Goal: Communication & Community: Answer question/provide support

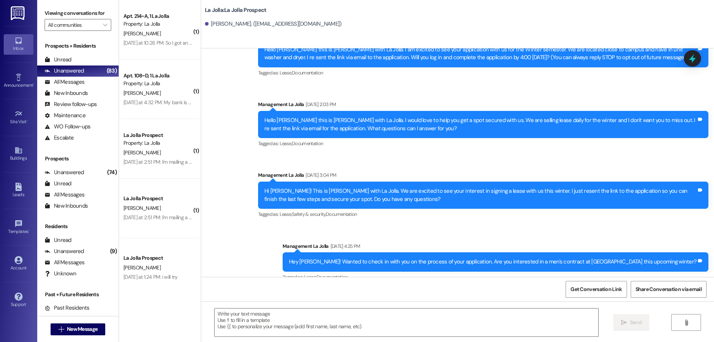
scroll to position [116, 0]
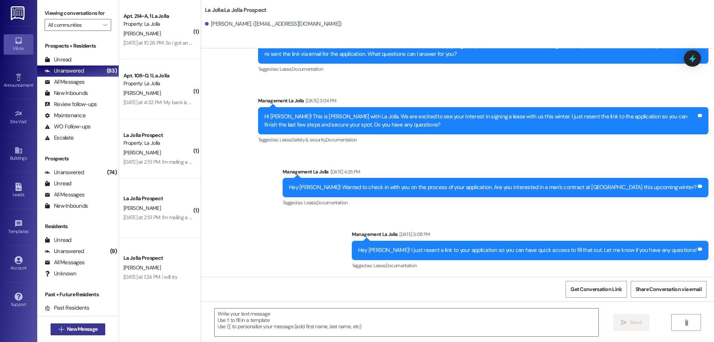
click at [71, 329] on span "New Message" at bounding box center [82, 329] width 30 height 8
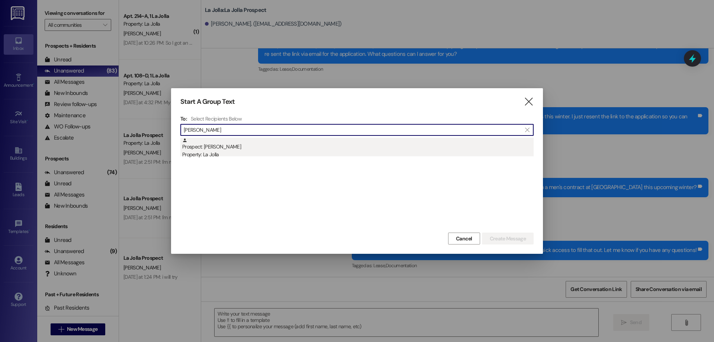
type input "[PERSON_NAME]"
click at [207, 153] on div "Property: La Jolla" at bounding box center [357, 155] width 351 height 8
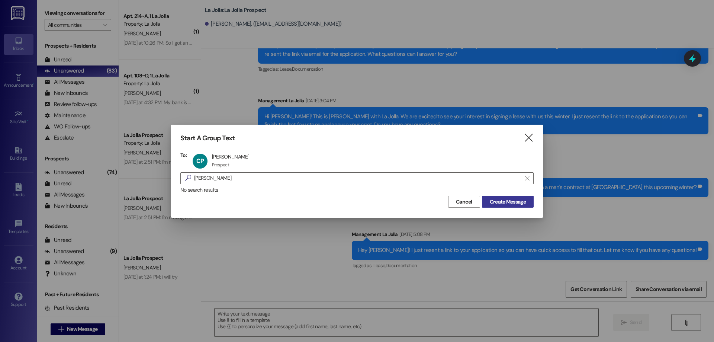
click at [518, 200] on span "Create Message" at bounding box center [508, 202] width 36 height 8
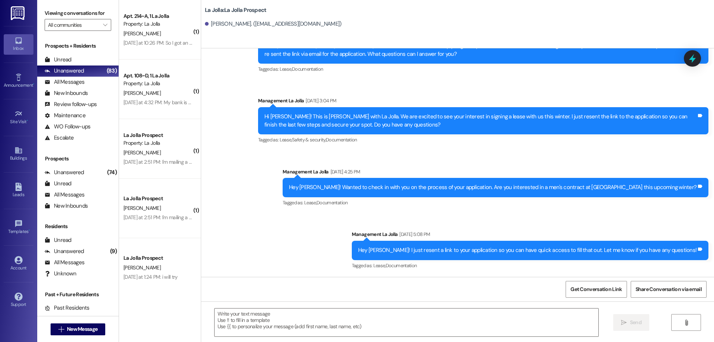
scroll to position [0, 0]
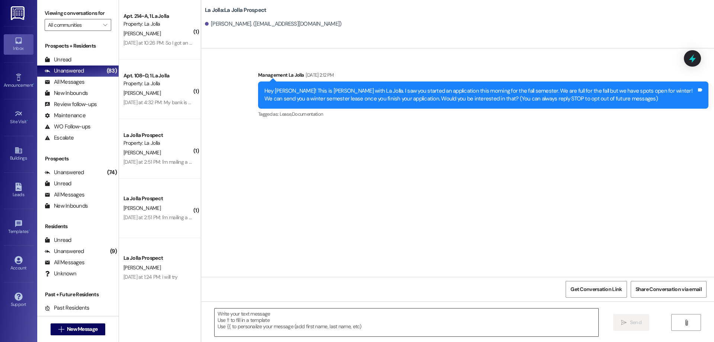
click at [302, 318] on textarea at bounding box center [407, 322] width 384 height 28
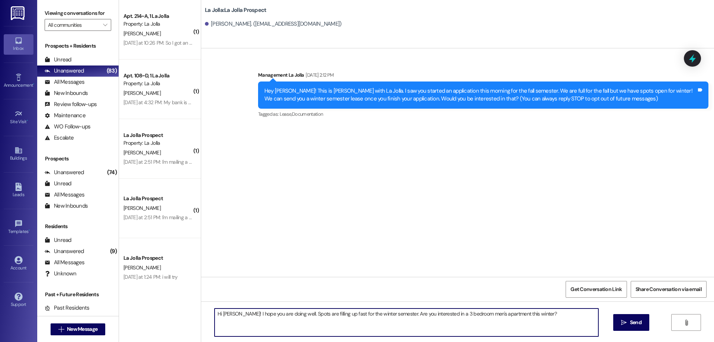
drag, startPoint x: 530, startPoint y: 310, endPoint x: 502, endPoint y: 321, distance: 30.1
click at [502, 321] on textarea "Hi [PERSON_NAME]! I hope you are doing well. Spots are filling up fast for the …" at bounding box center [407, 322] width 384 height 28
click at [501, 314] on textarea "Hi [PERSON_NAME]! I hope you are doing well. Spots are filling up fast for the …" at bounding box center [407, 322] width 384 height 28
type textarea "Hi [PERSON_NAME]! I hope you are doing well. Spots are filling up fast for the …"
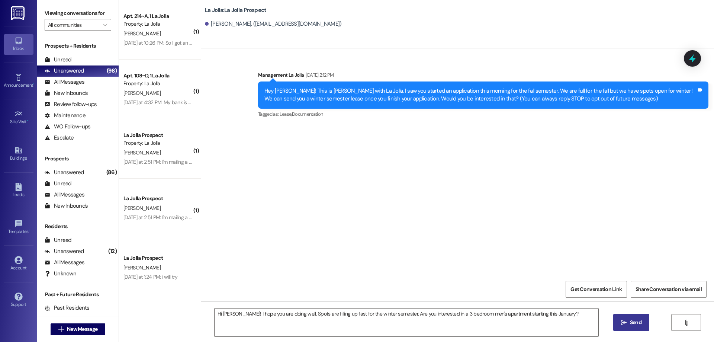
click at [615, 318] on button " Send" at bounding box center [631, 322] width 36 height 17
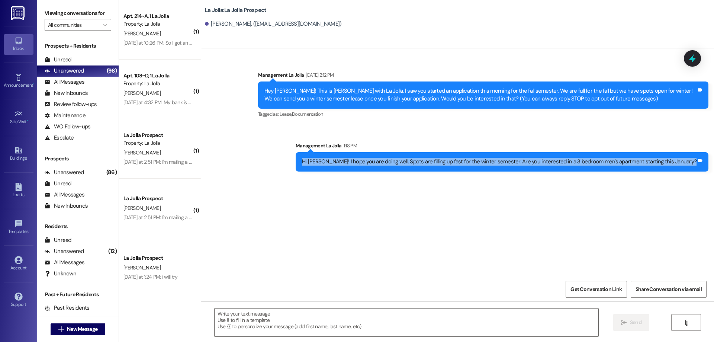
drag, startPoint x: 338, startPoint y: 163, endPoint x: 714, endPoint y: 157, distance: 376.0
click at [714, 157] on div "Sent via SMS Management La Jolla 1:18 PM Hi [PERSON_NAME]! I hope you are doing…" at bounding box center [502, 156] width 424 height 41
copy div "Hi [PERSON_NAME]! I hope you are doing well. Spots are filling up fast for the …"
click at [89, 329] on span "New Message" at bounding box center [82, 329] width 30 height 8
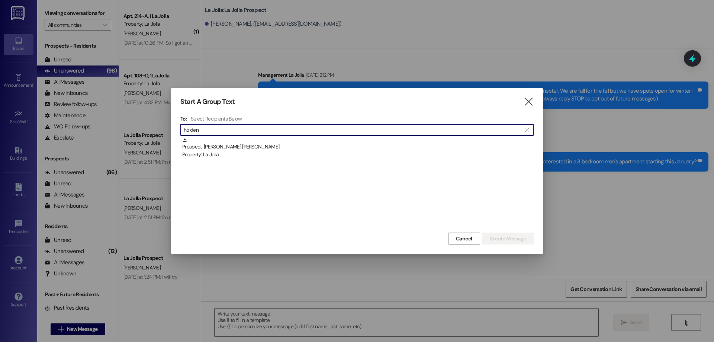
type input "holden"
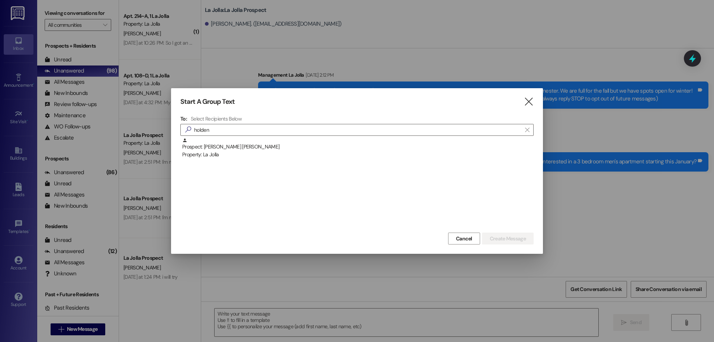
click at [200, 144] on div "Prospect: Holden [PERSON_NAME] Property: [GEOGRAPHIC_DATA]" at bounding box center [357, 148] width 351 height 21
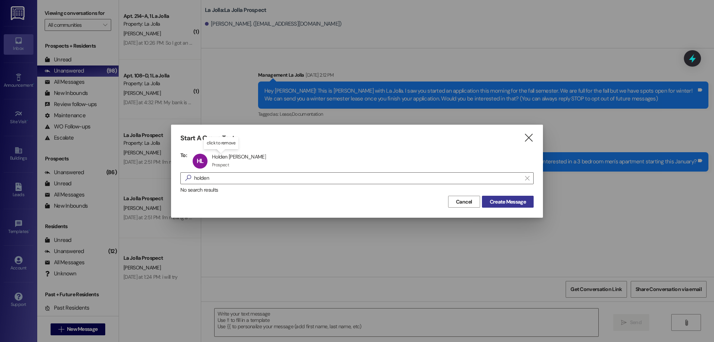
click at [528, 204] on button "Create Message" at bounding box center [508, 202] width 52 height 12
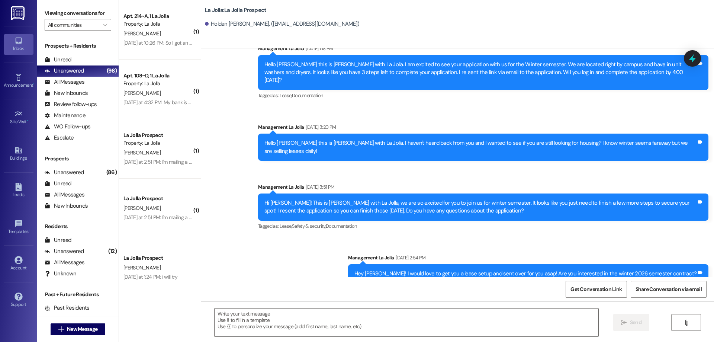
scroll to position [113, 0]
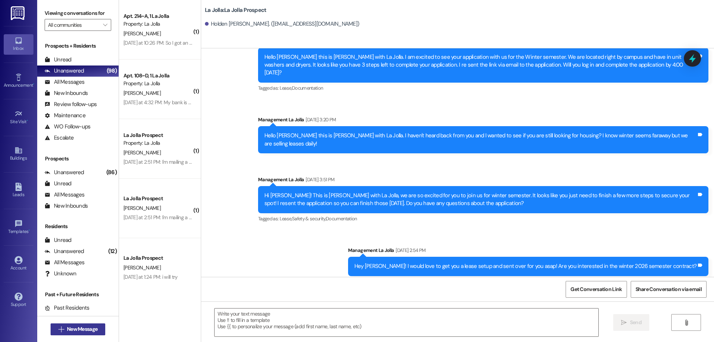
click at [79, 329] on span "New Message" at bounding box center [82, 329] width 30 height 8
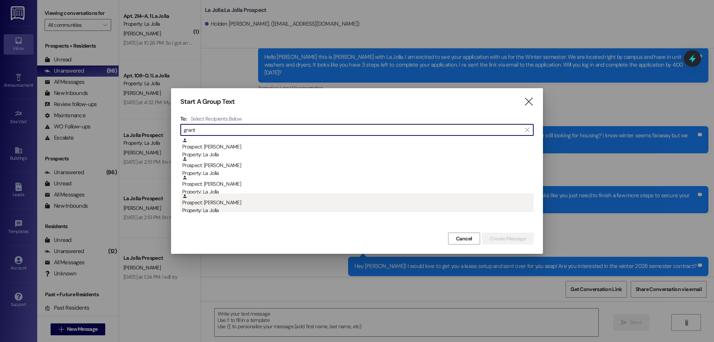
type input "grant"
click at [234, 205] on div "Prospect: [PERSON_NAME] Property: [GEOGRAPHIC_DATA]" at bounding box center [357, 203] width 351 height 21
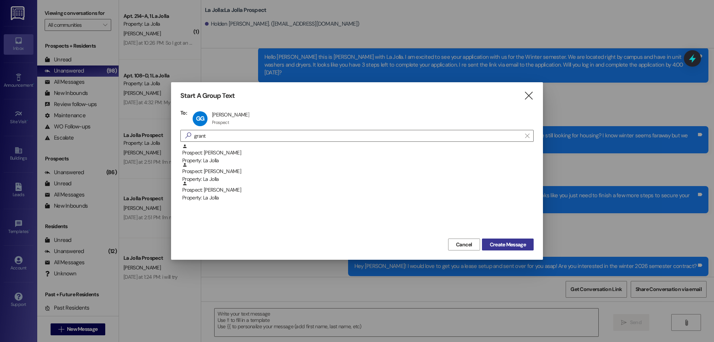
click at [526, 240] on button "Create Message" at bounding box center [508, 244] width 52 height 12
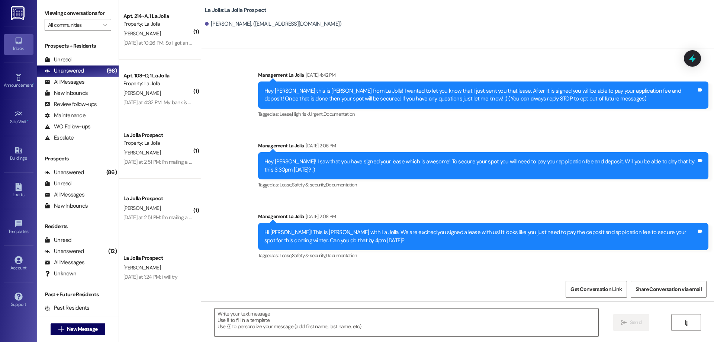
scroll to position [42, 0]
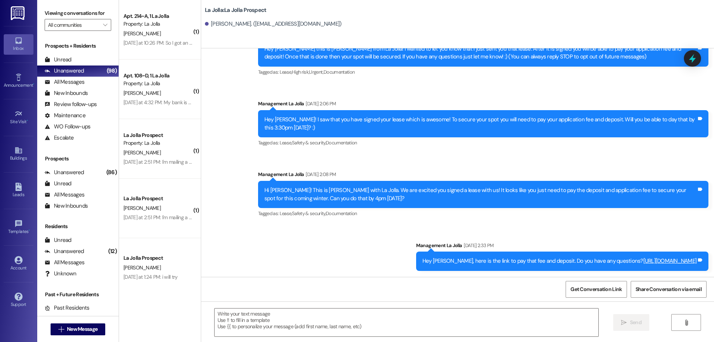
click at [86, 321] on div " New Message" at bounding box center [78, 329] width 55 height 19
click at [84, 329] on span "New Message" at bounding box center [82, 329] width 30 height 8
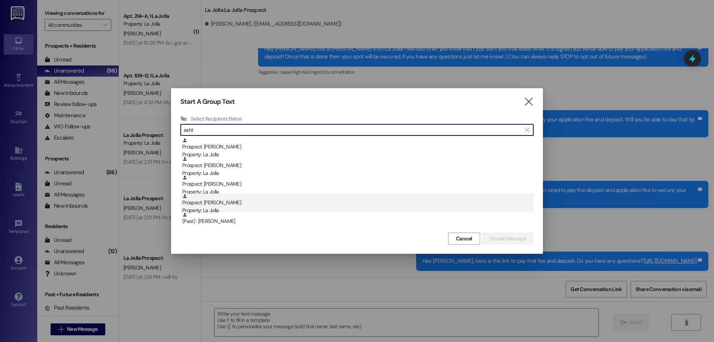
type input "asht"
click at [220, 212] on div "Property: La Jolla" at bounding box center [357, 210] width 351 height 8
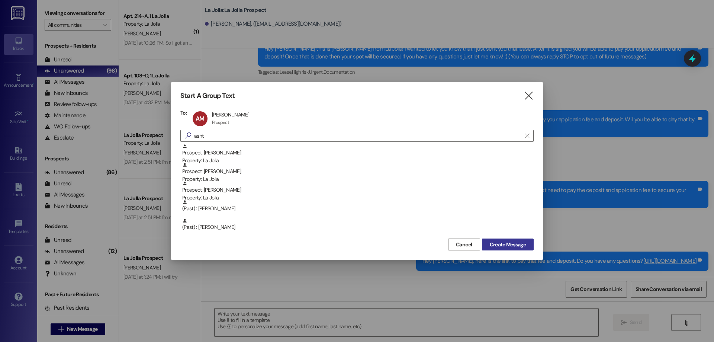
click at [501, 246] on span "Create Message" at bounding box center [508, 245] width 36 height 8
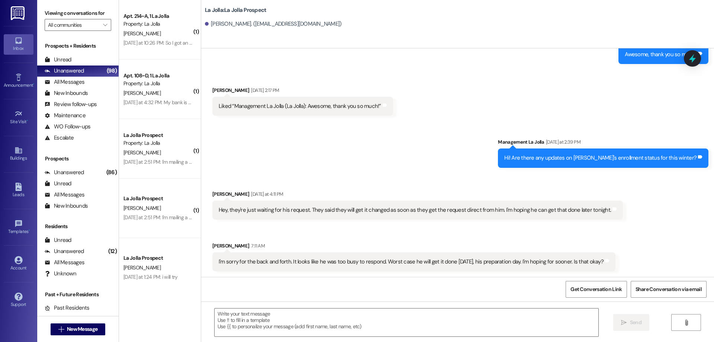
scroll to position [402, 0]
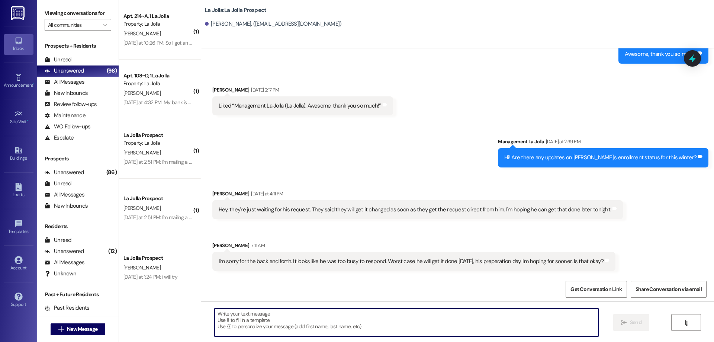
click at [243, 314] on textarea at bounding box center [407, 322] width 384 height 28
click at [243, 314] on textarea "Ok no problem. [DATE] before 5pm would be great!" at bounding box center [407, 322] width 384 height 28
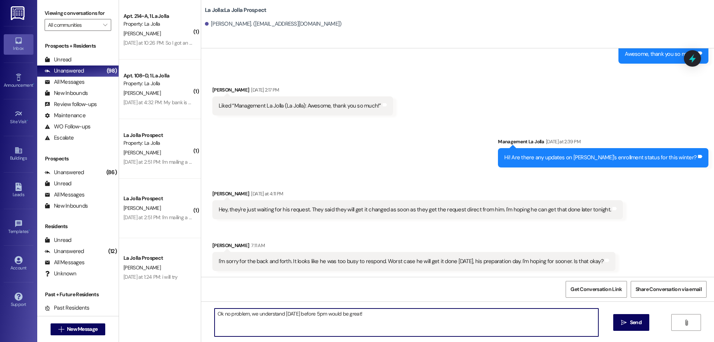
type textarea "Ok no problem, we understand! [DATE] before 5pm would be great!"
click at [368, 318] on textarea "Ok no problem, we understand! [DATE] before 5pm would be great!" at bounding box center [407, 322] width 384 height 28
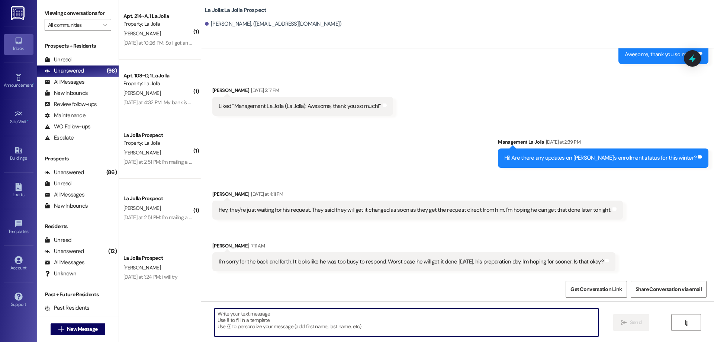
scroll to position [454, 0]
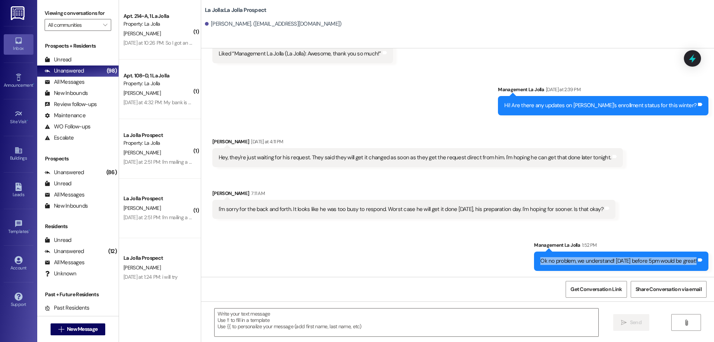
drag, startPoint x: 537, startPoint y: 263, endPoint x: 714, endPoint y: 263, distance: 176.6
click at [714, 263] on div "Sent via SMS Management La Jolla [DATE] 7:16 PM Hey [PERSON_NAME], this is [PER…" at bounding box center [457, 162] width 513 height 228
copy div "Ok no problem, we understand! [DATE] before 5pm would be great! Tags and notes"
click at [84, 331] on span "New Message" at bounding box center [82, 329] width 30 height 8
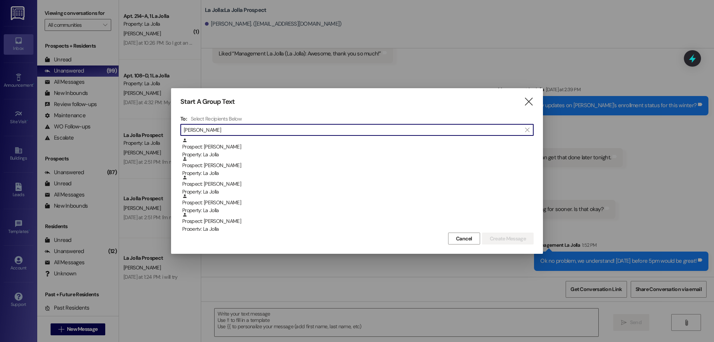
type input "[PERSON_NAME]"
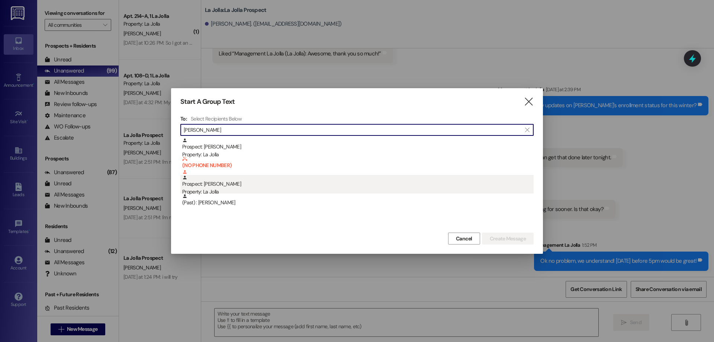
click at [247, 179] on div "Prospect: [PERSON_NAME] Property: [GEOGRAPHIC_DATA]" at bounding box center [357, 185] width 351 height 21
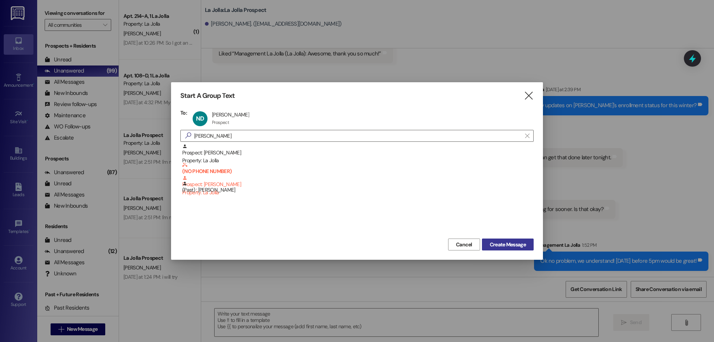
click at [518, 241] on span "Create Message" at bounding box center [508, 245] width 36 height 8
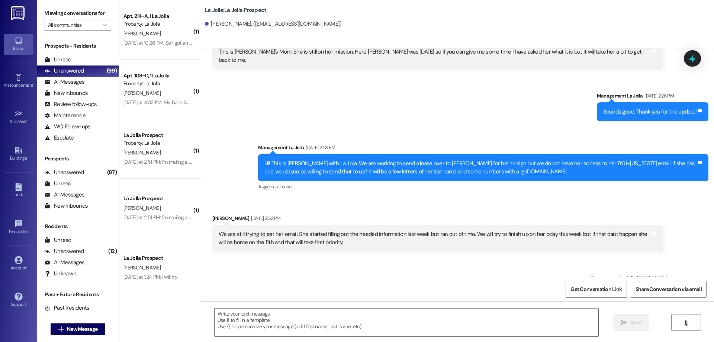
scroll to position [135, 0]
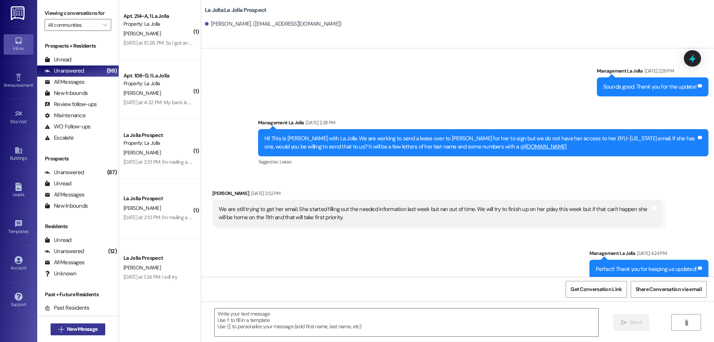
click at [96, 323] on button " New Message" at bounding box center [78, 329] width 55 height 12
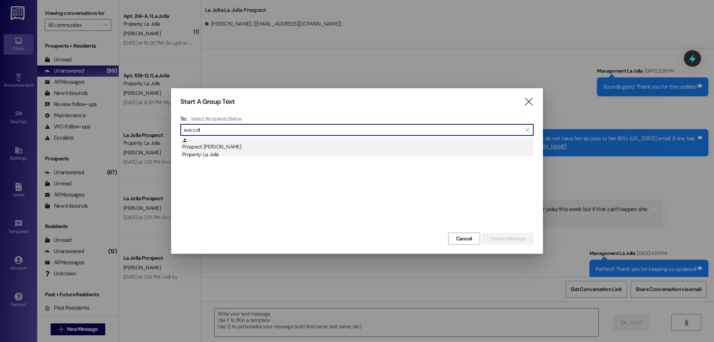
type input "eve coll"
click at [229, 158] on div "Property: La Jolla" at bounding box center [357, 155] width 351 height 8
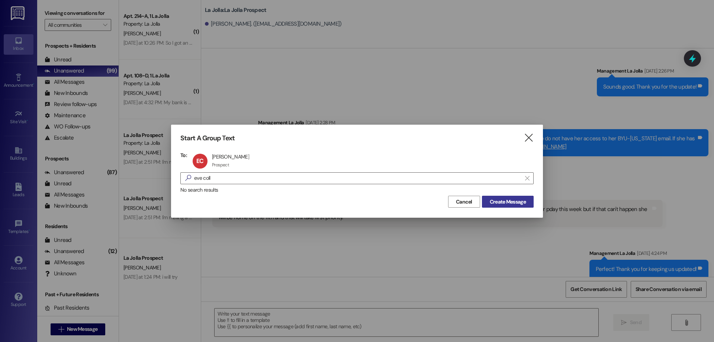
click at [511, 201] on span "Create Message" at bounding box center [508, 202] width 36 height 8
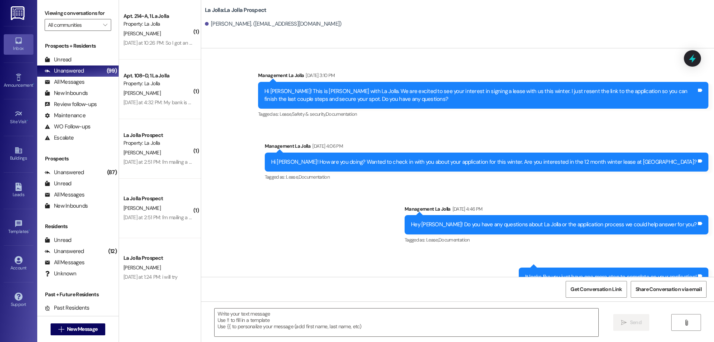
scroll to position [94, 0]
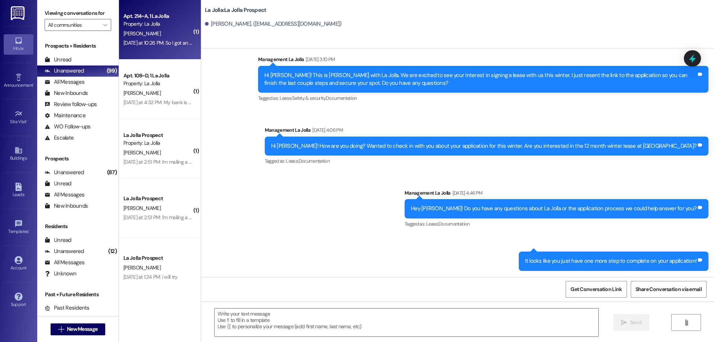
click at [161, 42] on div "[DATE] at 10:26 PM: So I got an email saying to pay rent the 5th? That's of nex…" at bounding box center [273, 42] width 300 height 7
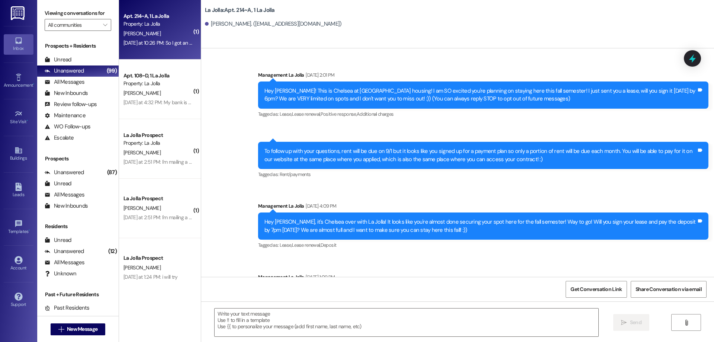
scroll to position [21206, 0]
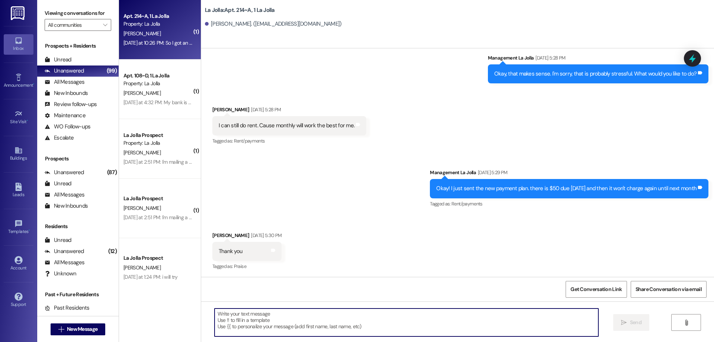
click at [274, 314] on textarea at bounding box center [407, 322] width 384 height 28
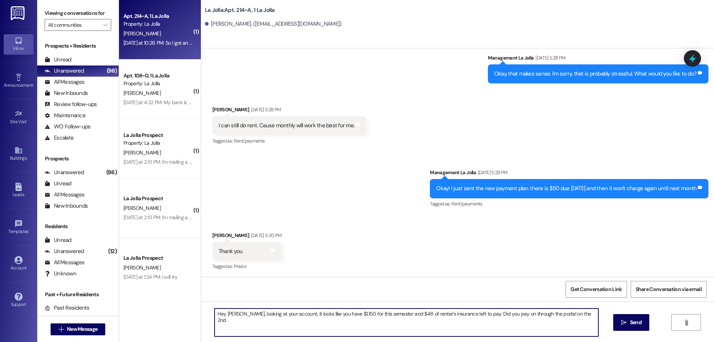
type textarea "Hey [PERSON_NAME], looking at your account, it looks like you have $1,150 for t…"
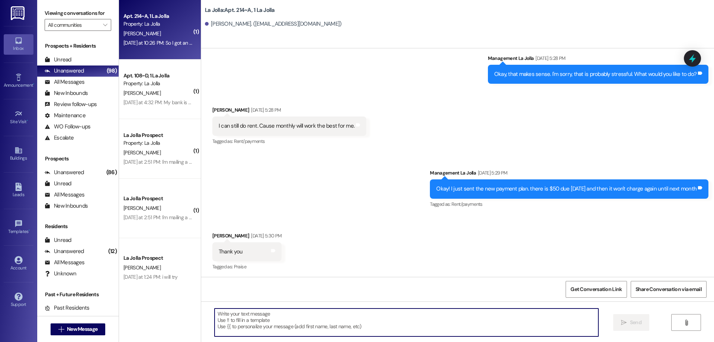
scroll to position [21257, 0]
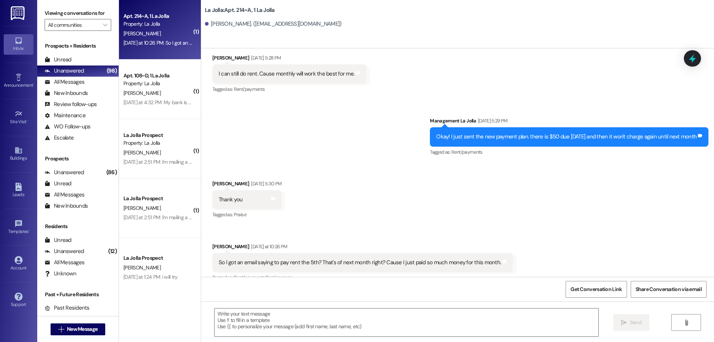
drag, startPoint x: 296, startPoint y: 259, endPoint x: 714, endPoint y: 261, distance: 417.3
click at [714, 261] on div "Sent via SMS Management La Jolla [DATE] 2:01 PM Hey [PERSON_NAME]! This is Chel…" at bounding box center [457, 162] width 513 height 228
copy div "Hey [PERSON_NAME], looking at your account, it looks like you have $1,150 for t…"
click at [499, 253] on div "So I got an email saying to pay rent the 5th? That's of next month right? Cause…" at bounding box center [362, 262] width 300 height 19
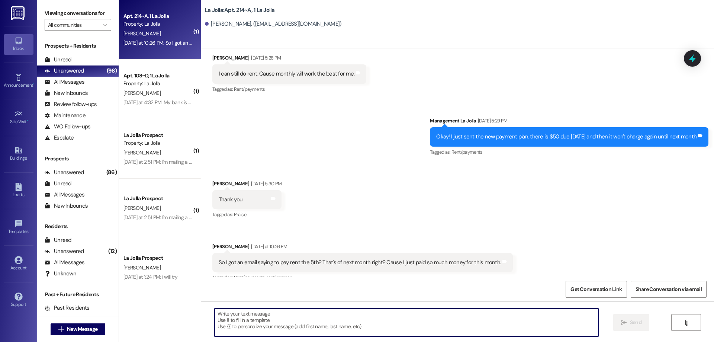
click at [446, 312] on textarea at bounding box center [407, 322] width 384 height 28
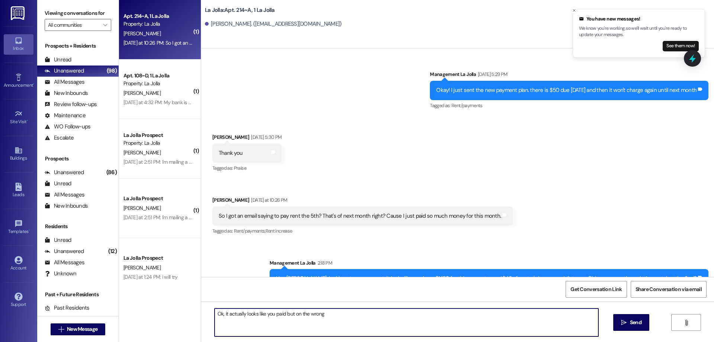
scroll to position [21309, 0]
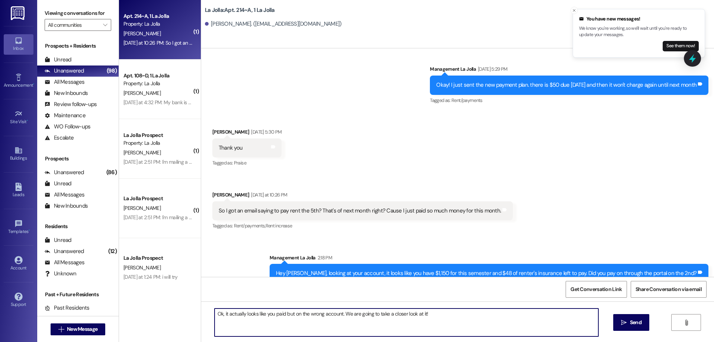
drag, startPoint x: 311, startPoint y: 313, endPoint x: 306, endPoint y: 317, distance: 6.6
click at [306, 317] on textarea "Ok, it actually looks like you paid but on the wrong account. We are going to t…" at bounding box center [407, 322] width 384 height 28
type textarea "Ok, it actually looks like you paid but on the notice account. We are going to …"
click at [638, 319] on span "Send" at bounding box center [636, 322] width 12 height 8
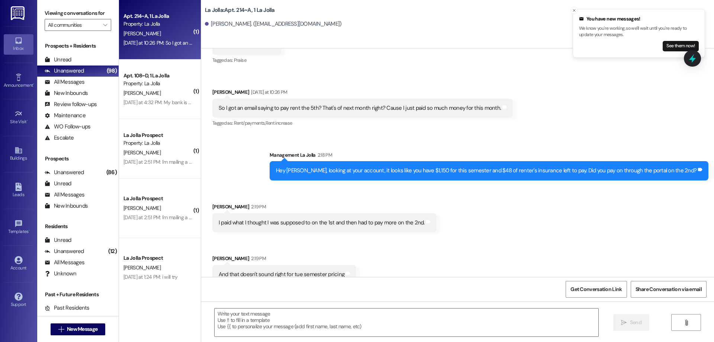
scroll to position [21413, 0]
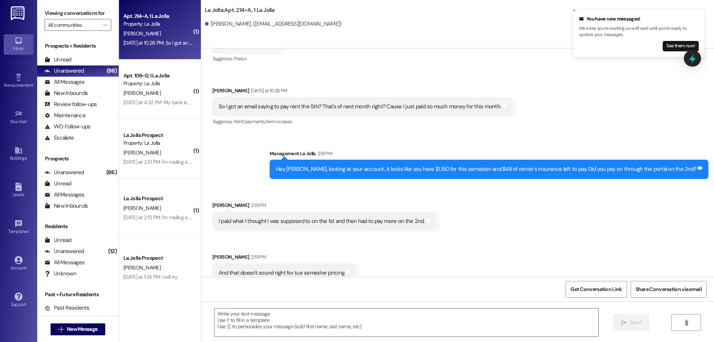
click at [77, 335] on div " New Message" at bounding box center [78, 329] width 55 height 19
click at [81, 333] on button " New Message" at bounding box center [78, 329] width 55 height 12
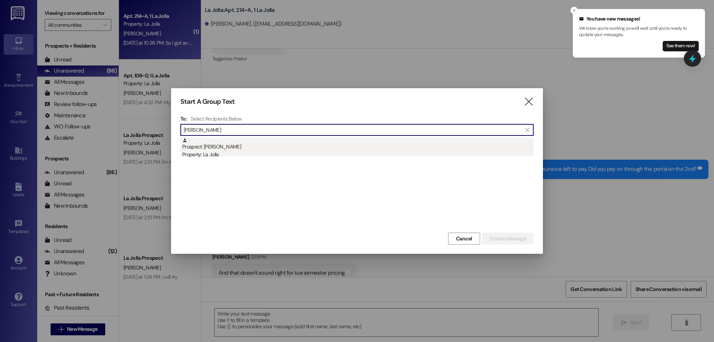
type input "[PERSON_NAME]"
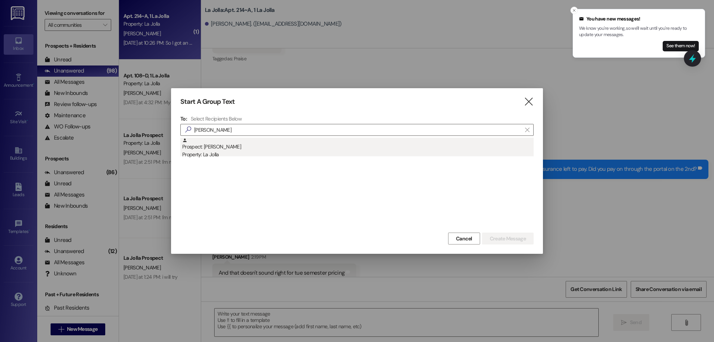
click at [227, 157] on div "Property: La Jolla" at bounding box center [357, 155] width 351 height 8
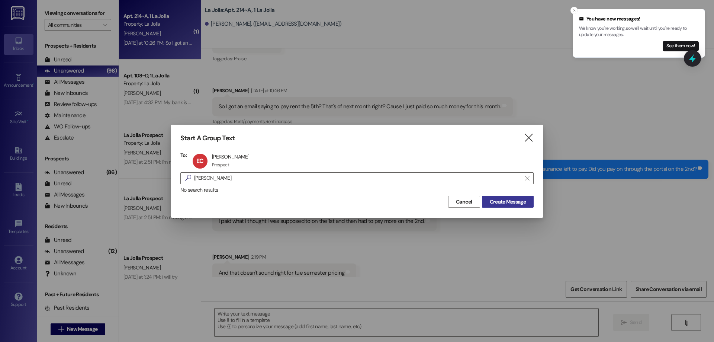
click at [488, 199] on span "Create Message" at bounding box center [507, 202] width 39 height 8
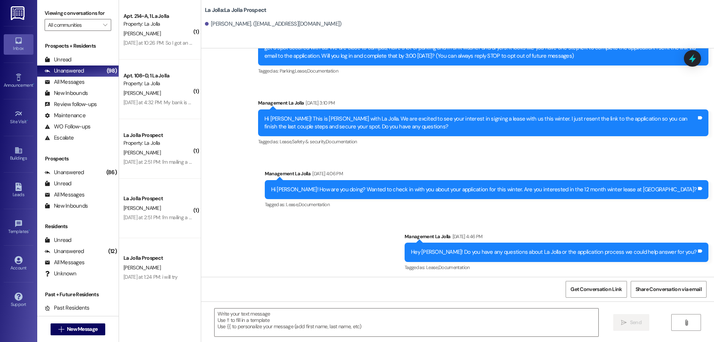
scroll to position [94, 0]
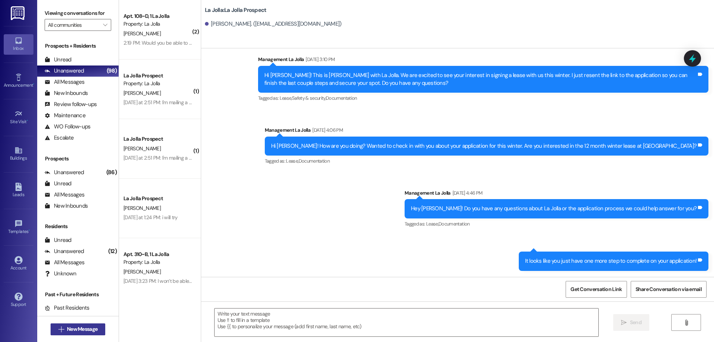
click at [73, 329] on span "New Message" at bounding box center [82, 329] width 30 height 8
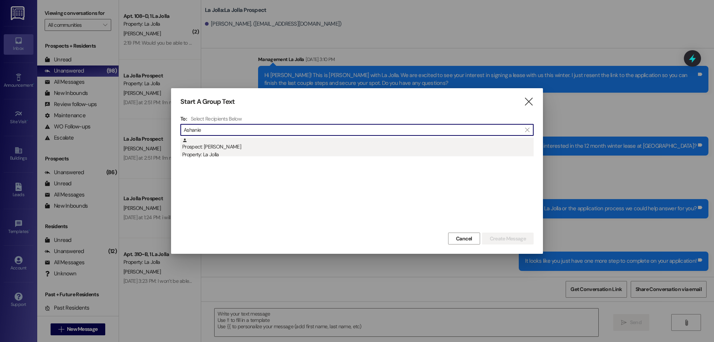
type input "Ashanie"
click at [266, 154] on div "Property: La Jolla" at bounding box center [357, 155] width 351 height 8
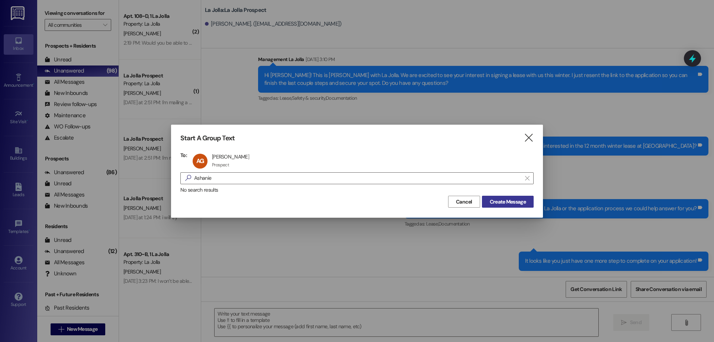
click at [512, 199] on span "Create Message" at bounding box center [508, 202] width 36 height 8
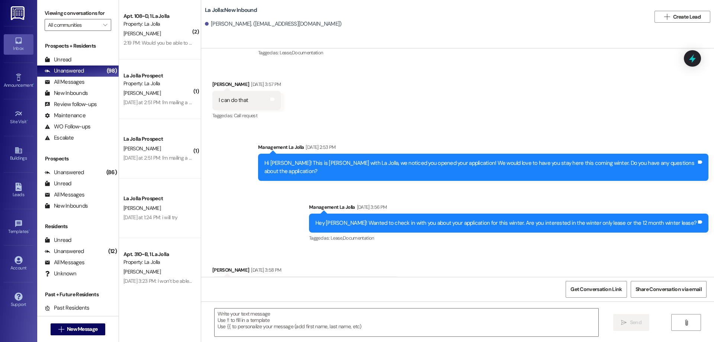
scroll to position [407, 0]
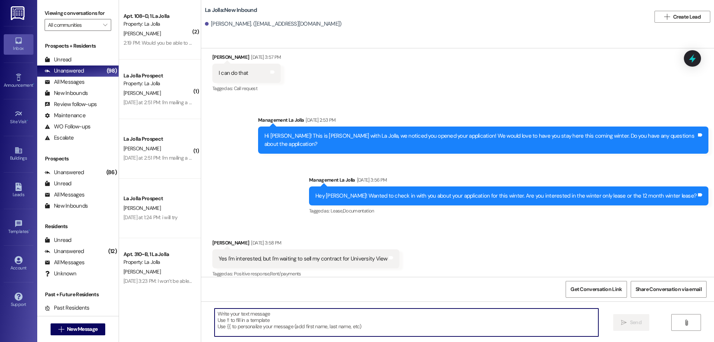
click at [333, 319] on textarea at bounding box center [407, 322] width 384 height 28
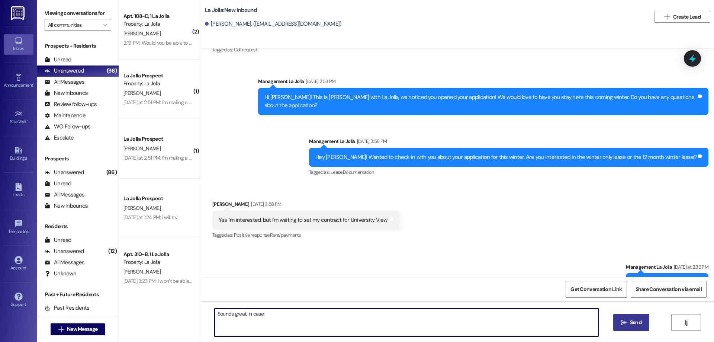
scroll to position [459, 0]
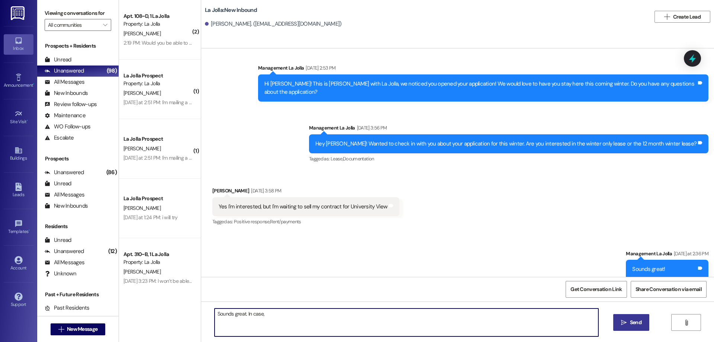
type textarea "Sounds great. In case,"
click at [71, 327] on span "New Message" at bounding box center [82, 329] width 30 height 8
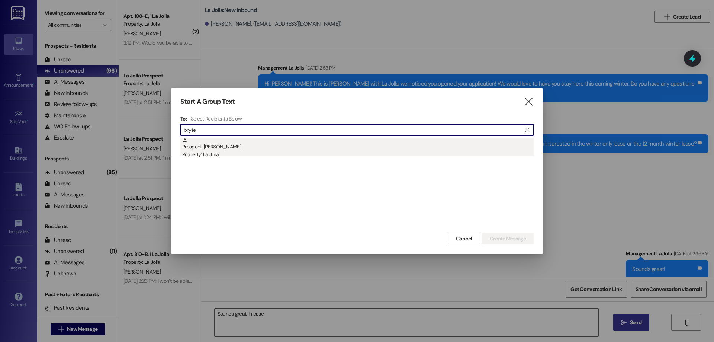
type input "brylie"
click at [266, 148] on div "Prospect: [PERSON_NAME] Property: La Jolla" at bounding box center [357, 148] width 351 height 21
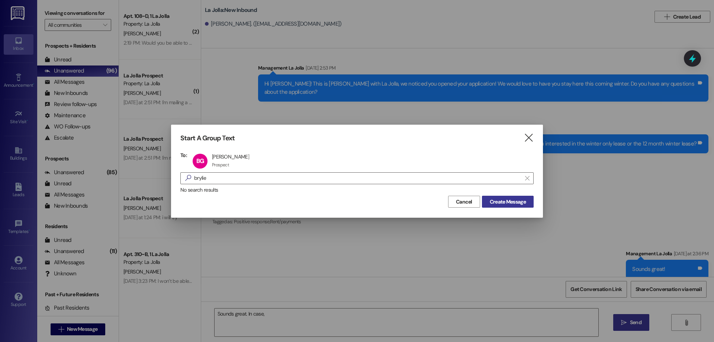
click at [528, 203] on button "Create Message" at bounding box center [508, 202] width 52 height 12
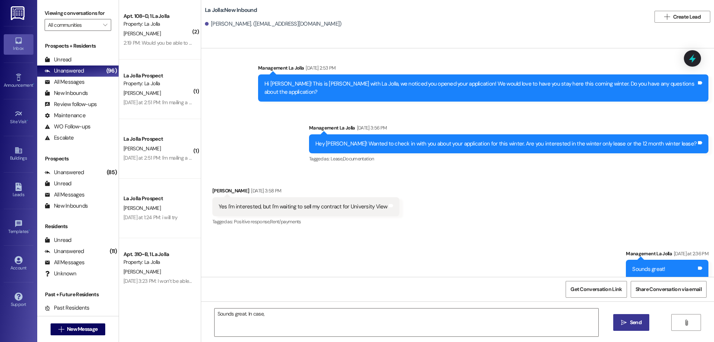
scroll to position [149, 0]
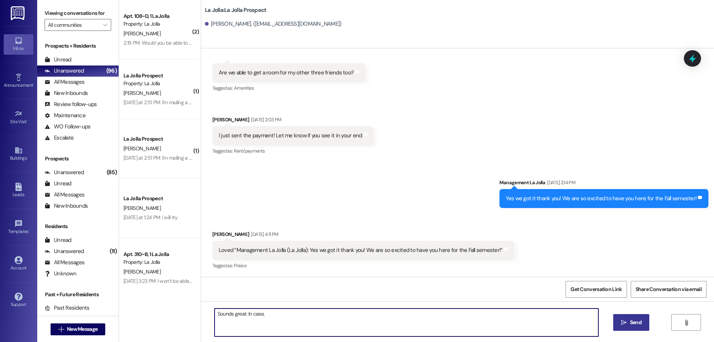
drag, startPoint x: 292, startPoint y: 314, endPoint x: 206, endPoint y: 305, distance: 87.1
click at [206, 305] on div "Sounds great. In case,  Send " at bounding box center [457, 329] width 513 height 56
paste textarea "[URL][DOMAIN_NAME]"
type textarea "[URL][DOMAIN_NAME]"
click at [616, 318] on button " Send" at bounding box center [631, 322] width 36 height 17
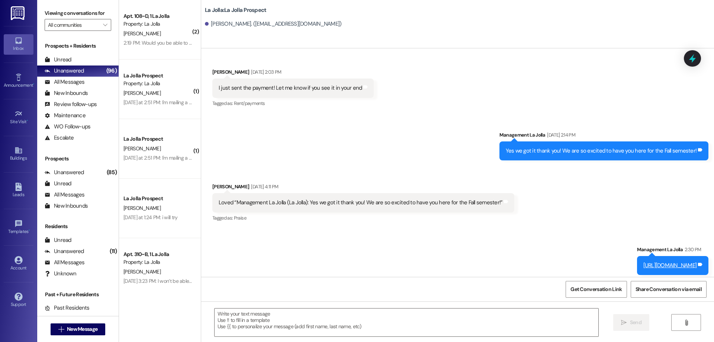
scroll to position [201, 0]
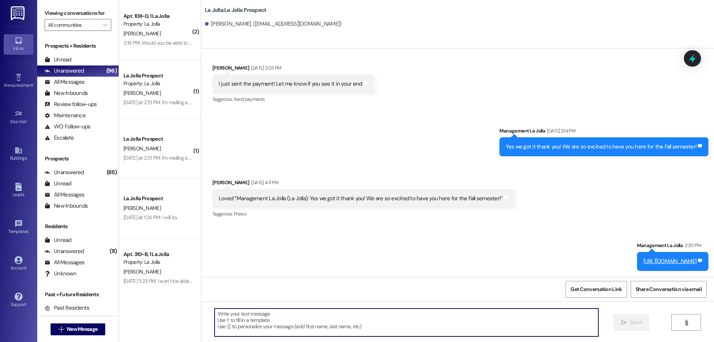
click at [271, 316] on textarea at bounding box center [407, 322] width 384 height 28
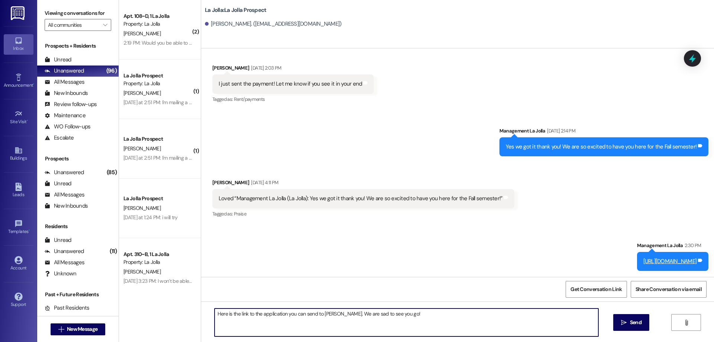
drag, startPoint x: 391, startPoint y: 310, endPoint x: 334, endPoint y: 309, distance: 56.9
click at [334, 309] on textarea "Here is the link to the application you can send to [PERSON_NAME]. We are sad t…" at bounding box center [407, 322] width 384 height 28
drag, startPoint x: 392, startPoint y: 316, endPoint x: 170, endPoint y: 290, distance: 223.1
click at [170, 290] on div "( 2 ) Apt. 108~D, 1 La Jolla Property: La Jolla [PERSON_NAME] 2:19 PM: Would yo…" at bounding box center [416, 171] width 595 height 342
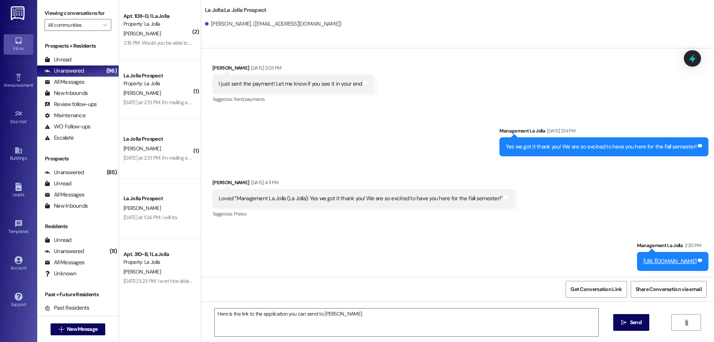
click at [370, 307] on div "Here is the link to the application you can send to [PERSON_NAME]  Send " at bounding box center [457, 329] width 513 height 56
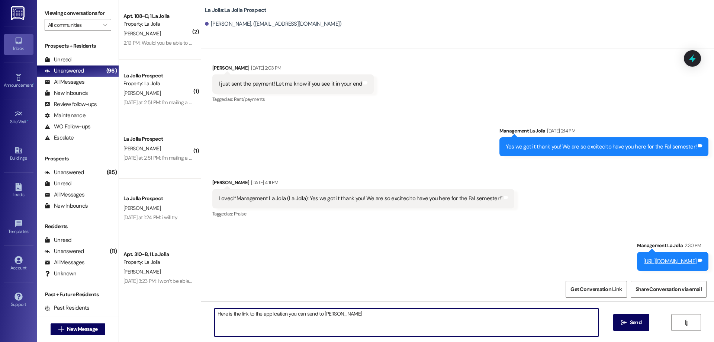
drag, startPoint x: 328, startPoint y: 314, endPoint x: 350, endPoint y: 324, distance: 23.6
click at [350, 324] on textarea "Here is the link to the application you can send to [PERSON_NAME]" at bounding box center [407, 322] width 384 height 28
click at [215, 310] on textarea "Here is the link to the application you can send to [PERSON_NAME]" at bounding box center [407, 322] width 384 height 28
click at [352, 314] on textarea "Hey [PERSON_NAME], here is the link to the application you can send to [PERSON_…" at bounding box center [407, 322] width 384 height 28
type textarea "Hey [PERSON_NAME], here is the link to the application you can send to [PERSON_…"
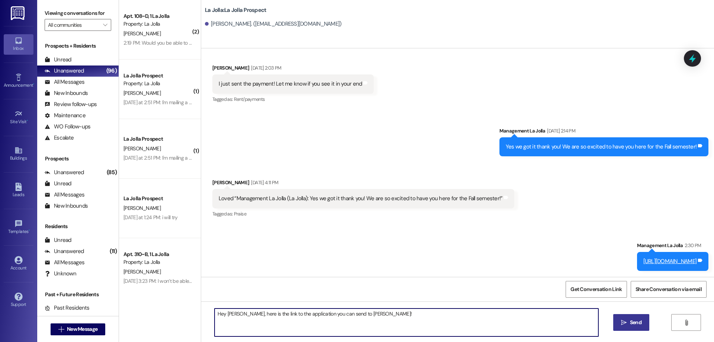
click at [613, 325] on button " Send" at bounding box center [631, 322] width 36 height 17
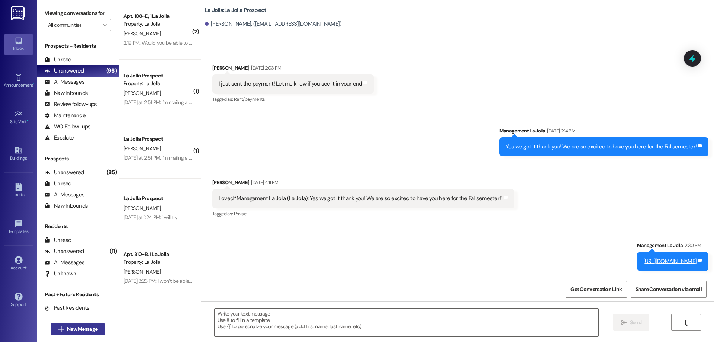
click at [90, 324] on button " New Message" at bounding box center [78, 329] width 55 height 12
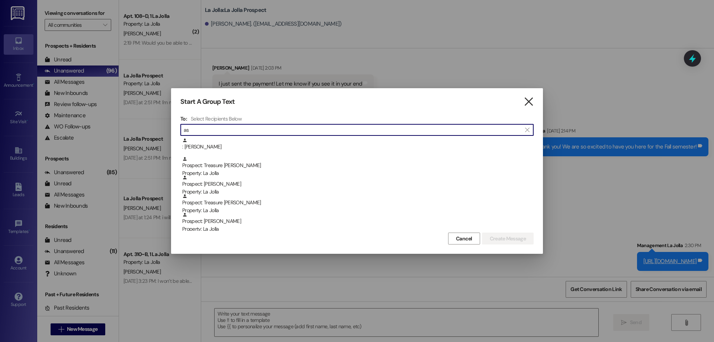
type input "as"
click at [527, 99] on icon "" at bounding box center [529, 102] width 10 height 8
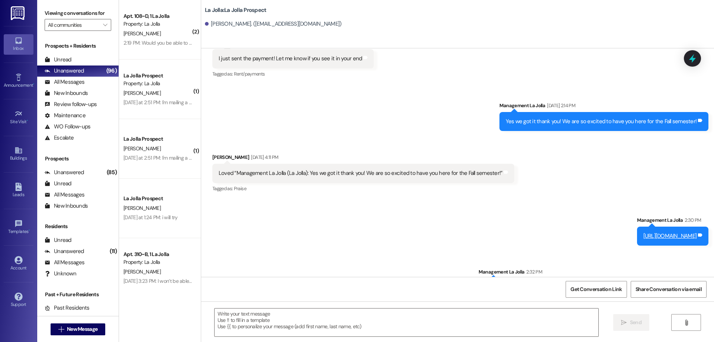
scroll to position [253, 0]
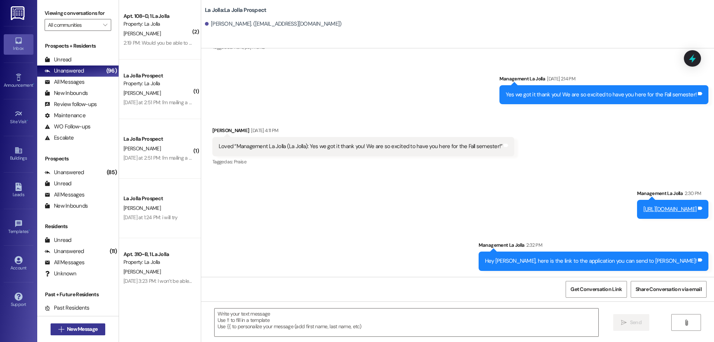
click at [51, 332] on button " New Message" at bounding box center [78, 329] width 55 height 12
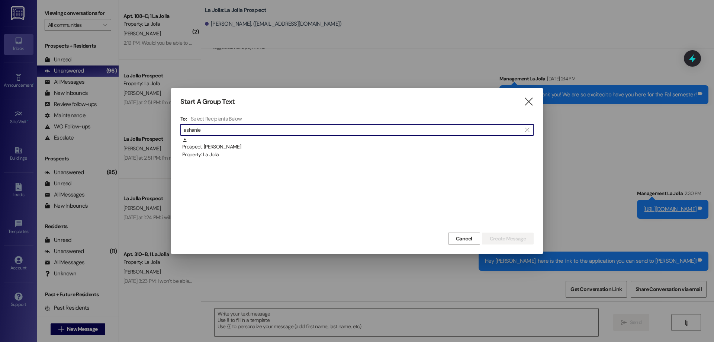
type input "ashanie"
click at [341, 138] on div "Prospect: [PERSON_NAME] Property: [GEOGRAPHIC_DATA]" at bounding box center [357, 148] width 351 height 21
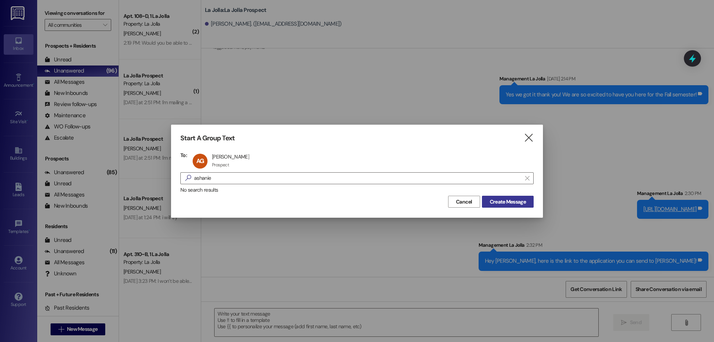
click at [509, 200] on span "Create Message" at bounding box center [508, 202] width 36 height 8
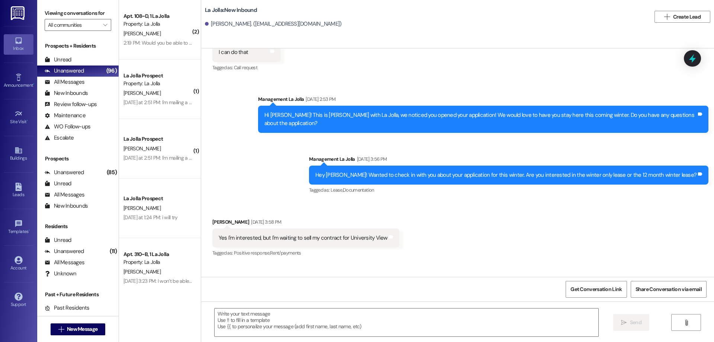
scroll to position [459, 0]
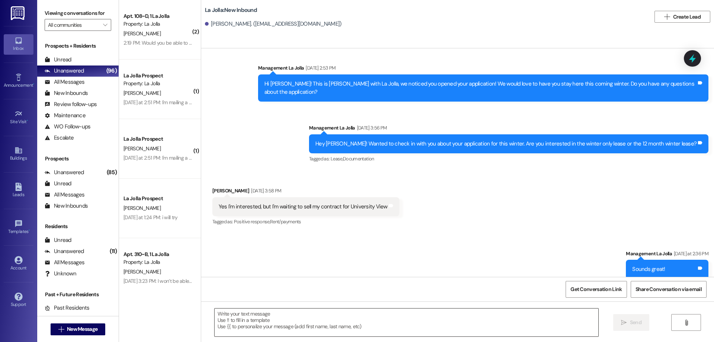
click at [356, 316] on textarea at bounding box center [407, 322] width 384 height 28
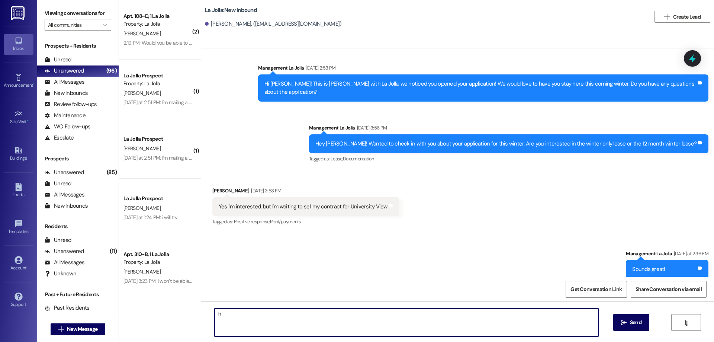
type textarea "I"
type textarea "W"
drag, startPoint x: 394, startPoint y: 311, endPoint x: 356, endPoint y: 320, distance: 39.2
click at [356, 320] on textarea "If you want to go onto your application and finish the last few steps, holding …" at bounding box center [407, 322] width 384 height 28
drag, startPoint x: 423, startPoint y: 316, endPoint x: 577, endPoint y: 319, distance: 153.6
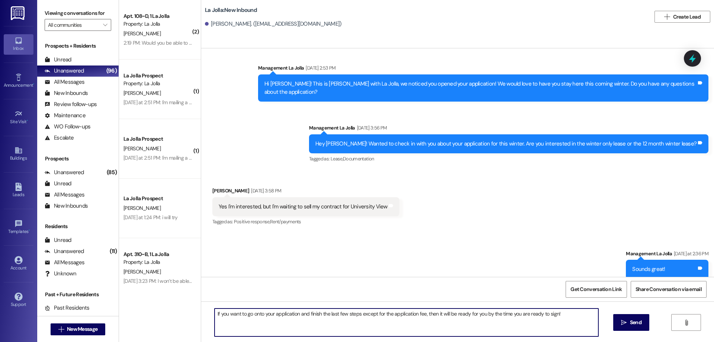
click at [577, 319] on textarea "If you want to go onto your application and finish the last few steps except fo…" at bounding box center [407, 322] width 384 height 28
type textarea "If you want to go onto your application and finish the last few steps except fo…"
drag, startPoint x: 576, startPoint y: 315, endPoint x: 151, endPoint y: 314, distance: 425.1
click at [151, 314] on div "( 2 ) Apt. 108~D, 1 La Jolla Property: La Jolla [PERSON_NAME] 2:19 PM: Would yo…" at bounding box center [416, 171] width 595 height 342
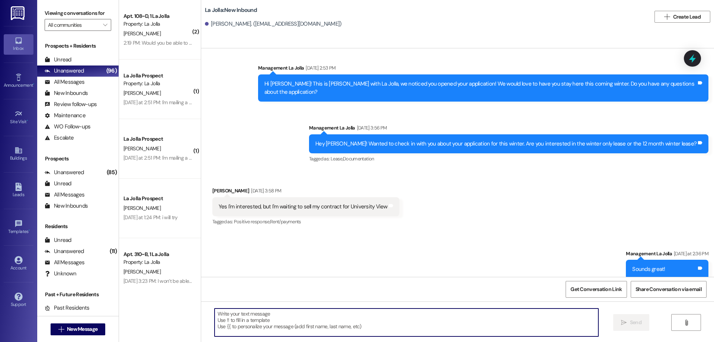
paste textarea "If you want to go onto your application and finish the last few steps except fo…"
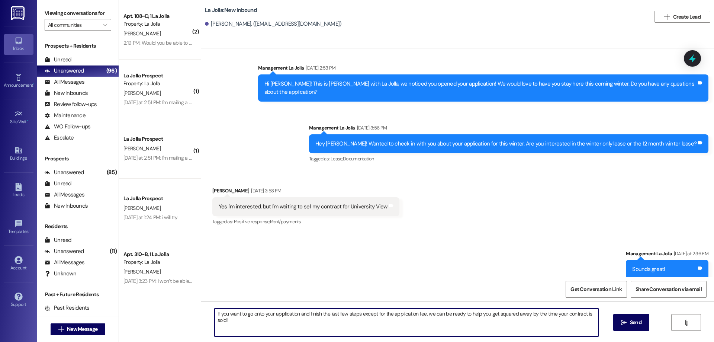
drag, startPoint x: 547, startPoint y: 315, endPoint x: 524, endPoint y: 311, distance: 23.3
click at [524, 311] on textarea "If you want to go onto your application and finish the last few steps except fo…" at bounding box center [407, 322] width 384 height 28
type textarea "If you want to go onto your application and finish the last few steps except fo…"
drag, startPoint x: 209, startPoint y: 313, endPoint x: 605, endPoint y: 353, distance: 398.1
click at [605, 341] on html "Inbox Go to Inbox Announcement • Send A Text Announcement Site Visit • Go to Si…" at bounding box center [357, 171] width 714 height 342
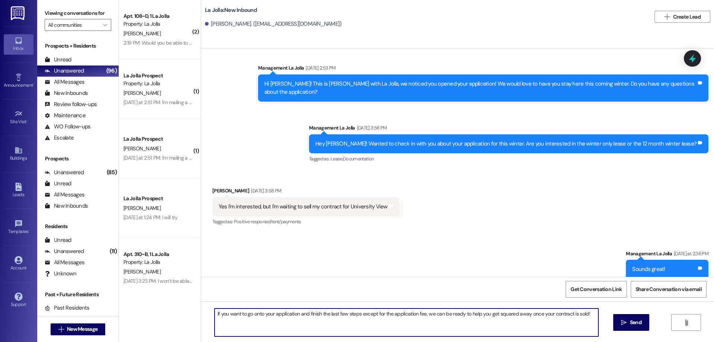
click at [236, 117] on div "Sent via SMS Management La Jolla [DATE] 2:53 PM Hi [PERSON_NAME]! This is [PERS…" at bounding box center [457, 108] width 513 height 123
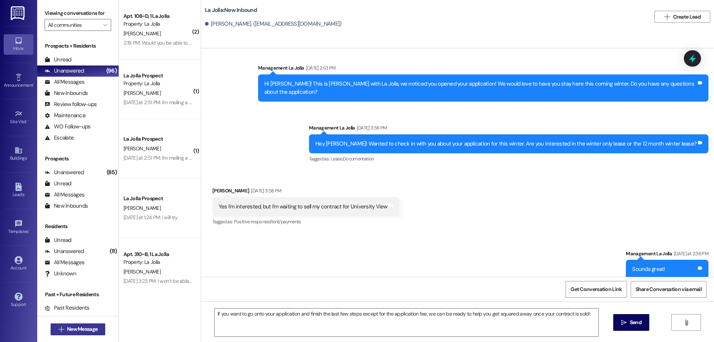
click at [52, 329] on button " New Message" at bounding box center [78, 329] width 55 height 12
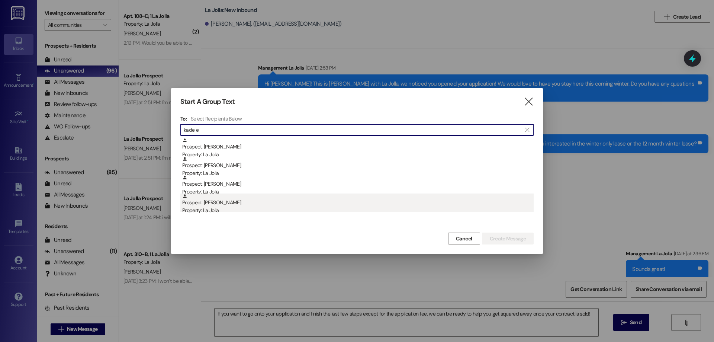
type input "kade e"
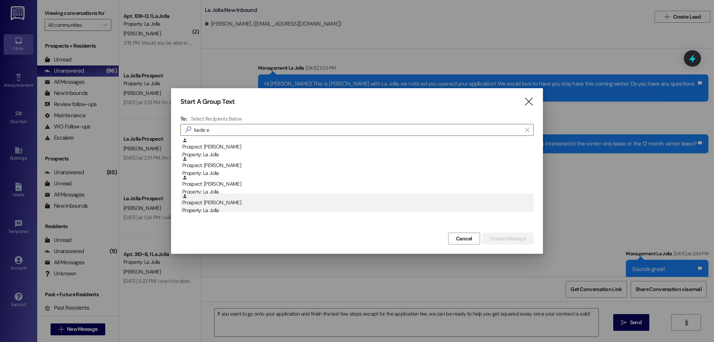
click at [235, 203] on div "Prospect: [PERSON_NAME] Property: [GEOGRAPHIC_DATA]" at bounding box center [357, 203] width 351 height 21
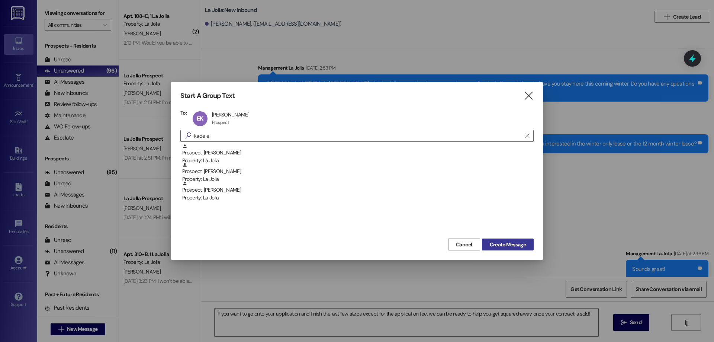
click at [510, 241] on span "Create Message" at bounding box center [508, 245] width 36 height 8
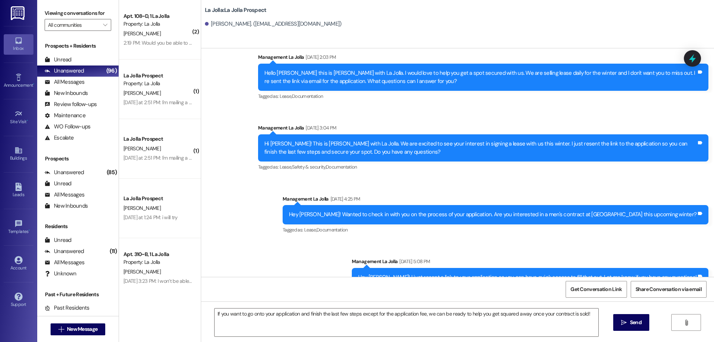
scroll to position [116, 0]
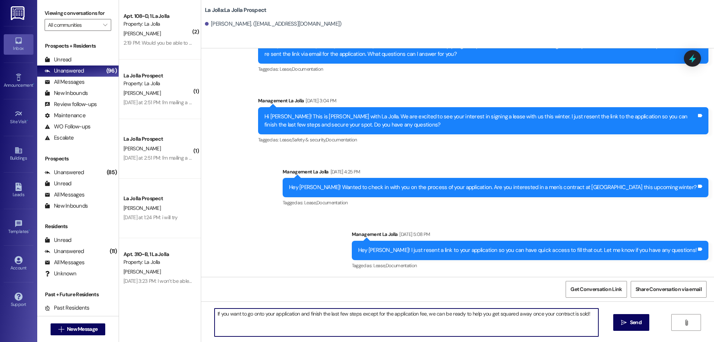
drag, startPoint x: 212, startPoint y: 315, endPoint x: 615, endPoint y: 347, distance: 404.4
click at [615, 341] on html "Inbox Go to Inbox Announcement • Send A Text Announcement Site Visit • Go to Si…" at bounding box center [357, 171] width 714 height 342
click at [504, 315] on textarea "Hey [PERSON_NAME], I hope you're having a great day. I wanted to check in with …" at bounding box center [407, 322] width 384 height 28
drag, startPoint x: 296, startPoint y: 319, endPoint x: 284, endPoint y: 324, distance: 12.5
click at [284, 324] on textarea "Hey [PERSON_NAME], I hope you're having a great day. I wanted to check in with …" at bounding box center [407, 322] width 384 height 28
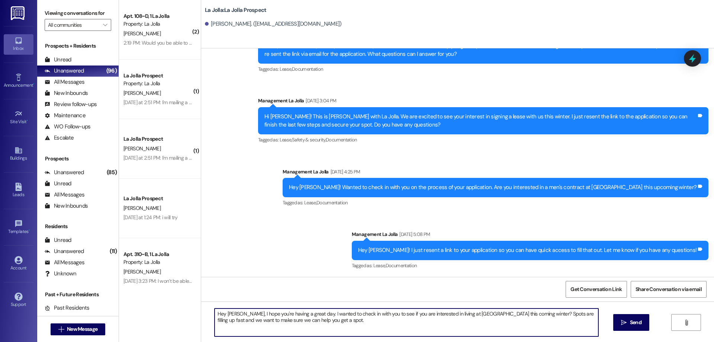
click at [301, 323] on textarea "Hey [PERSON_NAME], I hope you're having a great day. I wanted to check in with …" at bounding box center [407, 322] width 384 height 28
click at [273, 320] on textarea "Hey [PERSON_NAME], I hope you're having a great day. I wanted to check in with …" at bounding box center [407, 322] width 384 height 28
click at [302, 321] on textarea "Hey [PERSON_NAME], I hope you're having a great day. I wanted to check in with …" at bounding box center [407, 322] width 384 height 28
click at [278, 322] on textarea "Hey [PERSON_NAME], I hope you're having a great day. I wanted to check in with …" at bounding box center [407, 322] width 384 height 28
type textarea "Hey [PERSON_NAME], I hope you're having a great day. I wanted to check in with …"
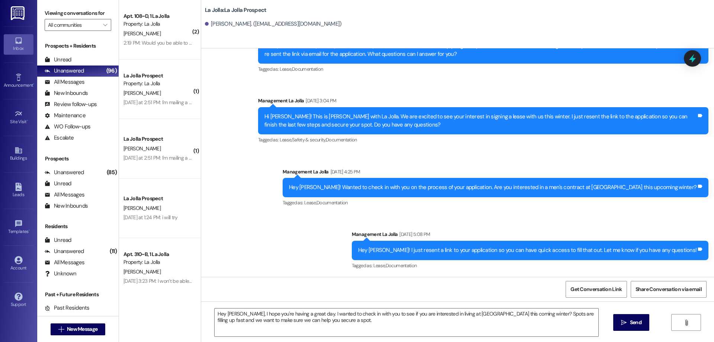
click at [630, 325] on span "Send" at bounding box center [636, 322] width 12 height 8
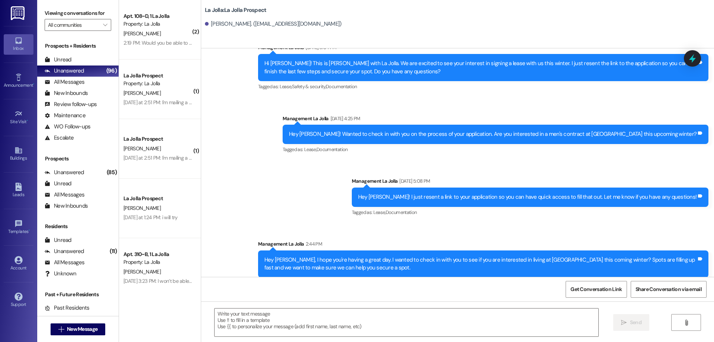
scroll to position [176, 0]
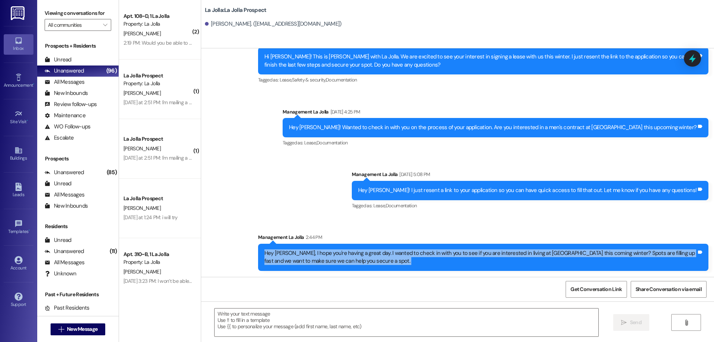
drag, startPoint x: 259, startPoint y: 251, endPoint x: 398, endPoint y: 293, distance: 144.9
click at [398, 293] on div "Sent via SMS Management La Jolla [DATE] 1:44 PM Hello [PERSON_NAME] this is [PE…" at bounding box center [457, 219] width 513 height 342
copy div "Hey [PERSON_NAME], I hope you're having a great day. I wanted to check in with …"
click at [94, 326] on span "New Message" at bounding box center [82, 329] width 30 height 8
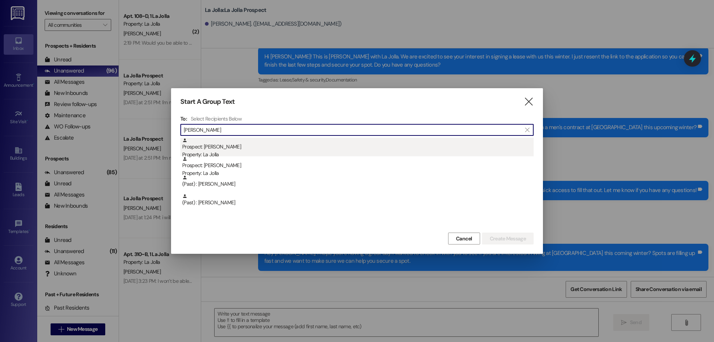
type input "[PERSON_NAME]"
click at [254, 153] on div "Property: La Jolla" at bounding box center [357, 155] width 351 height 8
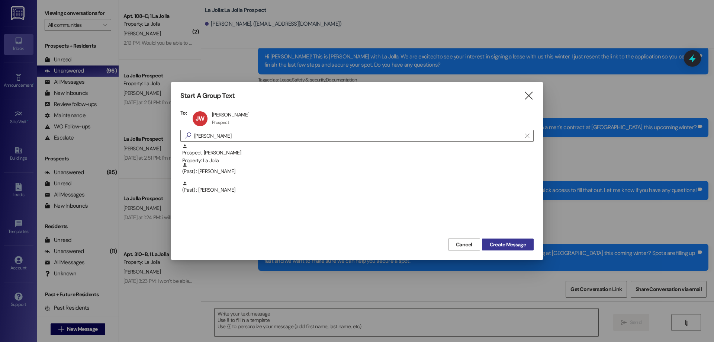
click at [506, 241] on span "Create Message" at bounding box center [508, 245] width 36 height 8
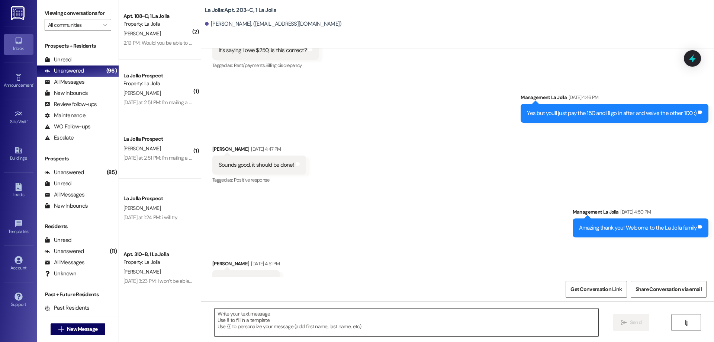
scroll to position [2046, 0]
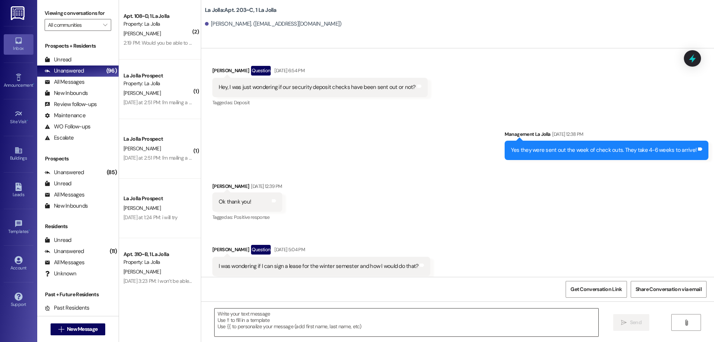
click at [332, 316] on textarea at bounding box center [407, 322] width 384 height 28
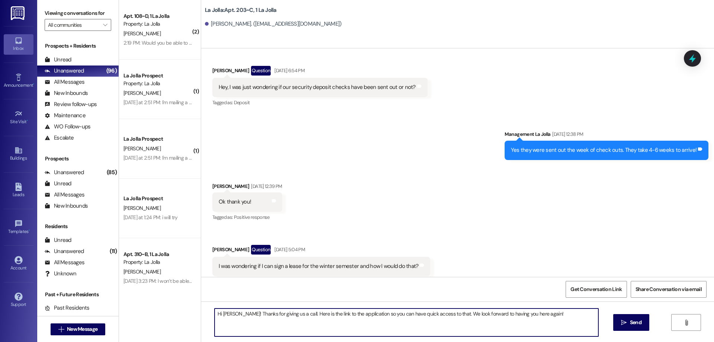
drag, startPoint x: 540, startPoint y: 315, endPoint x: 522, endPoint y: 317, distance: 18.4
click at [522, 317] on textarea "Hi [PERSON_NAME]! Thanks for giving us a call. Here is the link to the applicat…" at bounding box center [407, 322] width 384 height 28
type textarea "Hi [PERSON_NAME]! Thanks for giving us a call. Here is the link to the applicat…"
click at [623, 324] on icon "" at bounding box center [624, 322] width 6 height 6
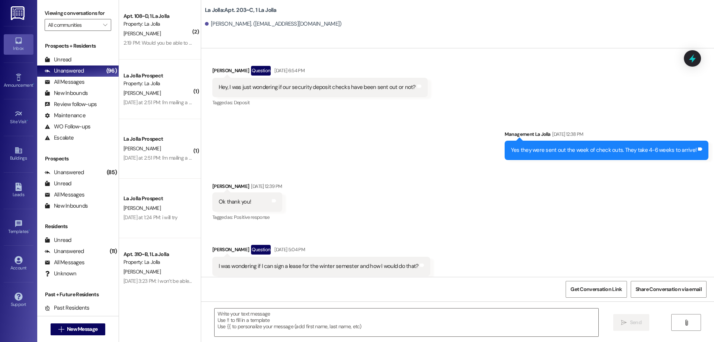
scroll to position [2046, 0]
click at [245, 313] on textarea at bounding box center [407, 322] width 384 height 28
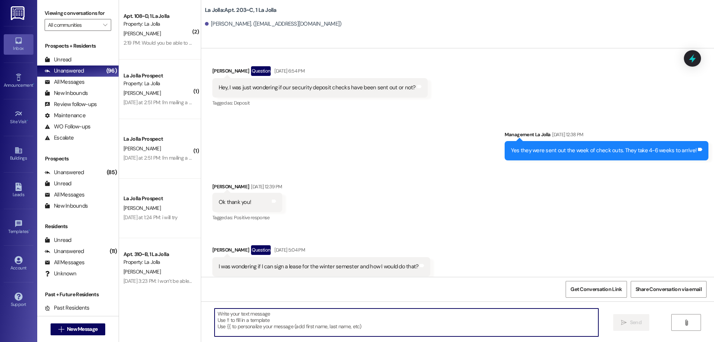
paste textarea "[URL][DOMAIN_NAME]"
type textarea "[URL][DOMAIN_NAME]"
click at [618, 315] on button " Send" at bounding box center [631, 322] width 36 height 17
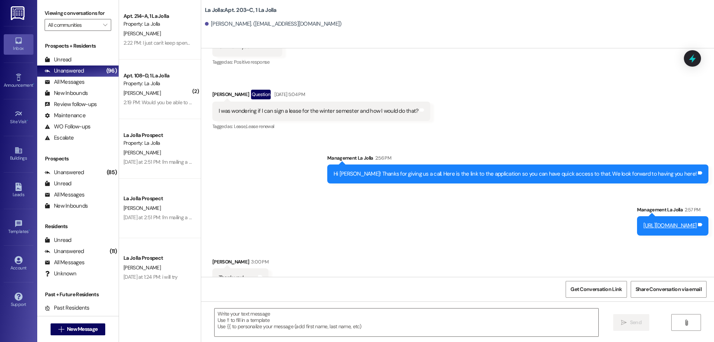
scroll to position [2202, 0]
click at [246, 319] on textarea at bounding box center [407, 322] width 384 height 28
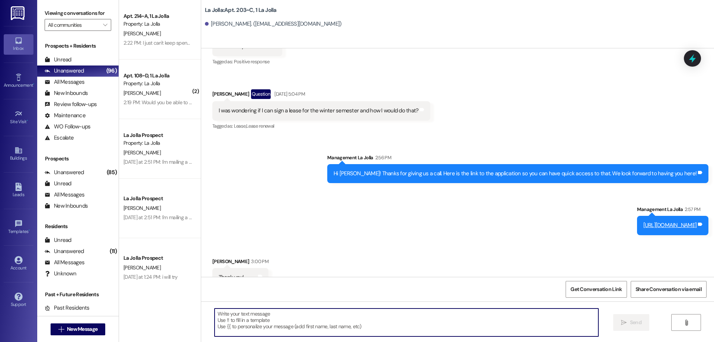
paste textarea "If you want to go onto your application and finish the last few steps except fo…"
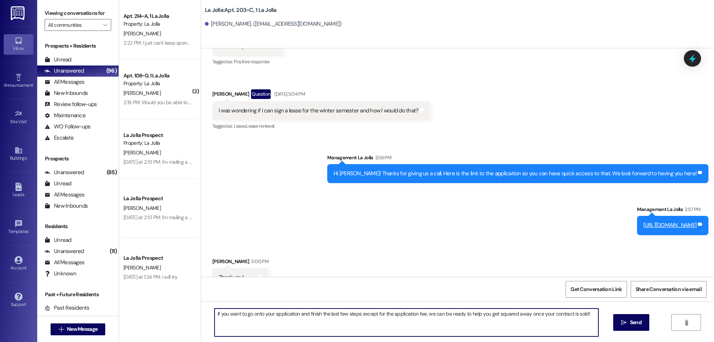
type textarea "If you want to go onto your application and finish the last few steps except fo…"
drag, startPoint x: 211, startPoint y: 315, endPoint x: 597, endPoint y: 305, distance: 385.8
click at [597, 305] on div "If you want to go onto your application and finish the last few steps except fo…" at bounding box center [457, 329] width 513 height 56
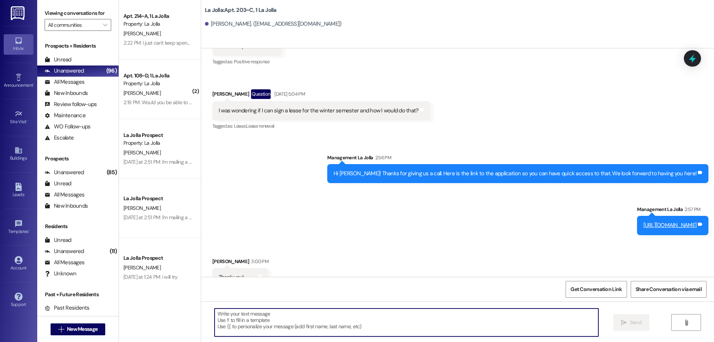
paste textarea "If you want to go onto your application and finish the last few steps except fo…"
type textarea "If you want to go onto your application and finish the last few steps except fo…"
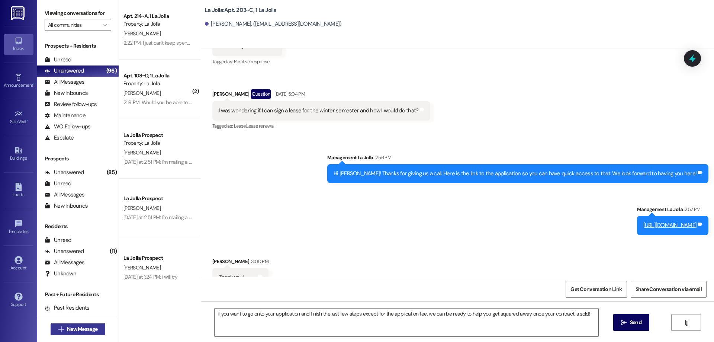
click at [82, 326] on span "New Message" at bounding box center [82, 329] width 30 height 8
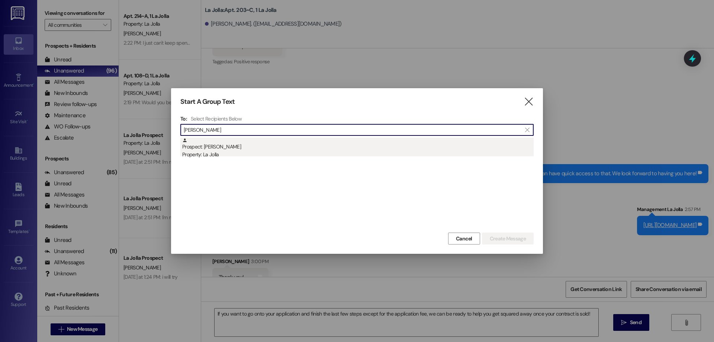
type input "[PERSON_NAME]"
click at [269, 141] on div "Prospect: [PERSON_NAME] Property: [GEOGRAPHIC_DATA]" at bounding box center [357, 148] width 351 height 21
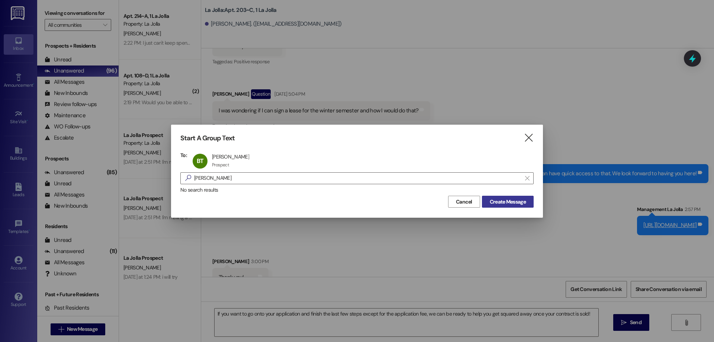
click at [495, 200] on span "Create Message" at bounding box center [508, 202] width 36 height 8
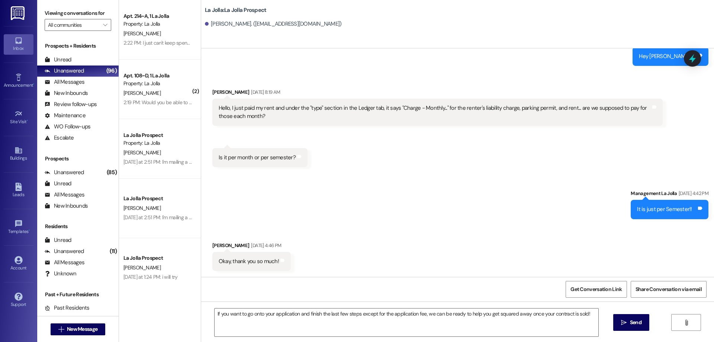
scroll to position [1318, 0]
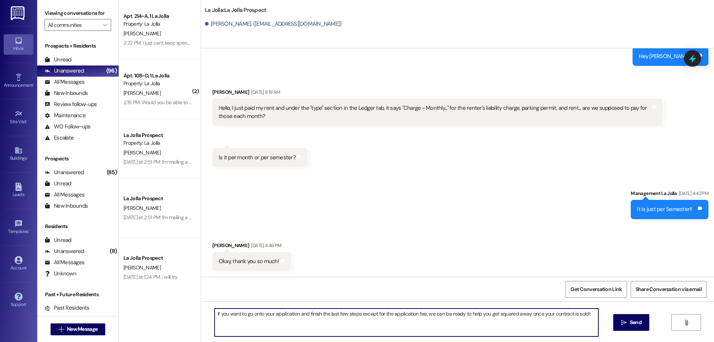
drag, startPoint x: 211, startPoint y: 311, endPoint x: 582, endPoint y: 312, distance: 371.2
click at [582, 312] on textarea "If you want to go onto your application and finish the last few steps except fo…" at bounding box center [407, 322] width 384 height 28
type textarea "Hi [PERSON_NAME]! Thanks for giving us a call. We just sent you the extension l…"
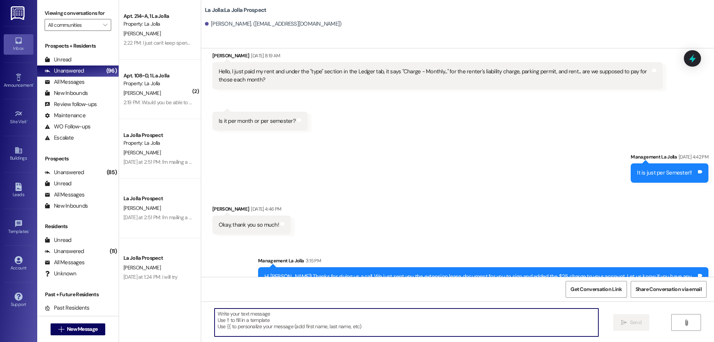
scroll to position [1369, 0]
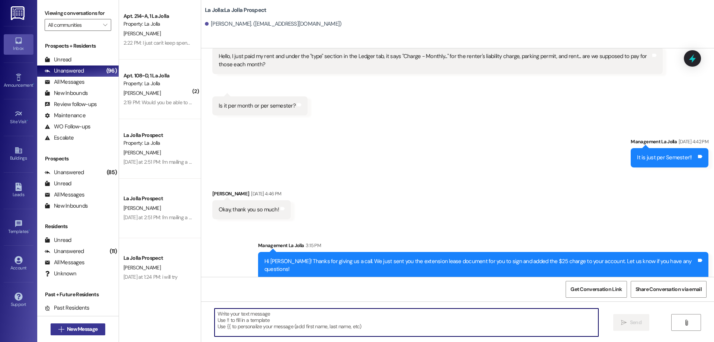
click at [80, 330] on span "New Message" at bounding box center [82, 329] width 30 height 8
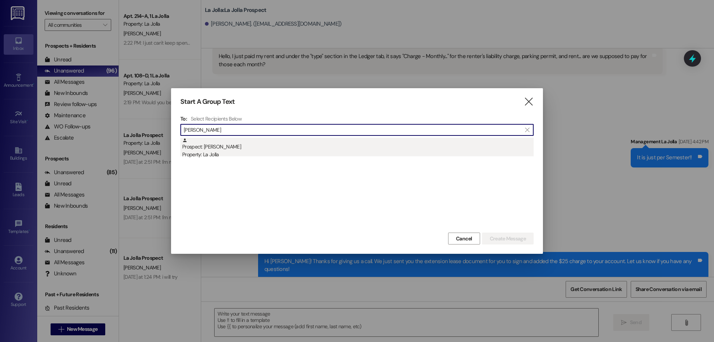
type input "[PERSON_NAME]"
click at [225, 150] on div "Prospect: [PERSON_NAME] Property: La Jolla" at bounding box center [357, 148] width 351 height 21
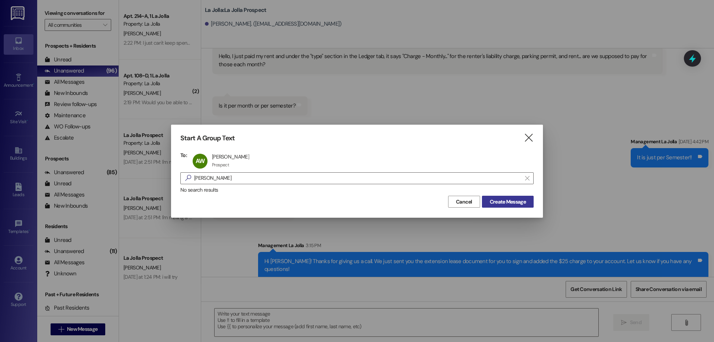
click at [498, 205] on span "Create Message" at bounding box center [508, 202] width 36 height 8
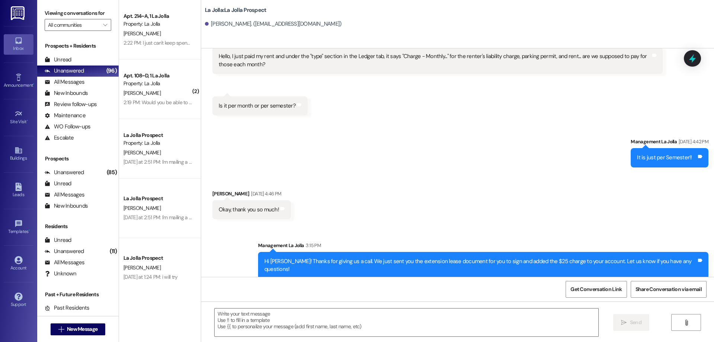
scroll to position [183, 0]
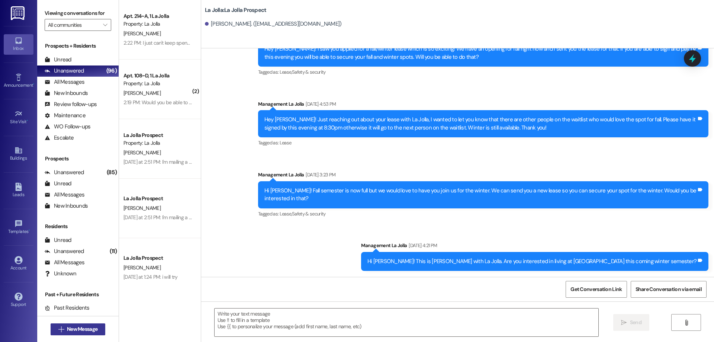
click at [83, 325] on span "New Message" at bounding box center [82, 329] width 30 height 8
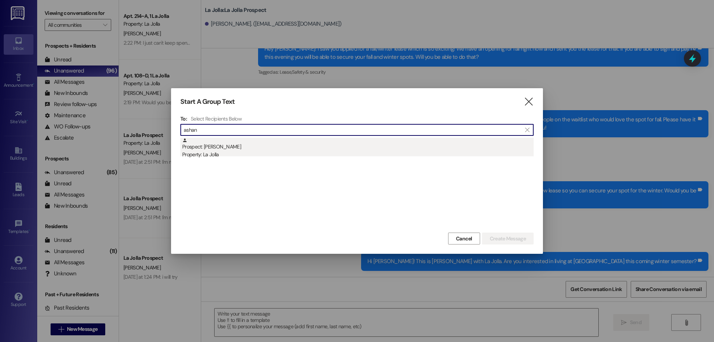
type input "ashan"
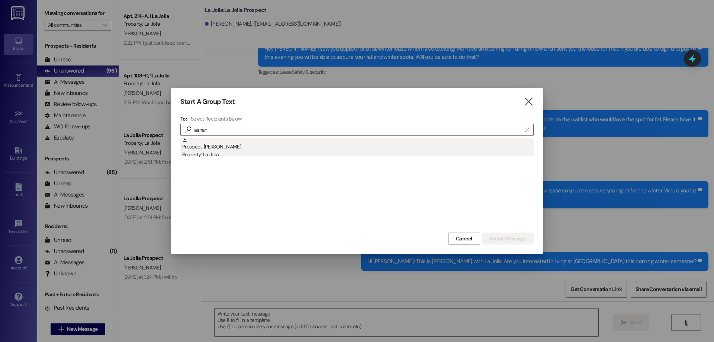
click at [235, 152] on div "Property: La Jolla" at bounding box center [357, 155] width 351 height 8
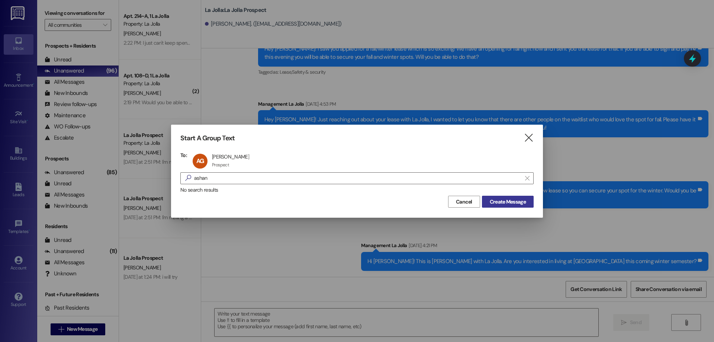
click at [524, 201] on span "Create Message" at bounding box center [508, 202] width 36 height 8
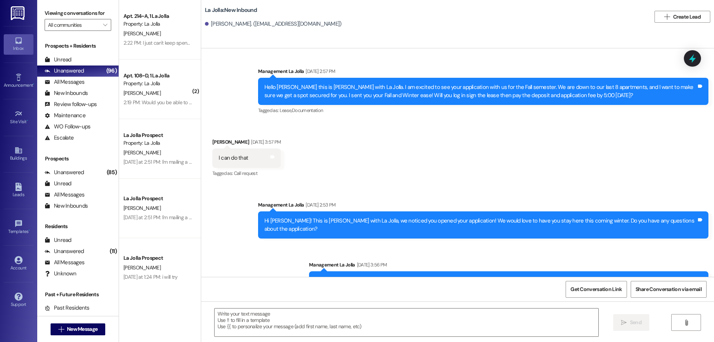
scroll to position [407, 0]
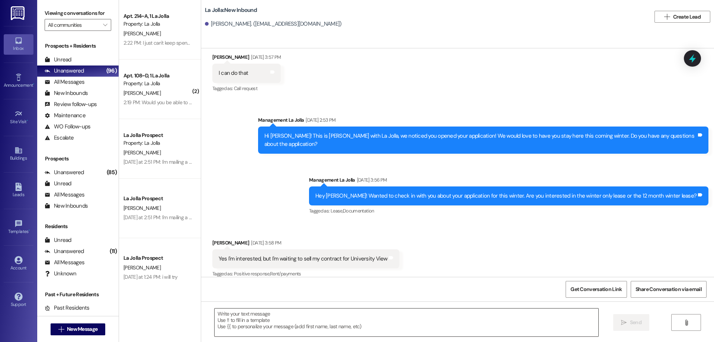
click at [284, 320] on textarea at bounding box center [407, 322] width 384 height 28
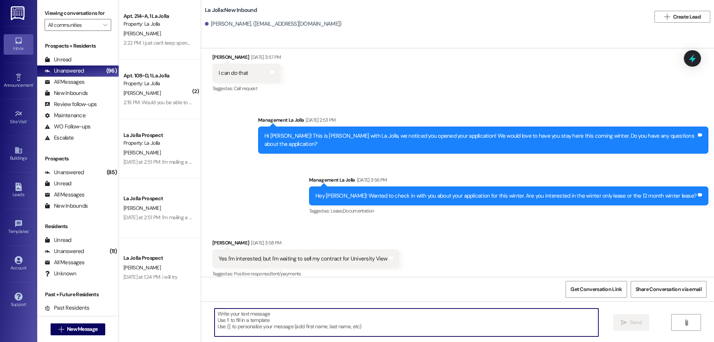
paste textarea "If you want to go onto your application and finish the last few steps except fo…"
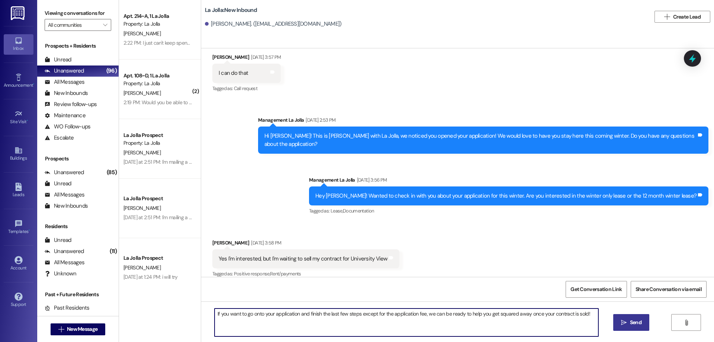
type textarea "If you want to go onto your application and finish the last few steps except fo…"
click at [621, 322] on icon "" at bounding box center [624, 322] width 6 height 6
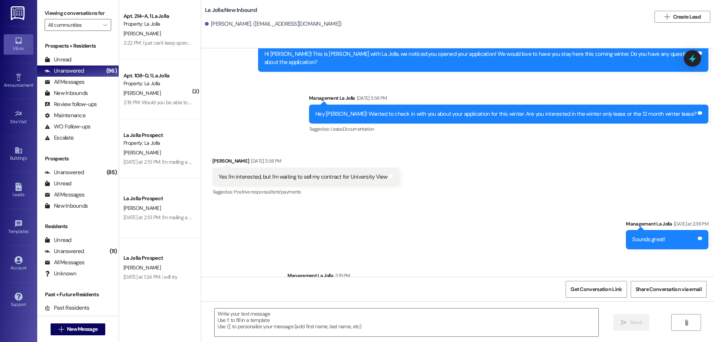
scroll to position [511, 0]
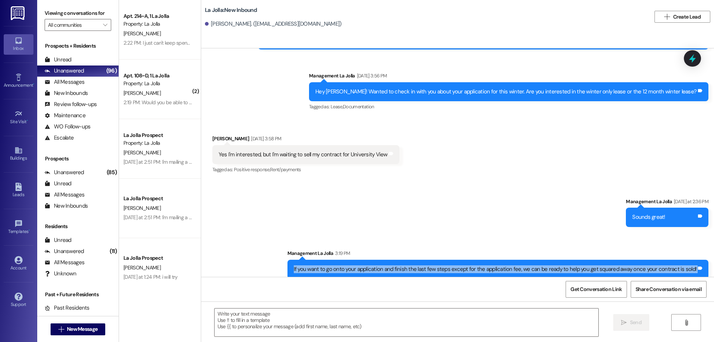
drag, startPoint x: 295, startPoint y: 260, endPoint x: 714, endPoint y: 286, distance: 420.0
click at [714, 286] on div "Sent via SMS Management La Jolla [DATE] 3:54 PM Hi [PERSON_NAME], this is [PERS…" at bounding box center [457, 219] width 513 height 342
copy div "If you want to go onto your application and finish the last few steps except fo…"
click at [101, 327] on button " New Message" at bounding box center [78, 329] width 55 height 12
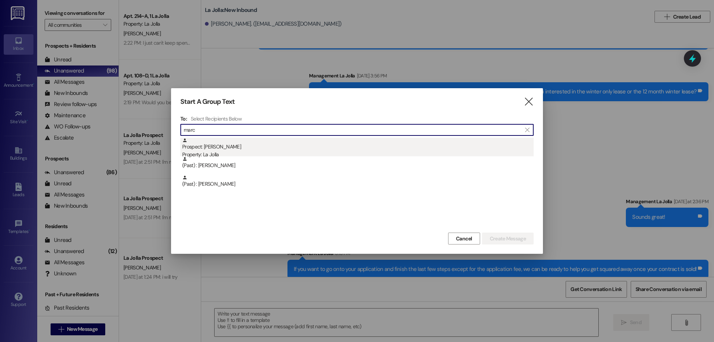
type input "marc"
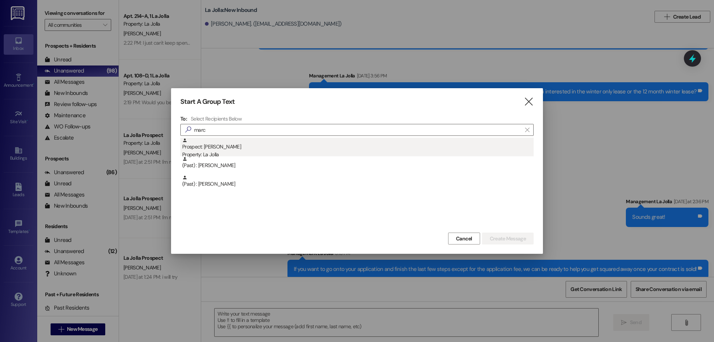
click at [212, 151] on div "Property: La Jolla" at bounding box center [357, 155] width 351 height 8
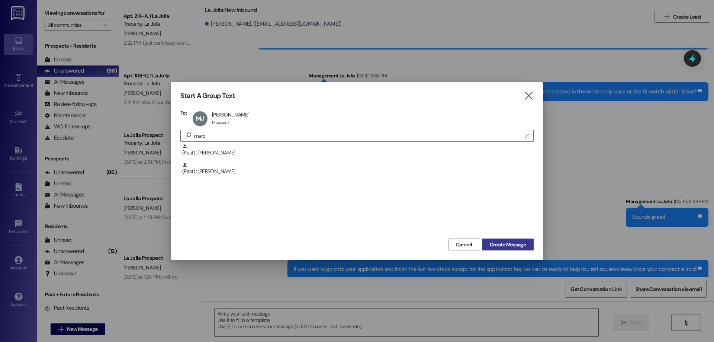
click at [531, 248] on button "Create Message" at bounding box center [508, 244] width 52 height 12
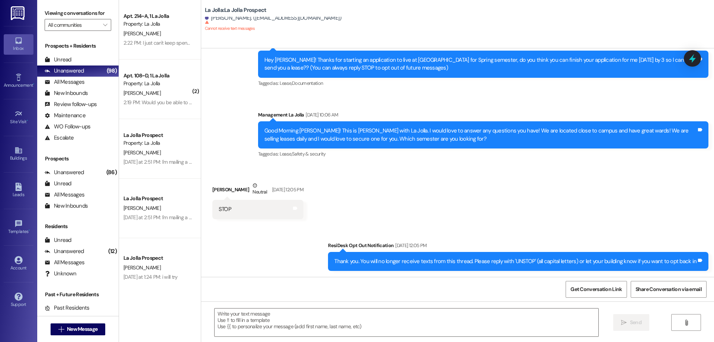
scroll to position [31, 0]
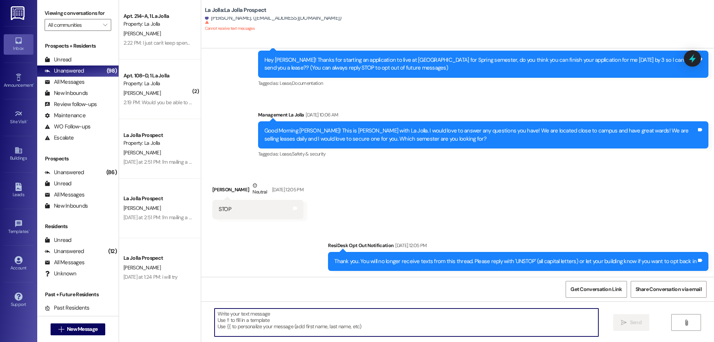
click at [369, 318] on textarea at bounding box center [407, 322] width 384 height 28
click at [90, 331] on span "New Message" at bounding box center [82, 329] width 30 height 8
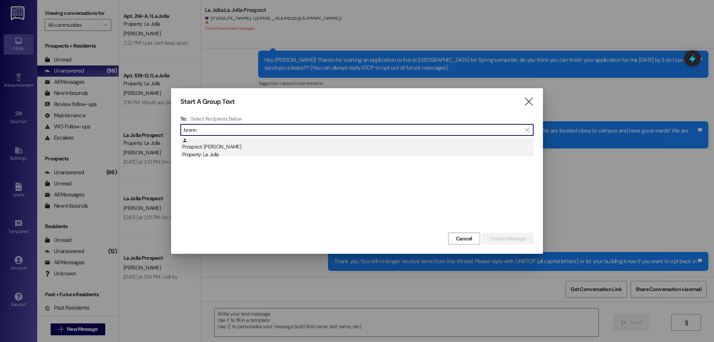
type input "brenn"
click at [225, 155] on div "Property: La Jolla" at bounding box center [357, 155] width 351 height 8
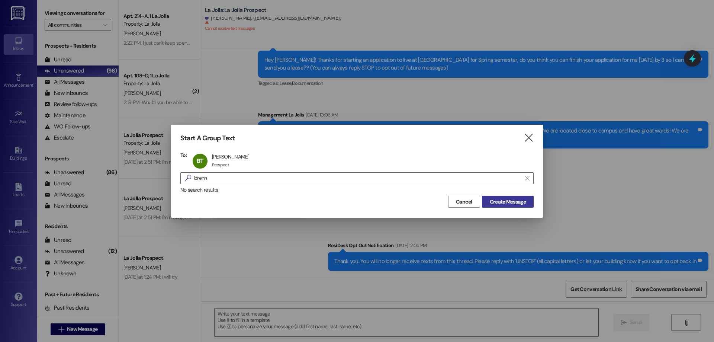
click at [515, 206] on button "Create Message" at bounding box center [508, 202] width 52 height 12
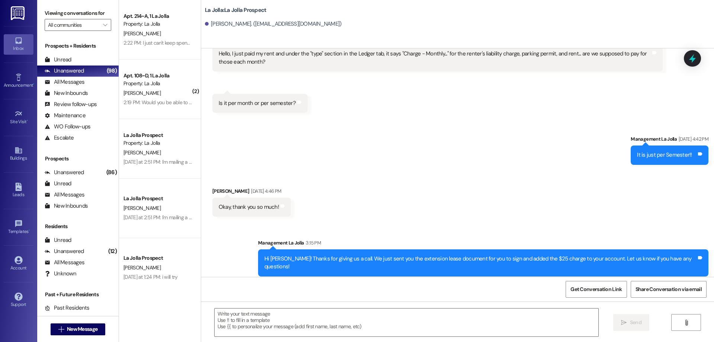
scroll to position [1380, 0]
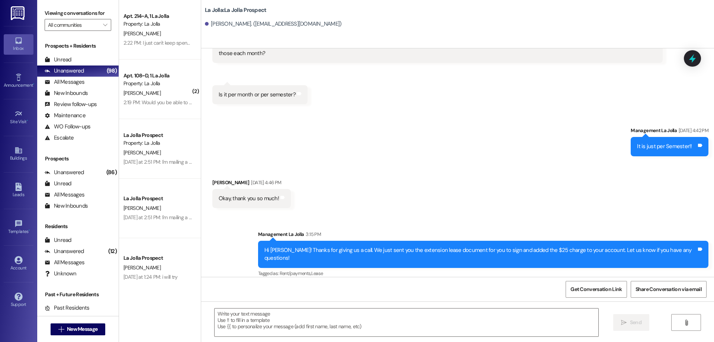
click at [359, 305] on div " Send " at bounding box center [457, 329] width 513 height 56
click at [359, 318] on textarea at bounding box center [407, 322] width 384 height 28
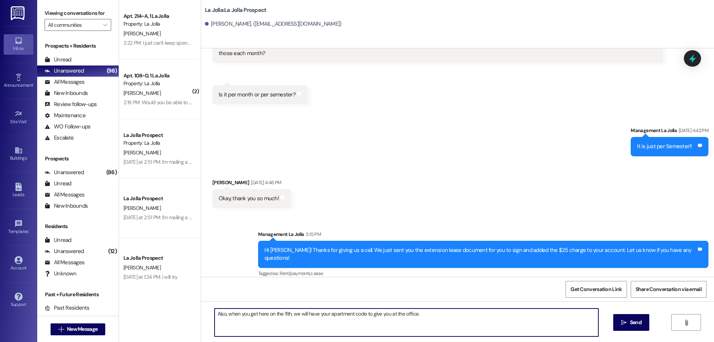
drag, startPoint x: 227, startPoint y: 316, endPoint x: 210, endPoint y: 318, distance: 17.2
click at [215, 318] on textarea "Also, when you get here on the 11th, we will have your apartment code to give y…" at bounding box center [407, 322] width 384 height 28
click at [426, 316] on textarea "When you get here on the 11th, we will have your apartment code to give you at …" at bounding box center [407, 322] width 384 height 28
drag, startPoint x: 375, startPoint y: 314, endPoint x: 406, endPoint y: 314, distance: 30.5
click at [406, 314] on textarea "When you get here on the 11th, we will have your apartment code to give you at …" at bounding box center [407, 322] width 384 height 28
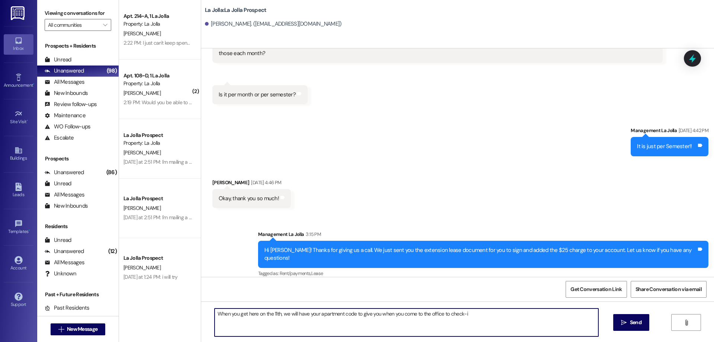
type textarea "When you get here on the 11th, we will have your apartment code to give you whe…"
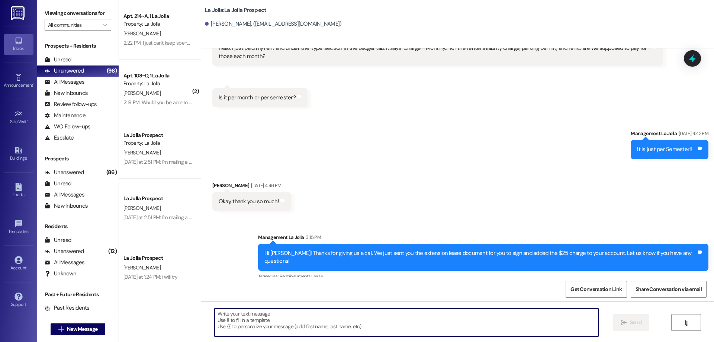
scroll to position [1432, 0]
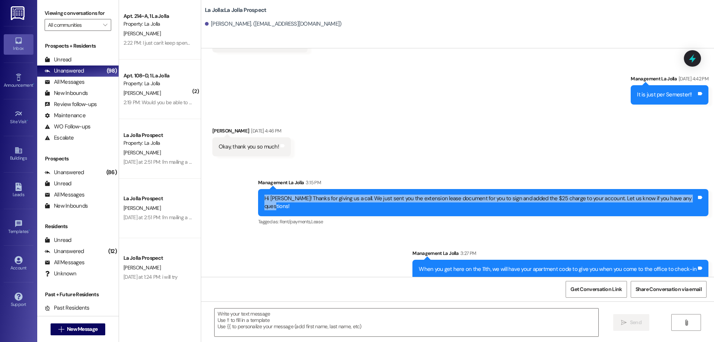
drag, startPoint x: 269, startPoint y: 197, endPoint x: 691, endPoint y: 199, distance: 422.1
click at [691, 199] on div "Hi [PERSON_NAME]! Thanks for giving us a call. We just sent you the extension l…" at bounding box center [480, 202] width 432 height 16
drag, startPoint x: 694, startPoint y: 199, endPoint x: 269, endPoint y: 197, distance: 425.1
click at [269, 197] on div "Hi [PERSON_NAME]! Thanks for giving us a call. We just sent you the extension l…" at bounding box center [481, 202] width 434 height 16
copy div "Hi [PERSON_NAME]! Thanks for giving us a call. We just sent you the extension l…"
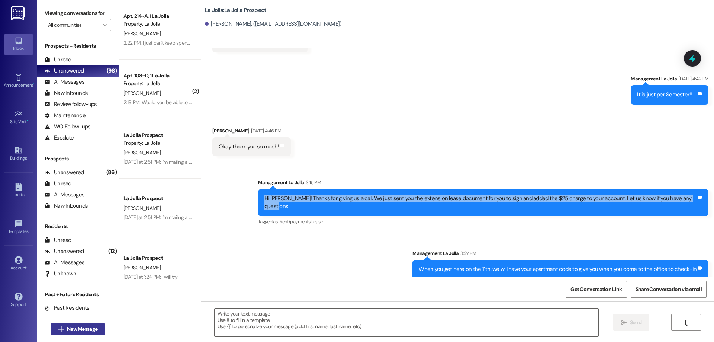
click at [89, 326] on span "New Message" at bounding box center [82, 329] width 30 height 8
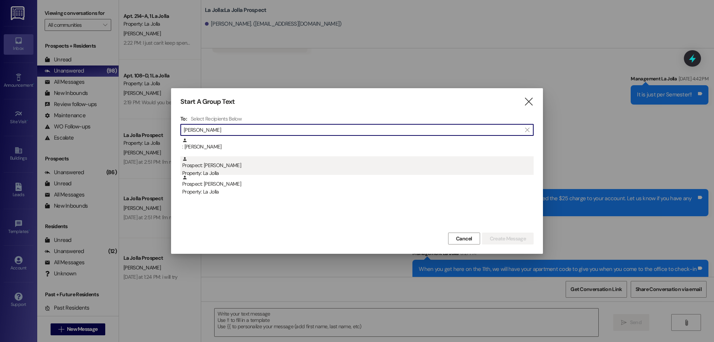
type input "[PERSON_NAME]"
click at [250, 163] on div "Prospect: [PERSON_NAME] Property: [GEOGRAPHIC_DATA]" at bounding box center [357, 166] width 351 height 21
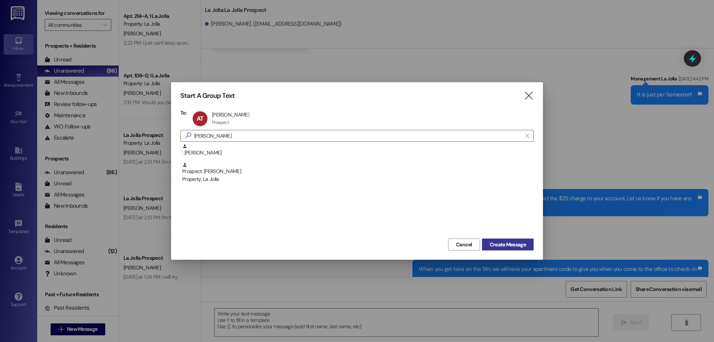
click at [490, 247] on span "Create Message" at bounding box center [508, 245] width 36 height 8
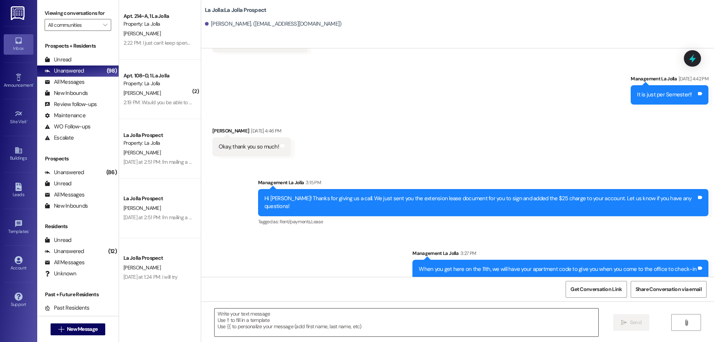
scroll to position [529, 0]
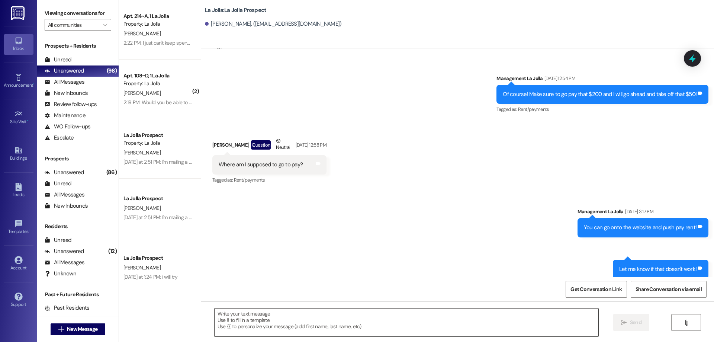
click at [326, 321] on textarea at bounding box center [407, 322] width 384 height 28
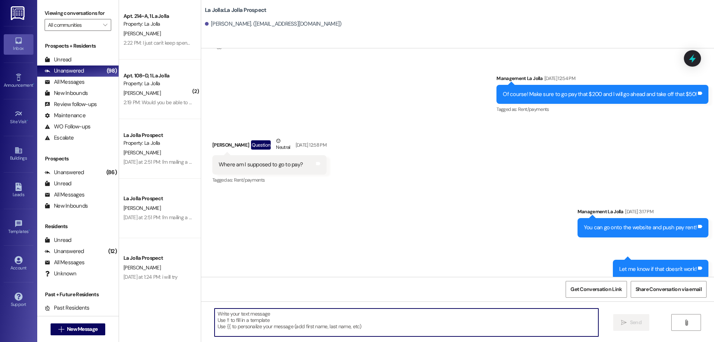
paste textarea "Hi [PERSON_NAME]! Thanks for giving us a call. We just sent you the extension l…"
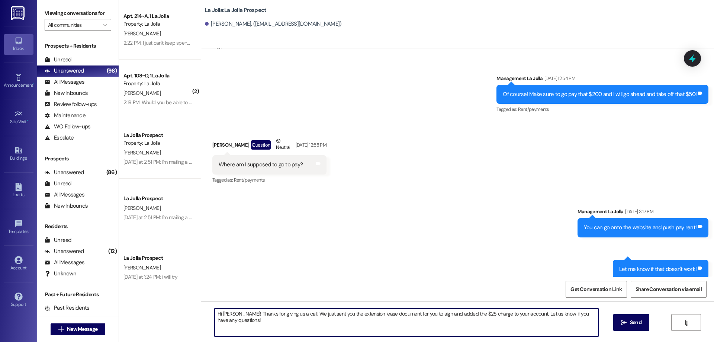
drag, startPoint x: 241, startPoint y: 313, endPoint x: 217, endPoint y: 311, distance: 24.3
click at [217, 311] on textarea "Hi [PERSON_NAME]! Thanks for giving us a call. We just sent you the extension l…" at bounding box center [407, 322] width 384 height 28
type textarea "Hi [PERSON_NAME]!Thanks for giving us a call. We just sent you the extension le…"
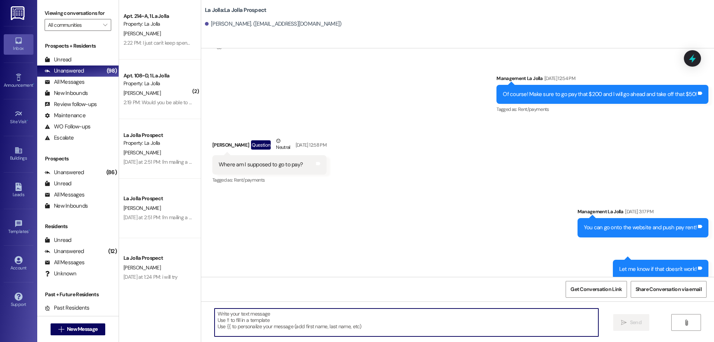
scroll to position [581, 0]
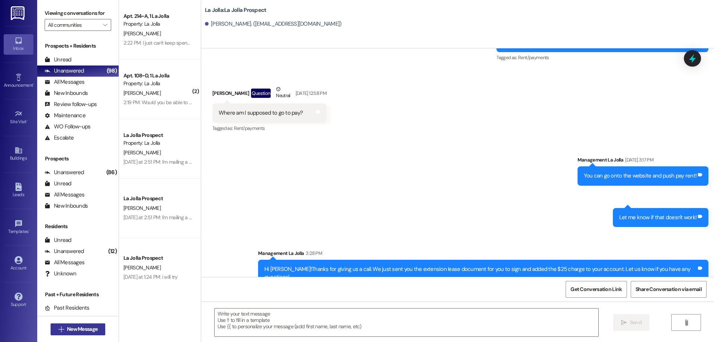
click at [83, 326] on span "New Message" at bounding box center [82, 329] width 30 height 8
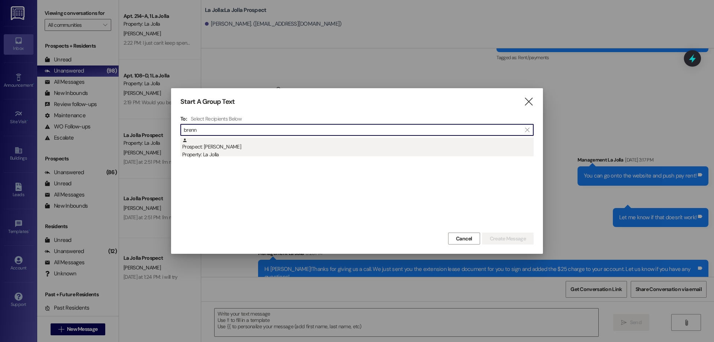
type input "brenn"
click at [234, 147] on div "Prospect: [PERSON_NAME] Property: [GEOGRAPHIC_DATA]" at bounding box center [357, 148] width 351 height 21
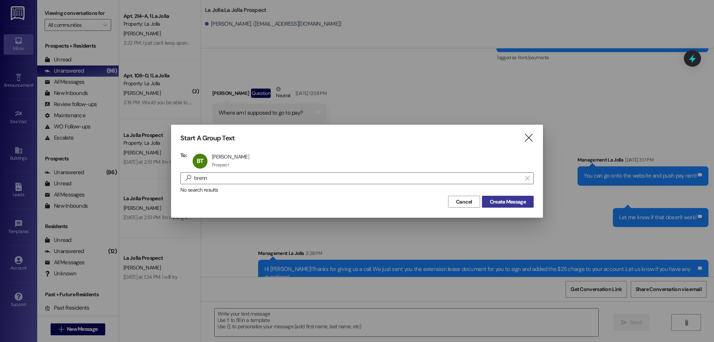
click at [505, 197] on button "Create Message" at bounding box center [508, 202] width 52 height 12
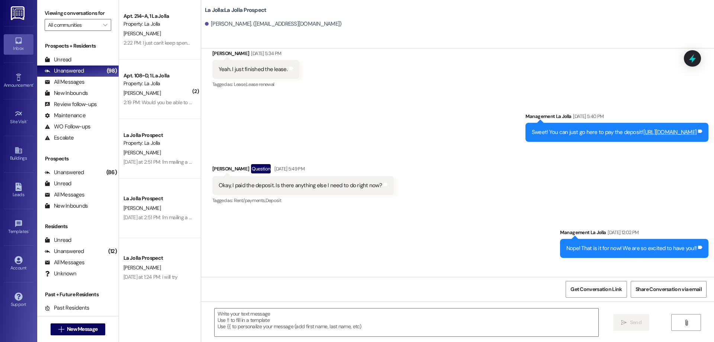
scroll to position [1432, 0]
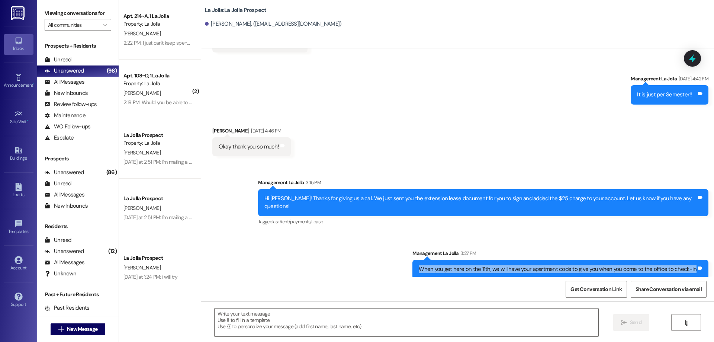
drag, startPoint x: 425, startPoint y: 260, endPoint x: 694, endPoint y: 269, distance: 268.7
click at [694, 269] on div "When you get here on the 11th, we will have your apartment code to give you whe…" at bounding box center [560, 269] width 296 height 19
copy div "When you get here on the 11th, we will have your apartment code to give you whe…"
click at [83, 326] on span "New Message" at bounding box center [82, 329] width 30 height 8
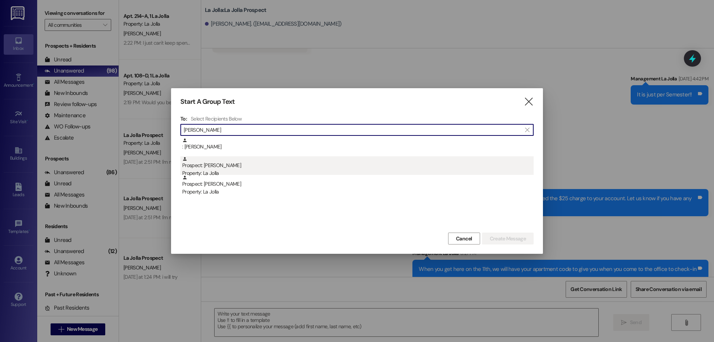
type input "[PERSON_NAME]"
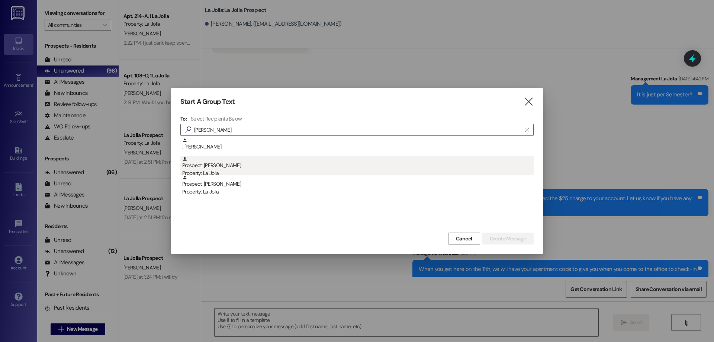
click at [230, 164] on div "Prospect: [PERSON_NAME] Property: [GEOGRAPHIC_DATA]" at bounding box center [357, 166] width 351 height 21
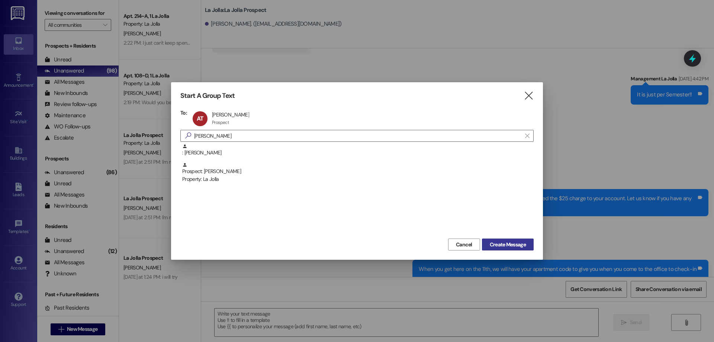
click at [504, 246] on span "Create Message" at bounding box center [508, 245] width 36 height 8
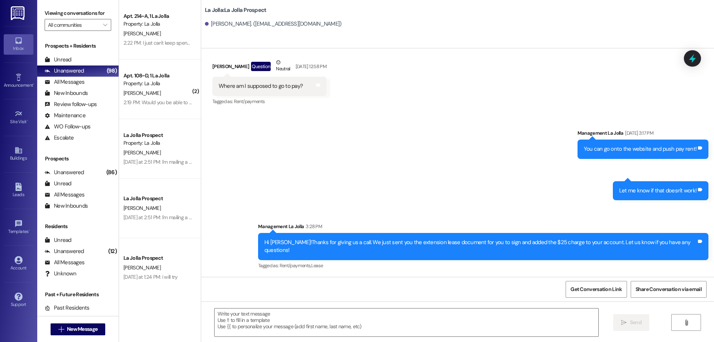
scroll to position [591, 0]
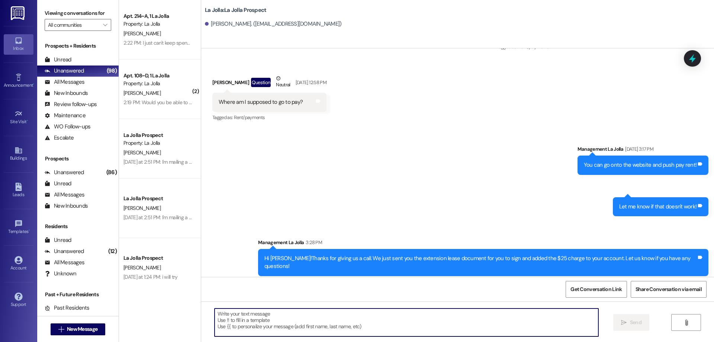
click at [274, 322] on textarea at bounding box center [407, 322] width 384 height 28
paste textarea "When you get here on the 11th, we will have your apartment code to give you whe…"
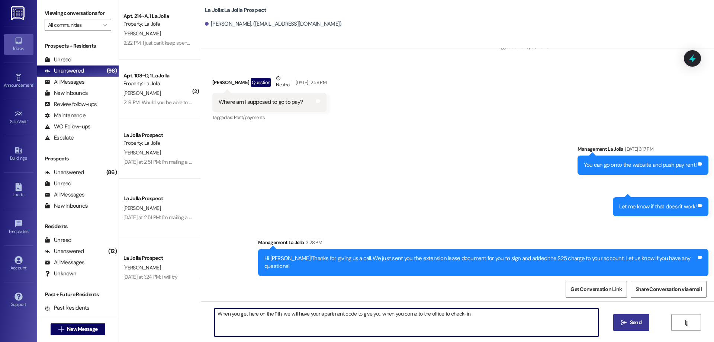
type textarea "When you get here on the 11th, we will have your apartment code to give you whe…"
click at [624, 327] on button " Send" at bounding box center [631, 322] width 36 height 17
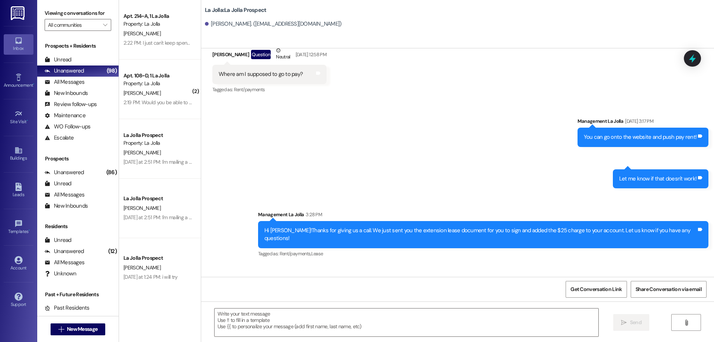
scroll to position [643, 0]
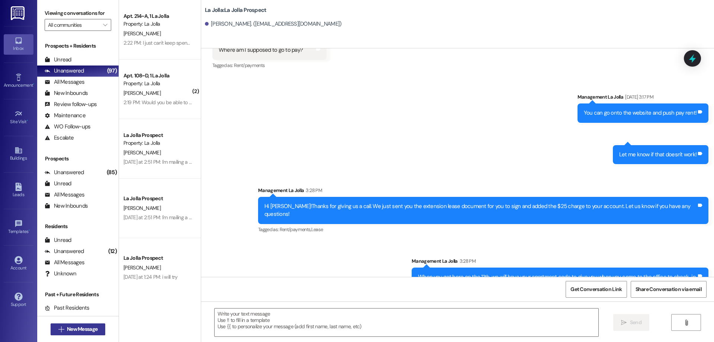
click at [67, 331] on span "New Message" at bounding box center [82, 329] width 30 height 8
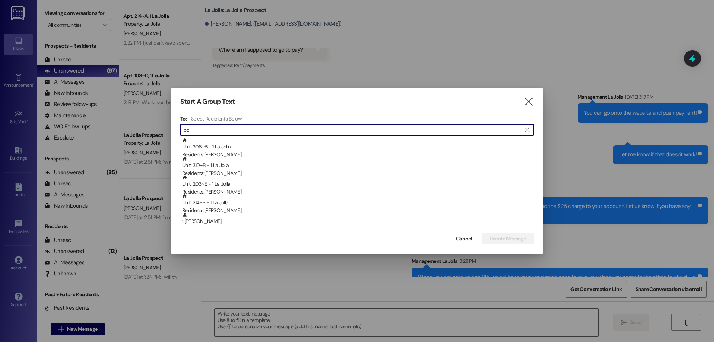
type input "c"
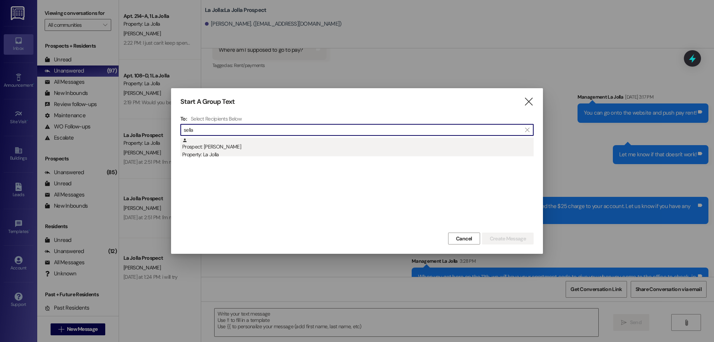
type input "sella"
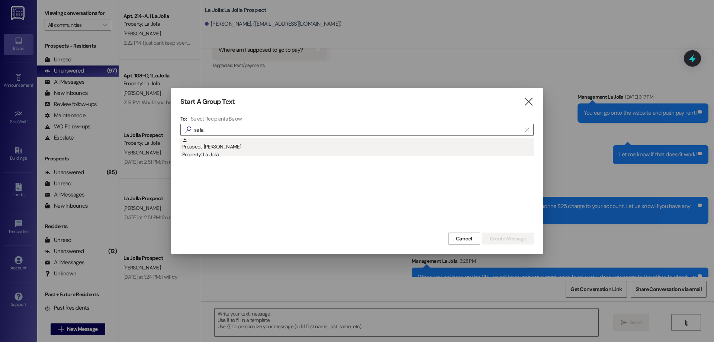
click at [220, 153] on div "Property: La Jolla" at bounding box center [357, 155] width 351 height 8
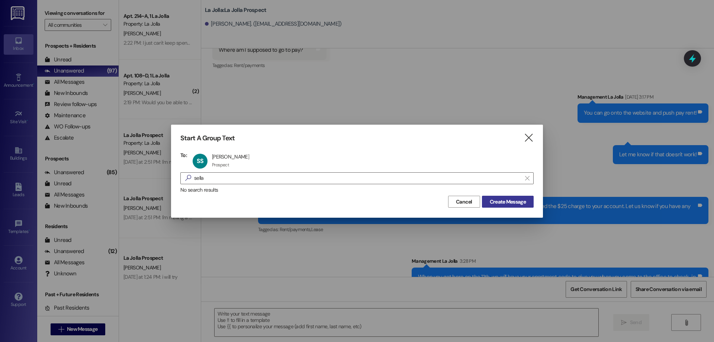
click at [494, 200] on span "Create Message" at bounding box center [508, 202] width 36 height 8
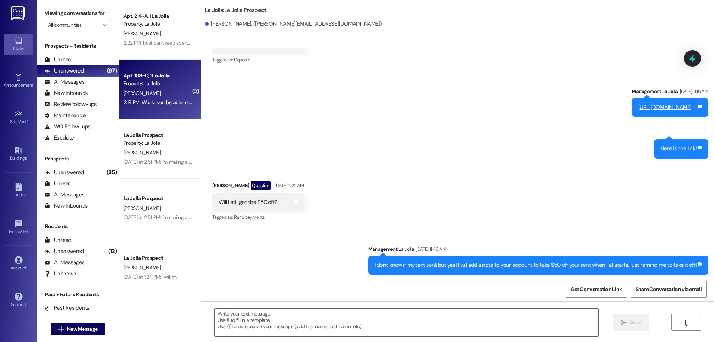
scroll to position [1299, 0]
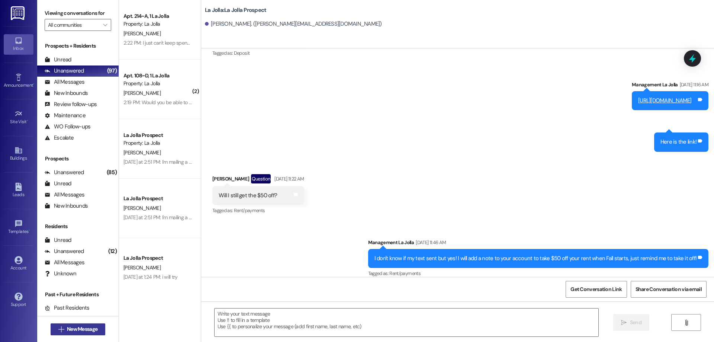
click at [84, 325] on span "New Message" at bounding box center [82, 329] width 30 height 8
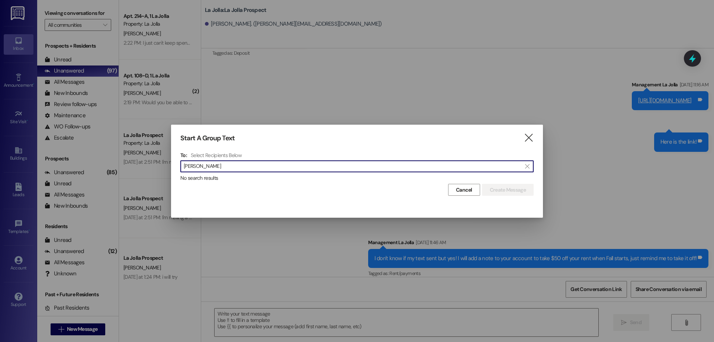
type input "[PERSON_NAME]"
click at [531, 136] on icon "" at bounding box center [529, 138] width 10 height 8
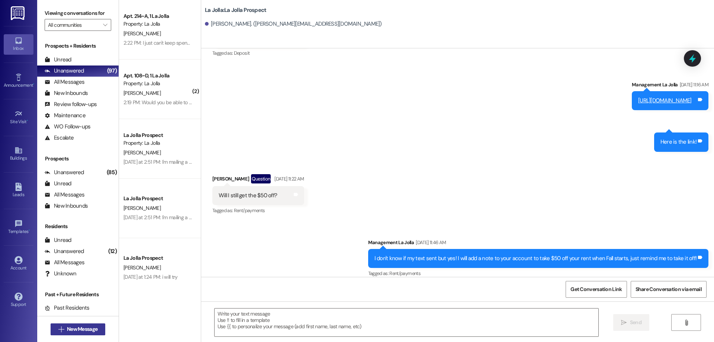
click at [99, 332] on button " New Message" at bounding box center [78, 329] width 55 height 12
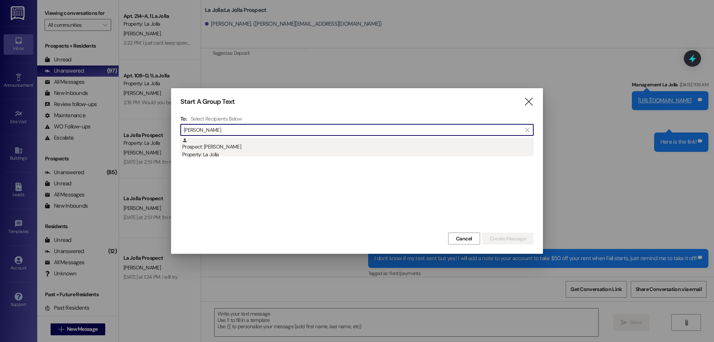
type input "[PERSON_NAME]"
click at [349, 154] on div "Property: La Jolla" at bounding box center [357, 155] width 351 height 8
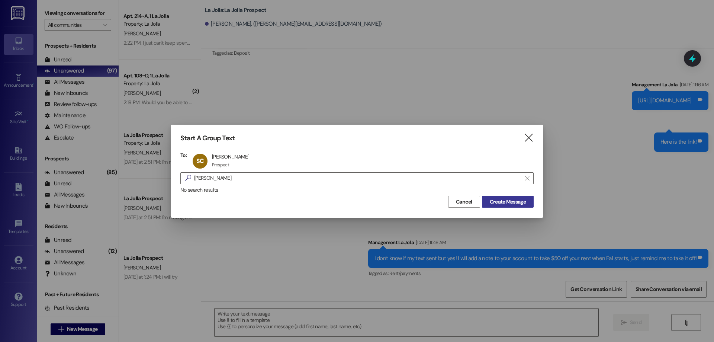
click at [506, 205] on span "Create Message" at bounding box center [508, 202] width 36 height 8
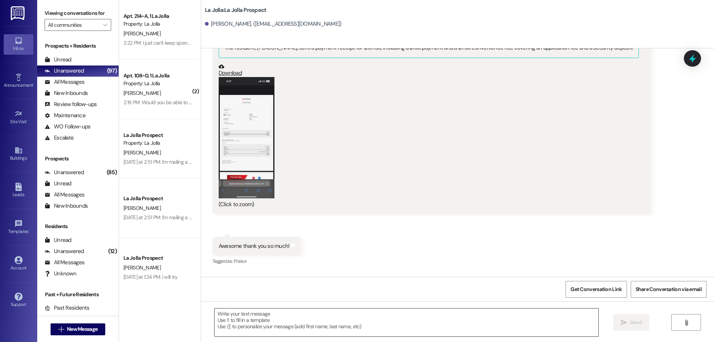
click at [332, 317] on textarea at bounding box center [407, 322] width 384 height 28
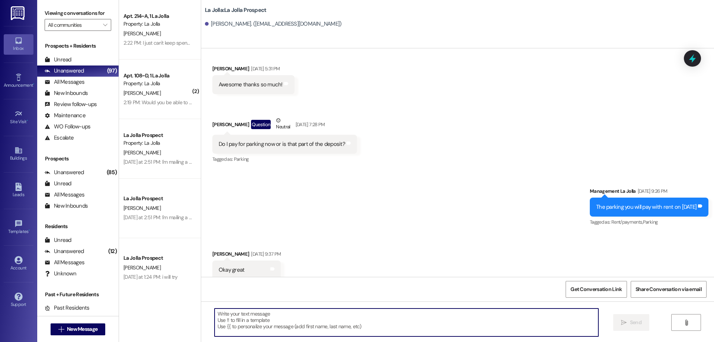
scroll to position [1661, 0]
click at [357, 327] on textarea at bounding box center [407, 322] width 384 height 28
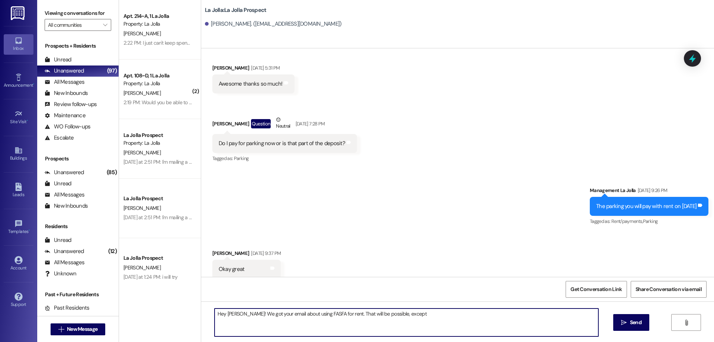
click at [398, 313] on textarea "Hey [PERSON_NAME]! We got your email about using FASFA for rent. That will be p…" at bounding box center [407, 322] width 384 height 28
click at [235, 311] on textarea "Hey [PERSON_NAME]! We got your email about using FASFA for rent. That will be p…" at bounding box center [407, 322] width 384 height 28
click at [334, 315] on textarea "Hey [PERSON_NAME]! We got your email about using FASFA for rent. That will be p…" at bounding box center [407, 322] width 384 height 28
click at [335, 314] on textarea "Hey [PERSON_NAME]! We got your email about using FASFA for rent. That will be p…" at bounding box center [407, 322] width 384 height 28
click at [301, 324] on textarea "Hey [PERSON_NAME]! We got your email about using FASFA for rent. That will be p…" at bounding box center [407, 322] width 384 height 28
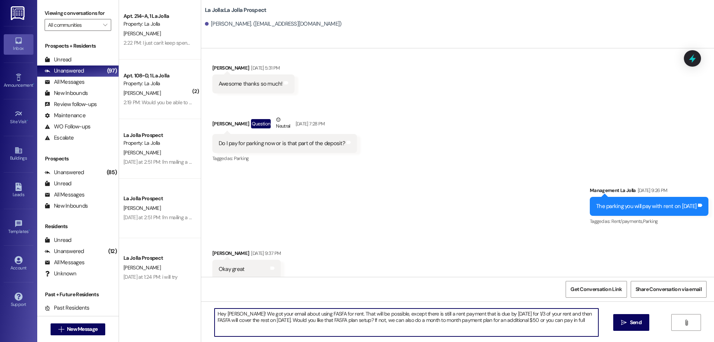
type textarea "Hey [PERSON_NAME]! We got your email about using FASFA for rent. That will be p…"
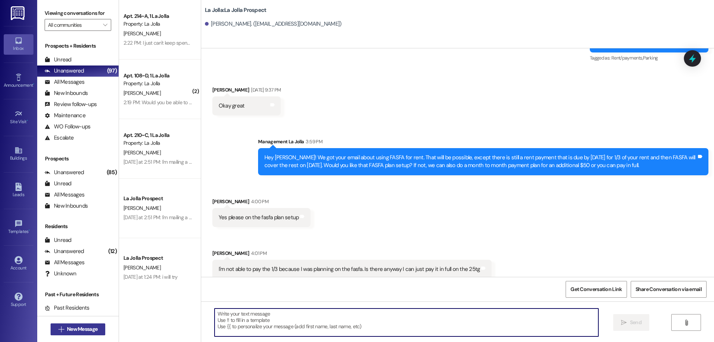
scroll to position [1824, 0]
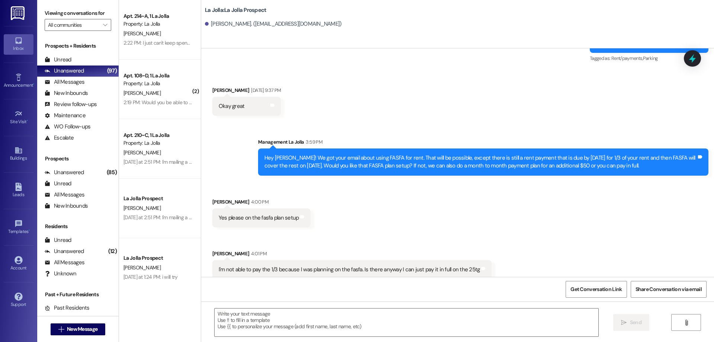
click at [72, 335] on div " New Message" at bounding box center [78, 329] width 55 height 19
click at [77, 325] on button " New Message" at bounding box center [78, 329] width 55 height 12
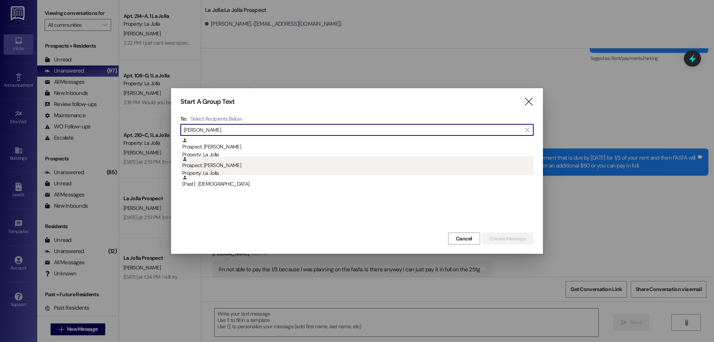
type input "[PERSON_NAME]"
click at [226, 168] on div "Prospect: [PERSON_NAME] Property: [GEOGRAPHIC_DATA]" at bounding box center [357, 166] width 351 height 21
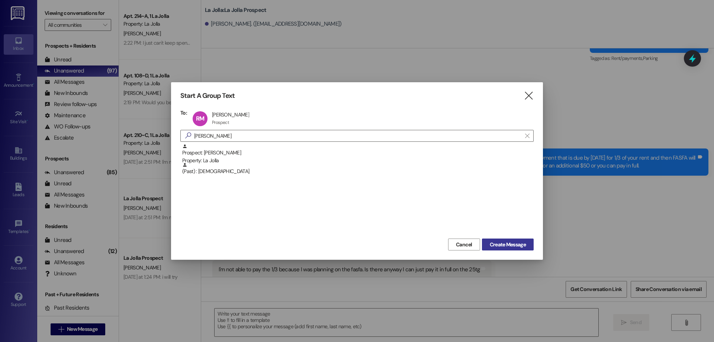
click at [494, 239] on button "Create Message" at bounding box center [508, 244] width 52 height 12
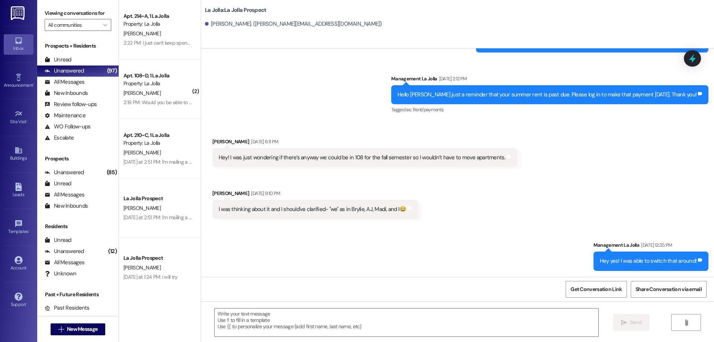
scroll to position [259, 0]
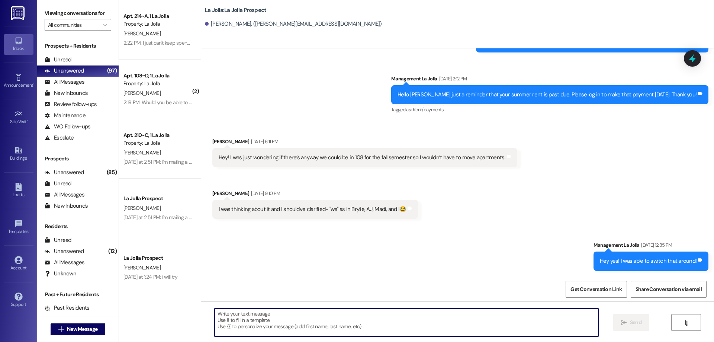
click at [384, 312] on textarea at bounding box center [407, 322] width 384 height 28
click at [361, 315] on textarea at bounding box center [407, 322] width 384 height 28
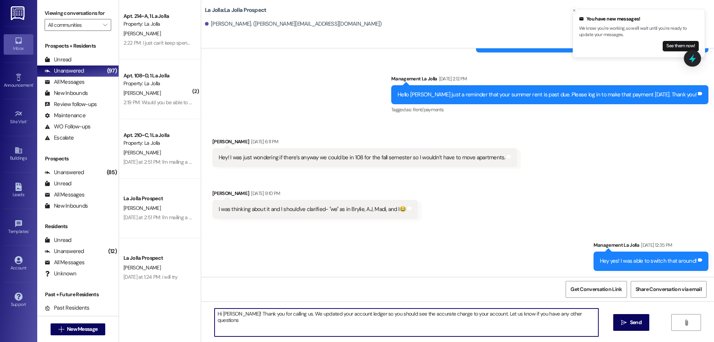
type textarea "Hi [PERSON_NAME]! Thank you for calling us. We updated your account ledger so y…"
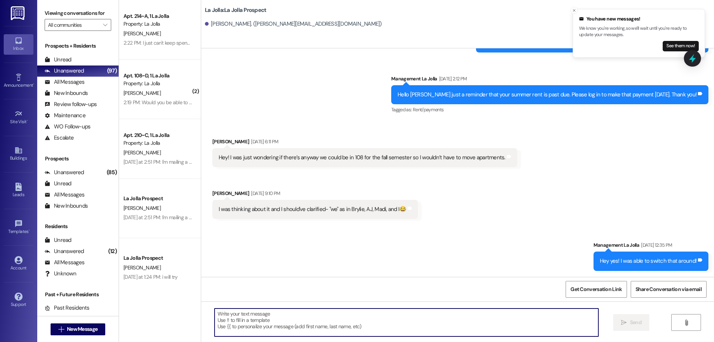
click at [71, 321] on div " New Message" at bounding box center [78, 329] width 55 height 19
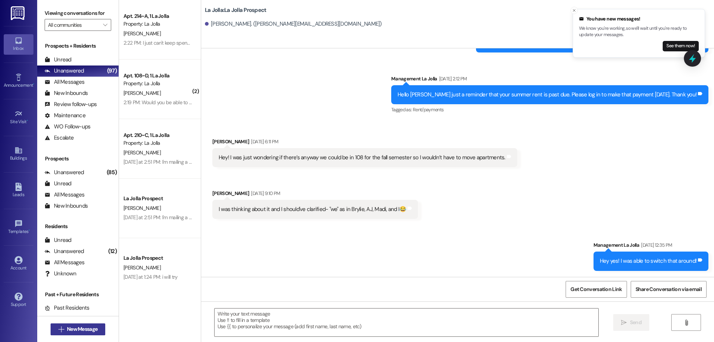
click at [71, 325] on span "New Message" at bounding box center [82, 329] width 30 height 8
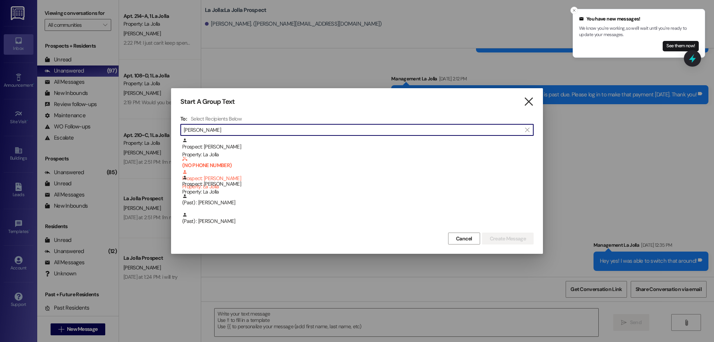
type input "[PERSON_NAME]"
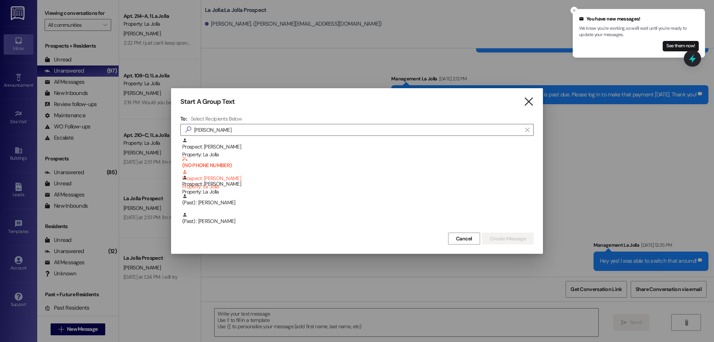
click at [531, 102] on icon "" at bounding box center [529, 102] width 10 height 8
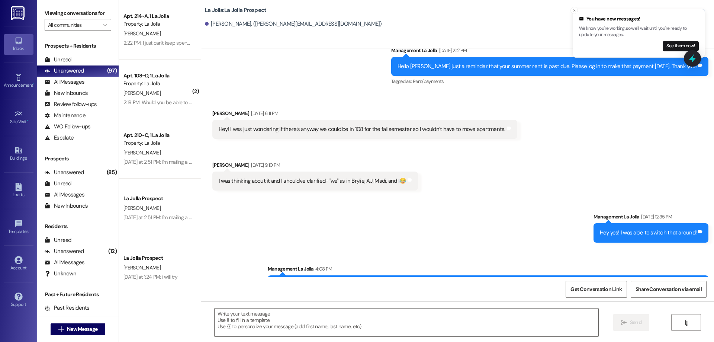
scroll to position [311, 0]
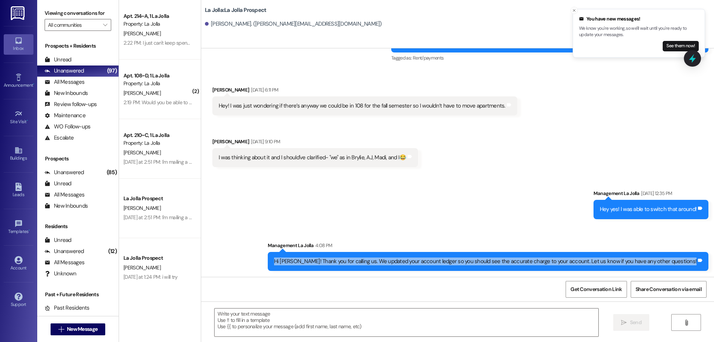
drag, startPoint x: 305, startPoint y: 260, endPoint x: 714, endPoint y: 266, distance: 408.4
click at [714, 266] on div "Sent via SMS Management La Jolla [DATE] 4:26 PM Hello [PERSON_NAME] this is [PE…" at bounding box center [457, 162] width 513 height 228
copy div "Hi [PERSON_NAME]! Thank you for calling us. We updated your account ledger so y…"
click at [57, 325] on span " New Message" at bounding box center [78, 329] width 42 height 8
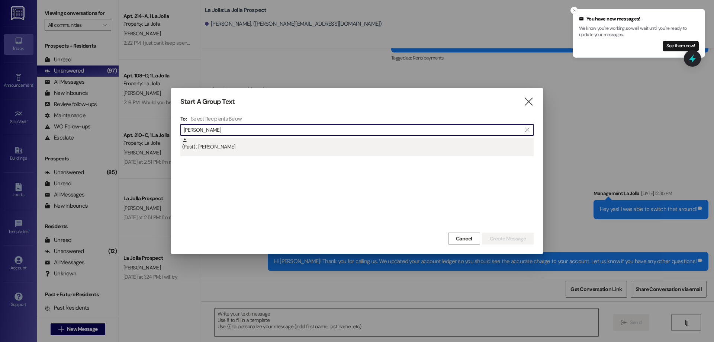
type input "[PERSON_NAME]"
click at [241, 146] on div "(Past) : [PERSON_NAME]" at bounding box center [357, 144] width 351 height 13
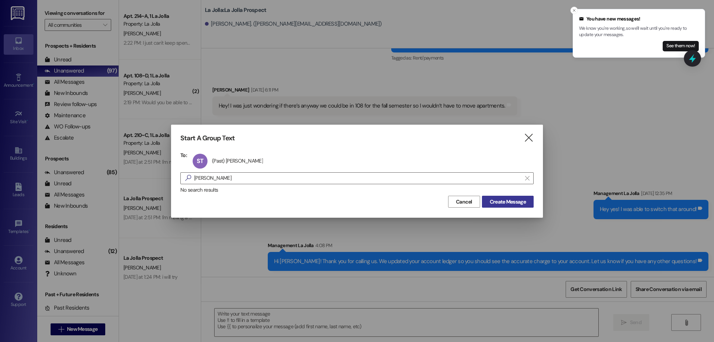
click at [516, 205] on span "Create Message" at bounding box center [508, 202] width 36 height 8
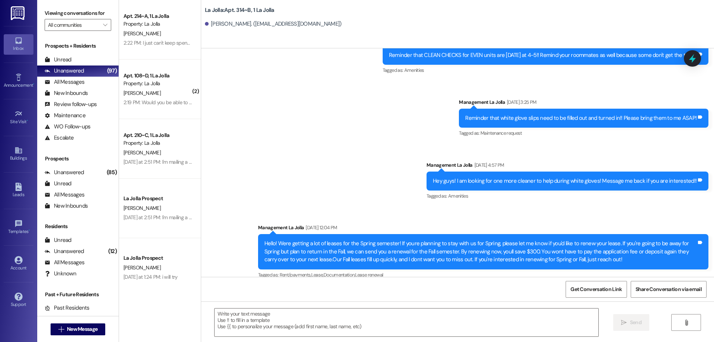
scroll to position [4563, 0]
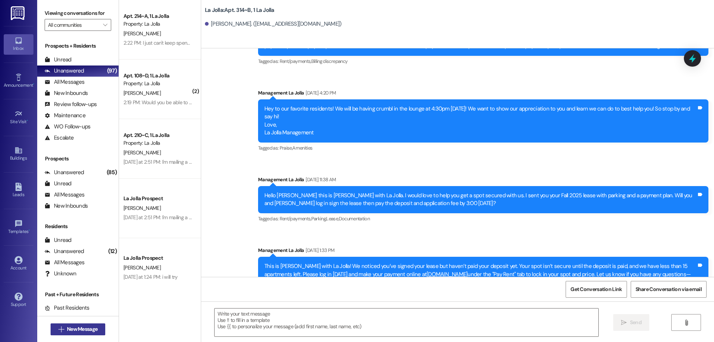
click at [61, 332] on span " New Message" at bounding box center [78, 329] width 42 height 8
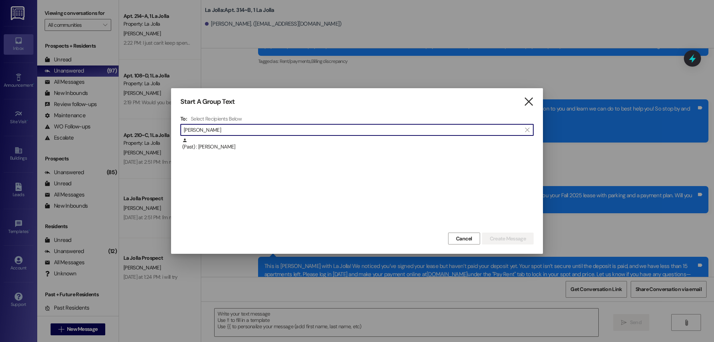
type input "[PERSON_NAME]"
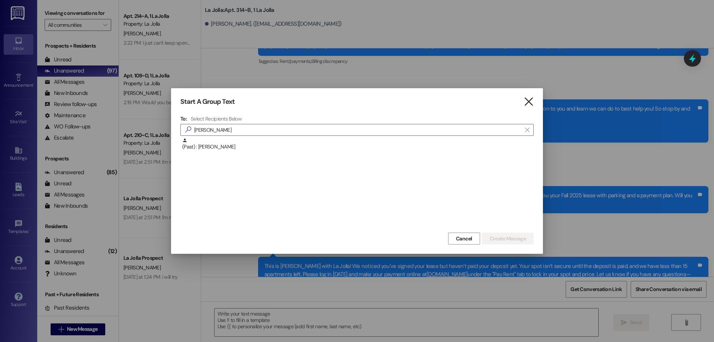
click at [529, 103] on icon "" at bounding box center [529, 102] width 10 height 8
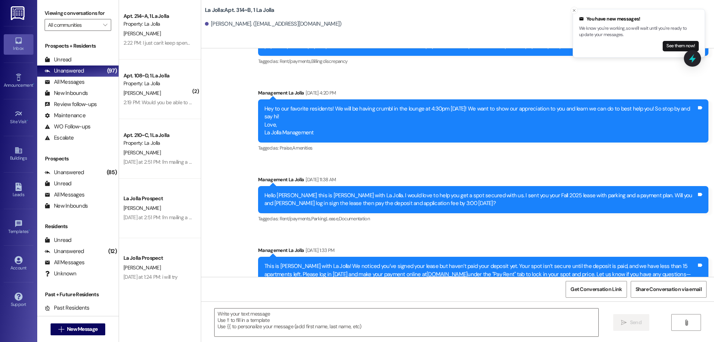
click at [261, 303] on div " Send " at bounding box center [457, 329] width 513 height 56
click at [257, 311] on textarea at bounding box center [407, 322] width 384 height 28
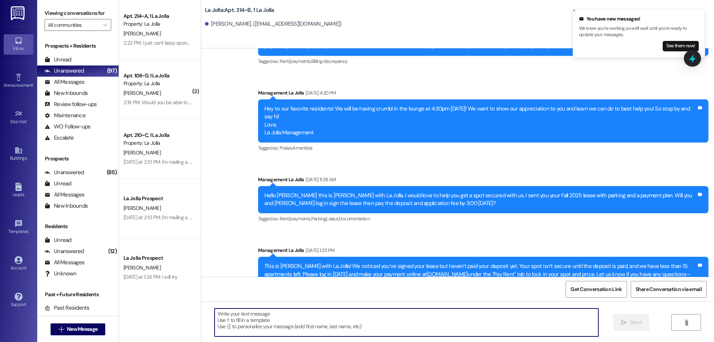
paste textarea "Hi [PERSON_NAME]! Thank you for calling us. We updated your account ledger so y…"
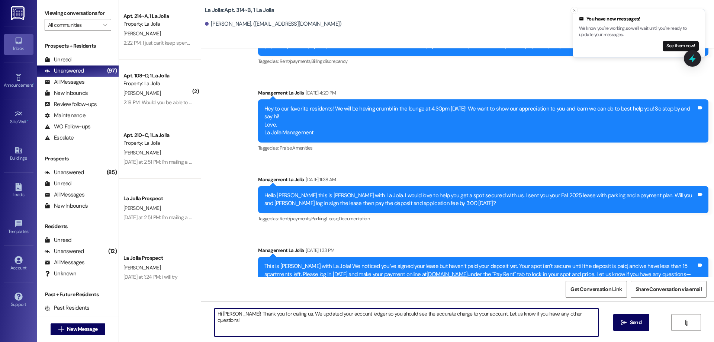
click at [229, 314] on textarea "Hi [PERSON_NAME]! Thank you for calling us. We updated your account ledger so y…" at bounding box center [407, 322] width 384 height 28
click at [262, 327] on textarea "Hi [PERSON_NAME]! Thank you for calling us. We updated your account ledger so y…" at bounding box center [407, 322] width 384 height 28
drag, startPoint x: 478, startPoint y: 314, endPoint x: 368, endPoint y: 292, distance: 112.2
click at [368, 292] on div "Sent via SMS Management La Jolla [DATE] 9:50 AM Hey [PERSON_NAME]! This is [PER…" at bounding box center [457, 219] width 513 height 342
click at [528, 325] on textarea "Hi [PERSON_NAME]! Thank you for calling us. We updated your account ledger so y…" at bounding box center [407, 322] width 384 height 28
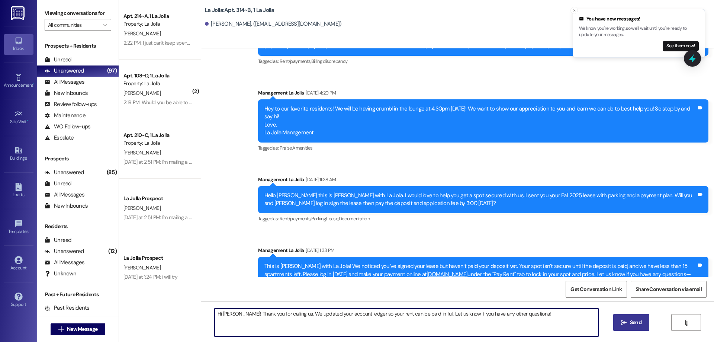
type textarea "Hi [PERSON_NAME]! Thank you for calling us. We updated your account ledger so y…"
click at [622, 322] on icon "" at bounding box center [624, 322] width 6 height 6
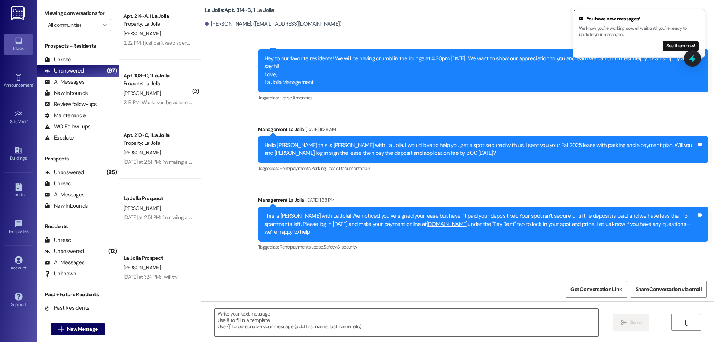
scroll to position [4614, 0]
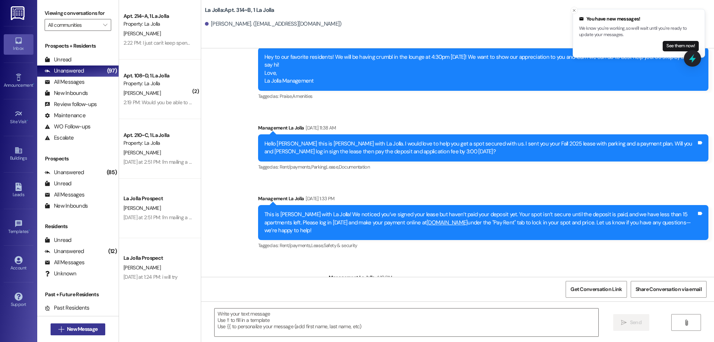
click at [73, 329] on span "New Message" at bounding box center [82, 329] width 30 height 8
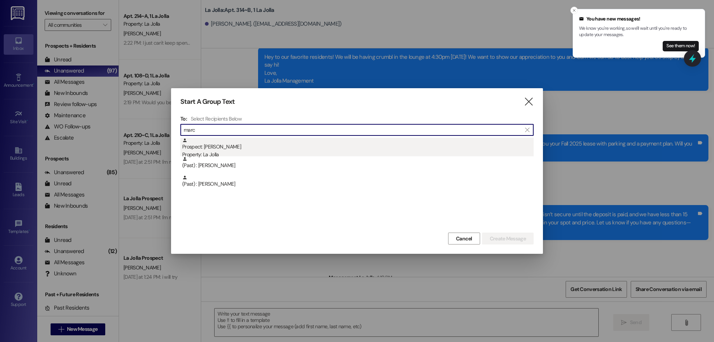
type input "marc"
click at [247, 149] on div "Prospect: [PERSON_NAME] Property: La Jolla" at bounding box center [357, 148] width 351 height 21
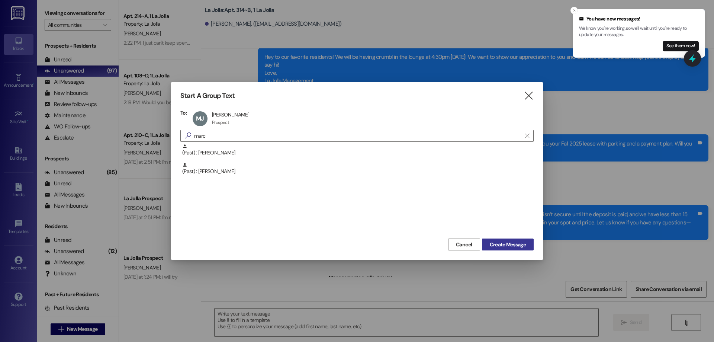
click at [494, 239] on button "Create Message" at bounding box center [508, 244] width 52 height 12
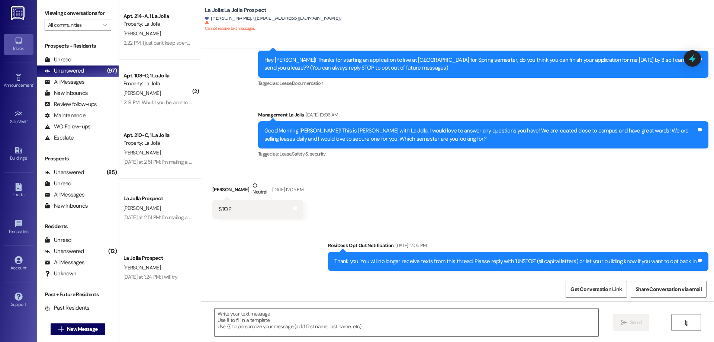
scroll to position [31, 0]
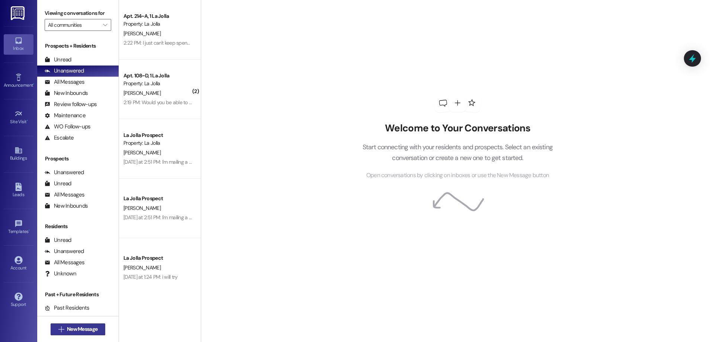
click at [69, 326] on span "New Message" at bounding box center [82, 329] width 30 height 8
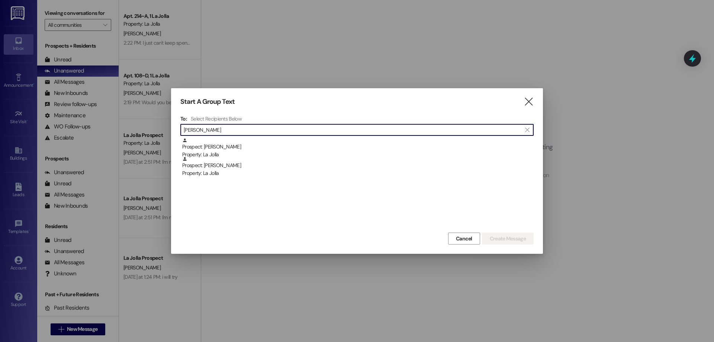
type input "[PERSON_NAME]"
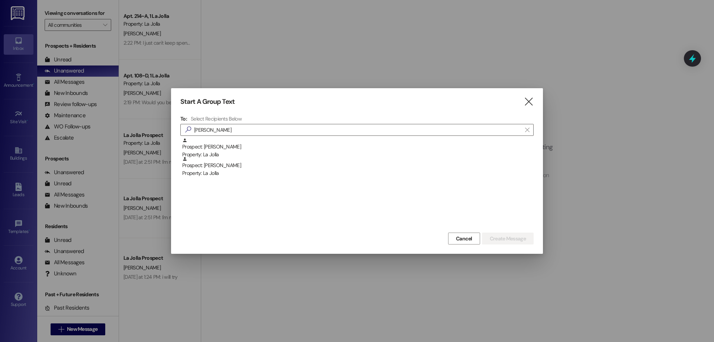
click at [250, 172] on div "Property: La Jolla" at bounding box center [357, 173] width 351 height 8
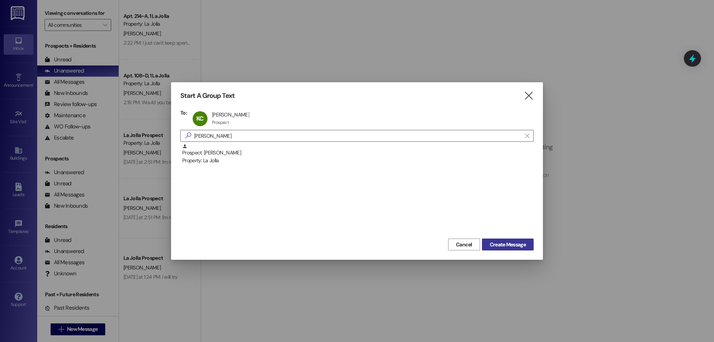
click at [504, 245] on span "Create Message" at bounding box center [508, 245] width 36 height 8
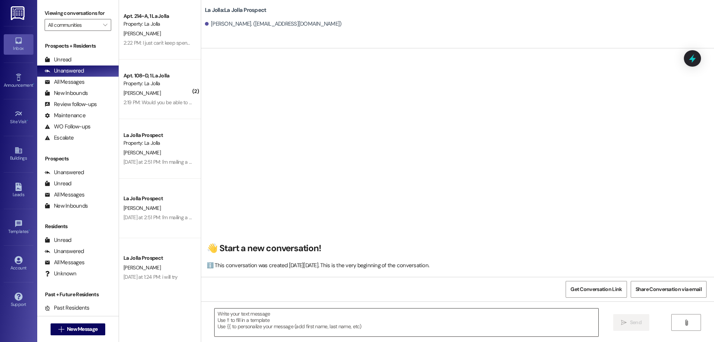
click at [258, 321] on textarea at bounding box center [407, 322] width 384 height 28
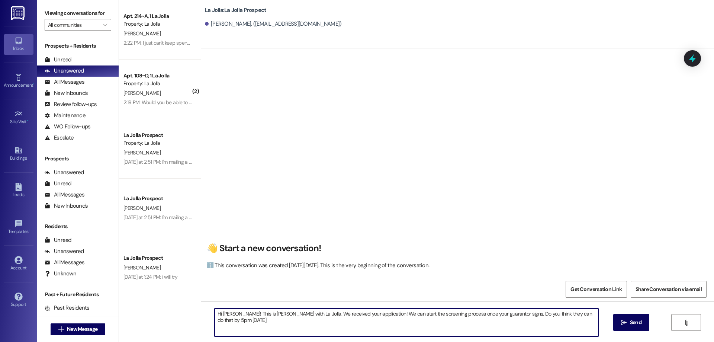
type textarea "Hi Kylie! This is Addie with La Jolla. We received your application! We can sta…"
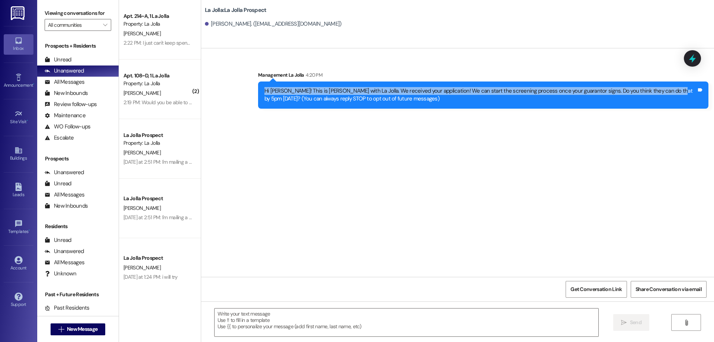
drag, startPoint x: 277, startPoint y: 92, endPoint x: 658, endPoint y: 92, distance: 381.6
click at [658, 92] on div "Hi Kylie! This is Addie with La Jolla. We received your application! We can sta…" at bounding box center [483, 94] width 450 height 27
copy div "Hi Kylie! This is Addie with La Jolla. We received your application! We can sta…"
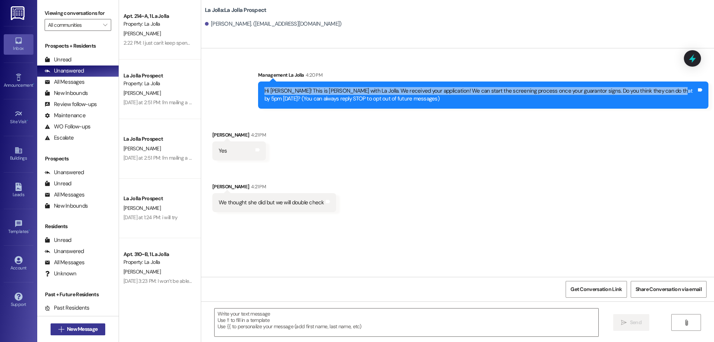
click at [96, 324] on button " New Message" at bounding box center [78, 329] width 55 height 12
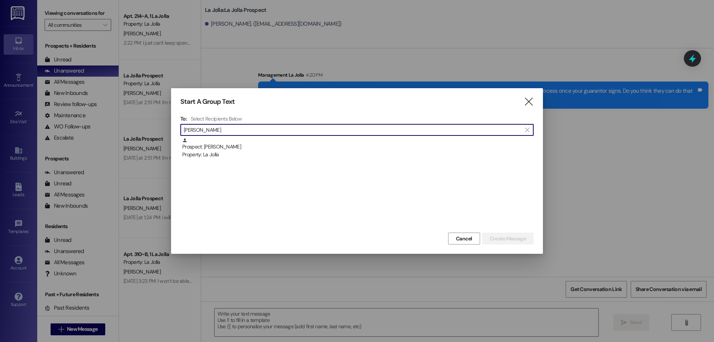
type input "[PERSON_NAME]"
click at [252, 141] on div "Prospect: [PERSON_NAME] Property: La Jolla" at bounding box center [357, 148] width 351 height 21
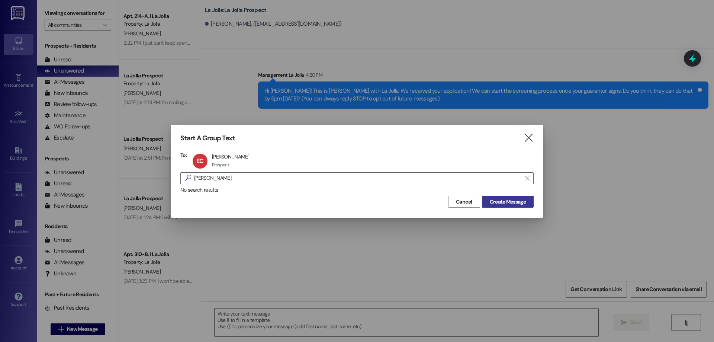
click at [528, 197] on button "Create Message" at bounding box center [508, 202] width 52 height 12
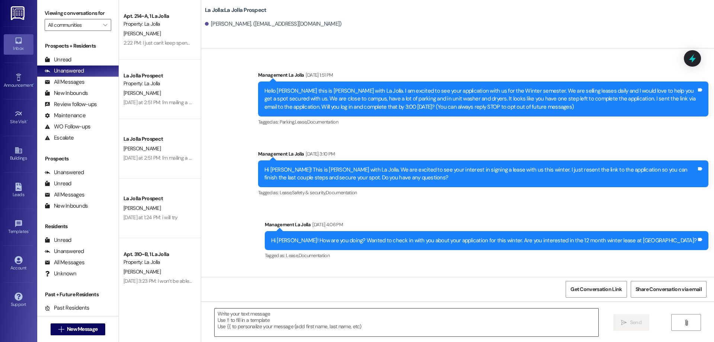
click at [260, 318] on textarea at bounding box center [407, 322] width 384 height 28
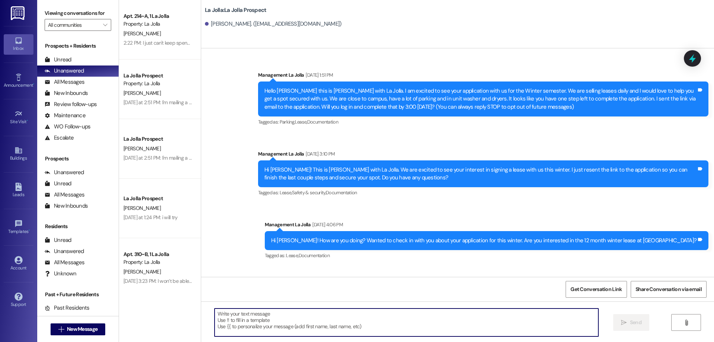
paste textarea "Hi Eve! This is Addie with La Jolla. We received your application! We can start…"
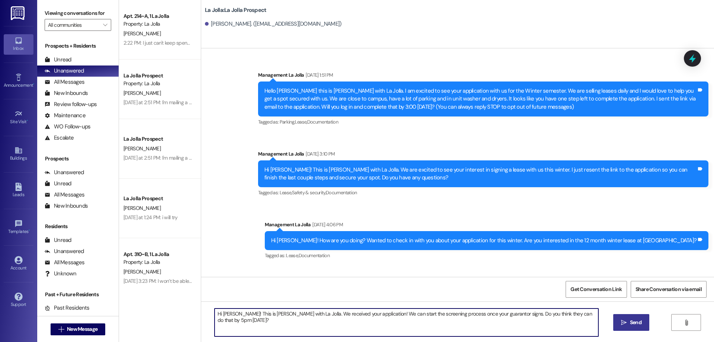
type textarea "Hi Eve! This is Addie with La Jolla. We received your application! We can start…"
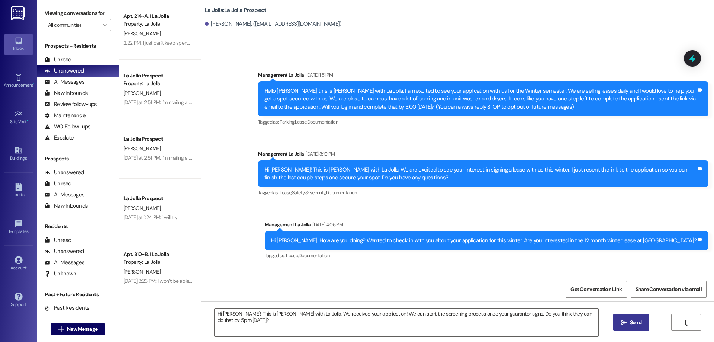
click at [628, 323] on span "Send" at bounding box center [635, 322] width 15 height 8
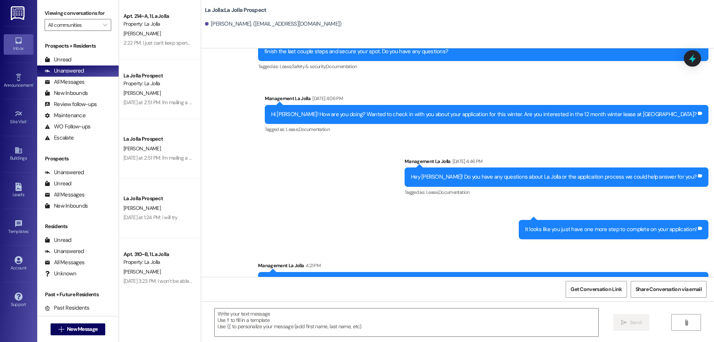
scroll to position [146, 0]
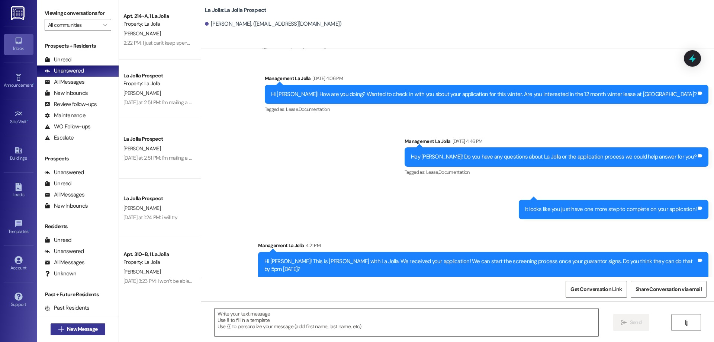
click at [60, 328] on icon "" at bounding box center [61, 329] width 6 height 6
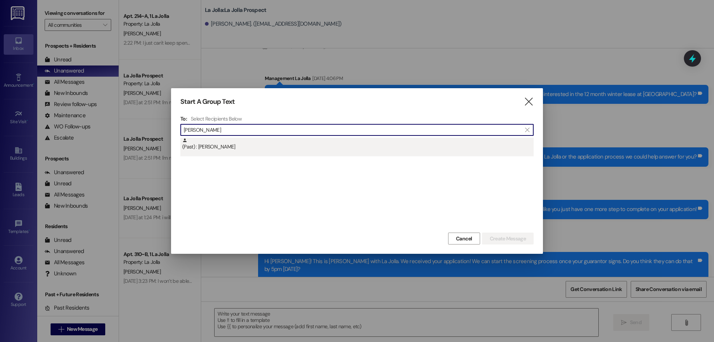
type input "[PERSON_NAME]"
click at [289, 138] on div "(Past) : [PERSON_NAME]" at bounding box center [357, 144] width 351 height 13
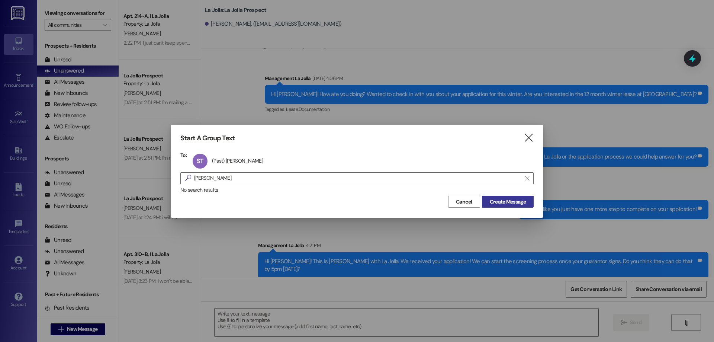
click at [492, 199] on span "Create Message" at bounding box center [508, 202] width 36 height 8
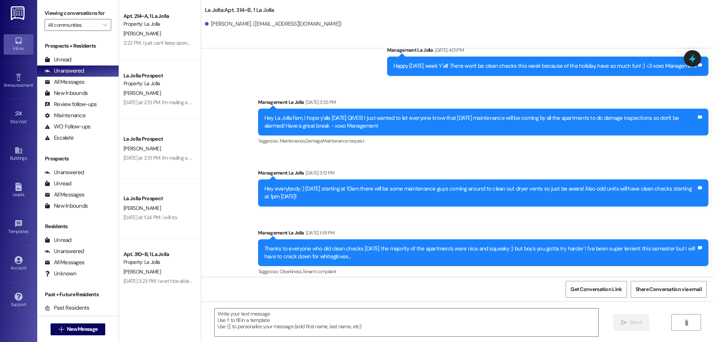
scroll to position [4626, 0]
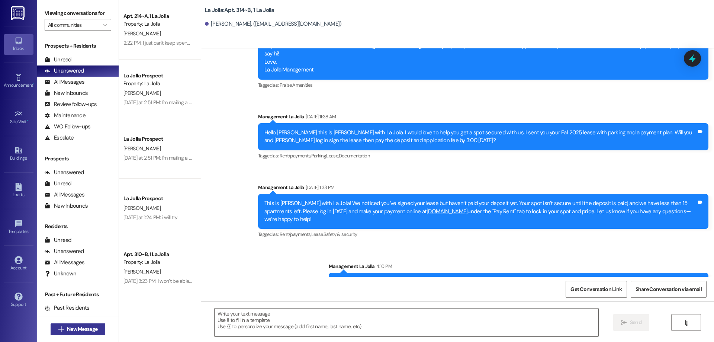
click at [60, 327] on icon "" at bounding box center [61, 329] width 6 height 6
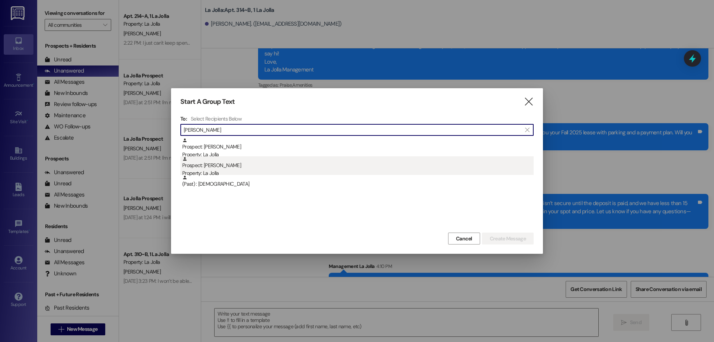
type input "[PERSON_NAME]"
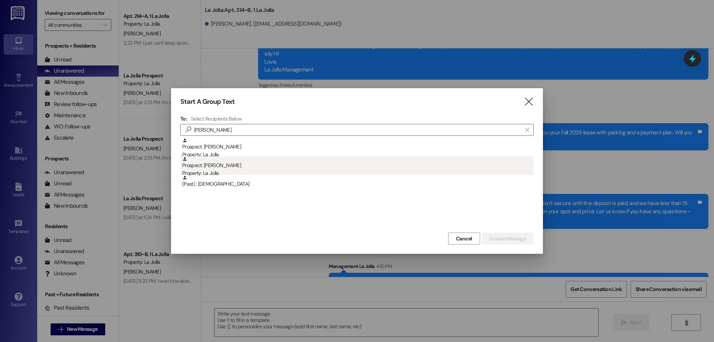
click at [225, 172] on div "Property: La Jolla" at bounding box center [357, 173] width 351 height 8
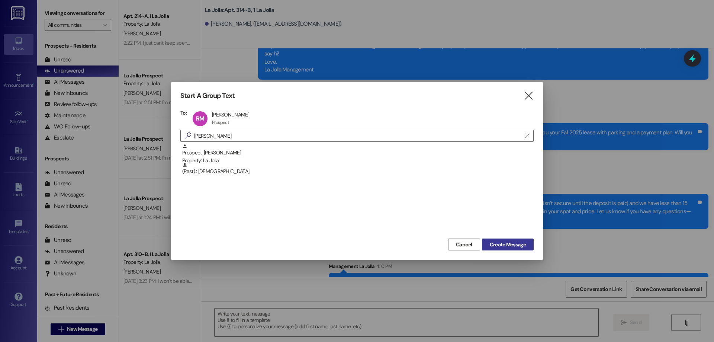
click at [503, 247] on span "Create Message" at bounding box center [508, 245] width 36 height 8
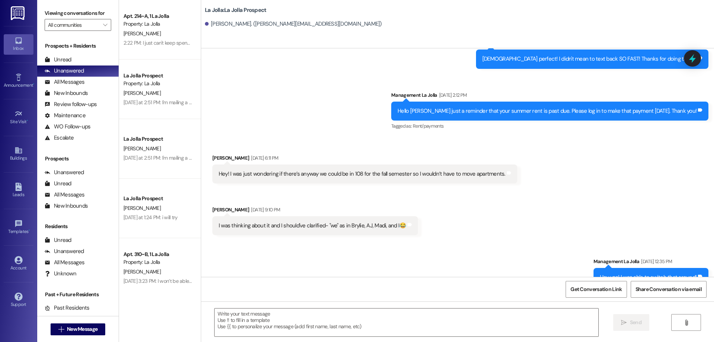
scroll to position [311, 0]
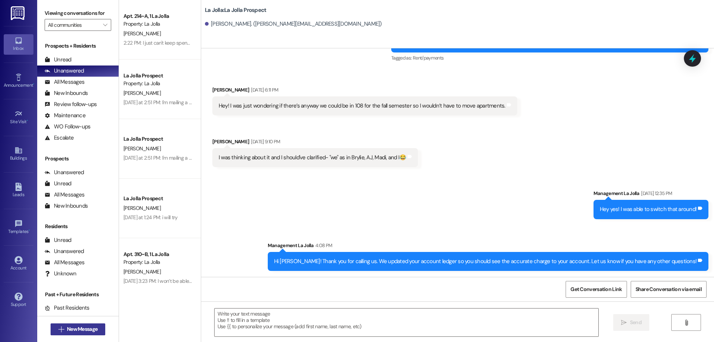
click at [59, 329] on icon "" at bounding box center [61, 329] width 6 height 6
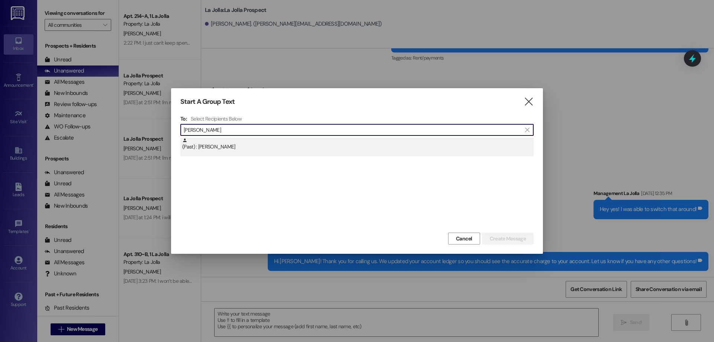
type input "[PERSON_NAME]"
click at [240, 152] on div "(Past) : [PERSON_NAME]" at bounding box center [356, 147] width 353 height 19
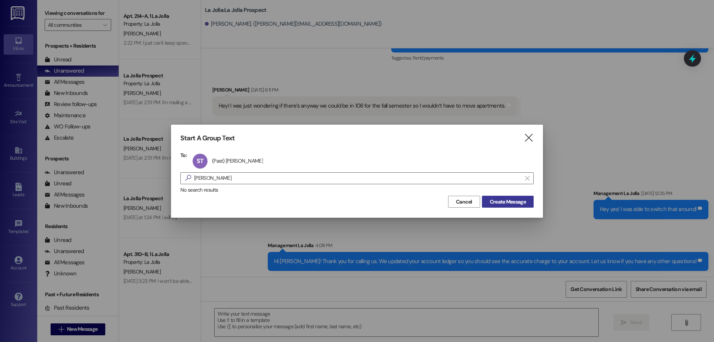
click at [517, 198] on span "Create Message" at bounding box center [508, 202] width 36 height 8
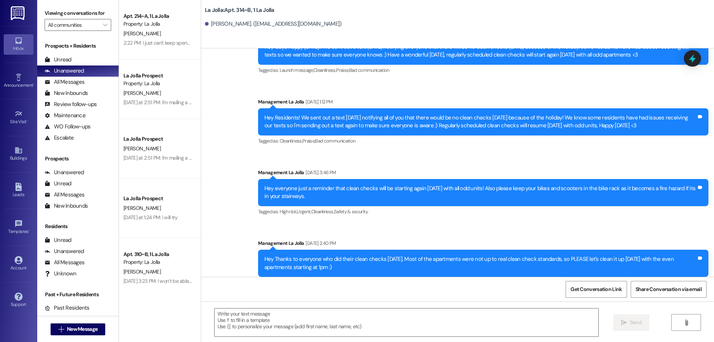
scroll to position [4626, 0]
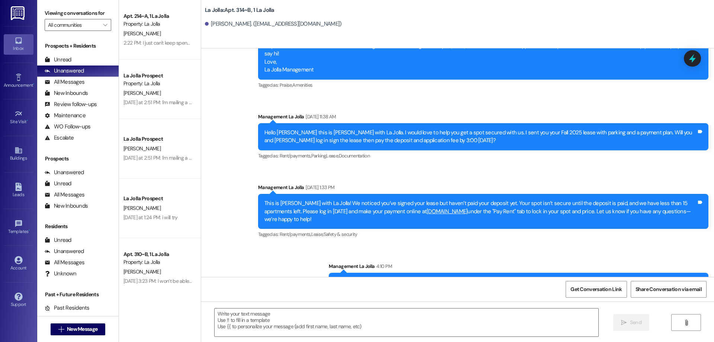
drag, startPoint x: 365, startPoint y: 250, endPoint x: 713, endPoint y: 248, distance: 348.1
click at [713, 248] on div "Sent via SMS Management La Jolla [DATE] 9:50 AM Hey [PERSON_NAME]! This is [PER…" at bounding box center [457, 162] width 513 height 228
copy div "Hi Sophia! Thank you for calling us. We updated your account ledger so your ren…"
click at [58, 326] on icon "" at bounding box center [61, 329] width 6 height 6
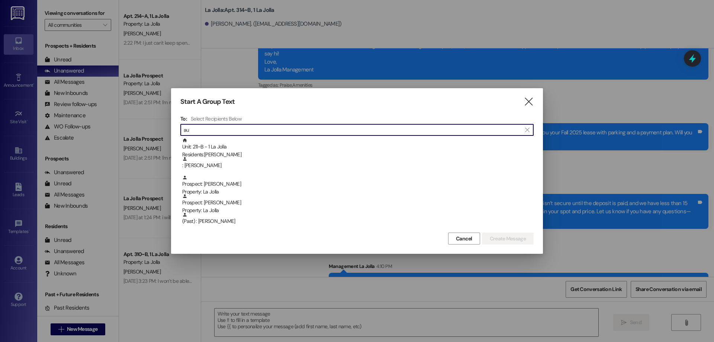
type input "a"
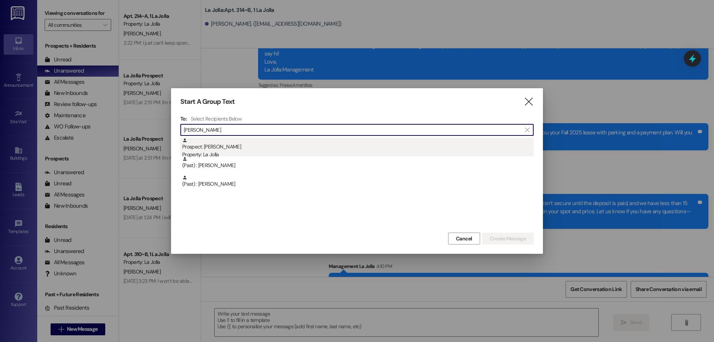
type input "holly h"
click at [247, 141] on div "Prospect: Holly Hastings Property: La Jolla" at bounding box center [357, 148] width 351 height 21
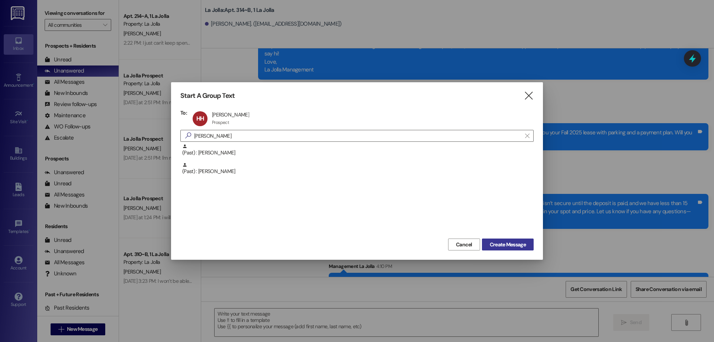
click at [497, 241] on span "Create Message" at bounding box center [508, 245] width 36 height 8
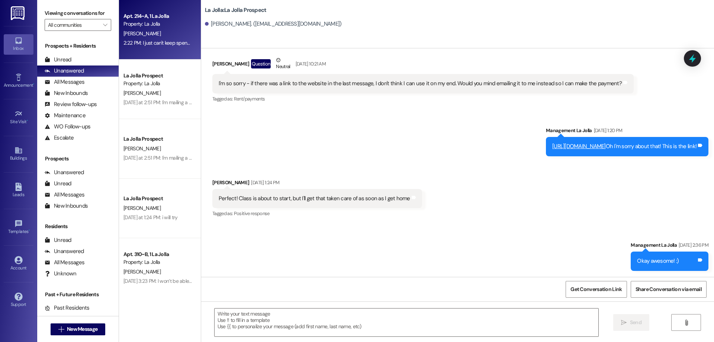
scroll to position [475, 0]
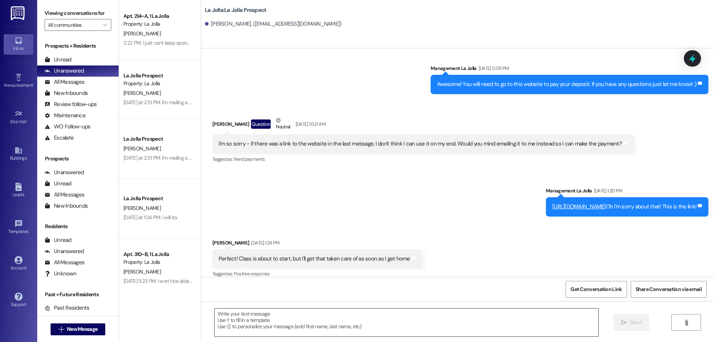
click at [230, 317] on textarea at bounding box center [407, 322] width 384 height 28
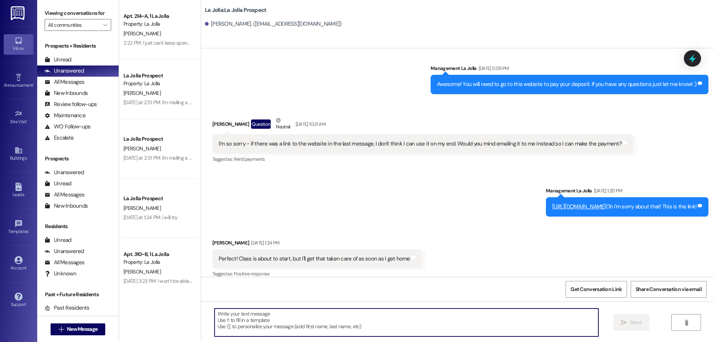
paste textarea "Hi [PERSON_NAME]! Thank you for calling us. We updated your account ledger so y…"
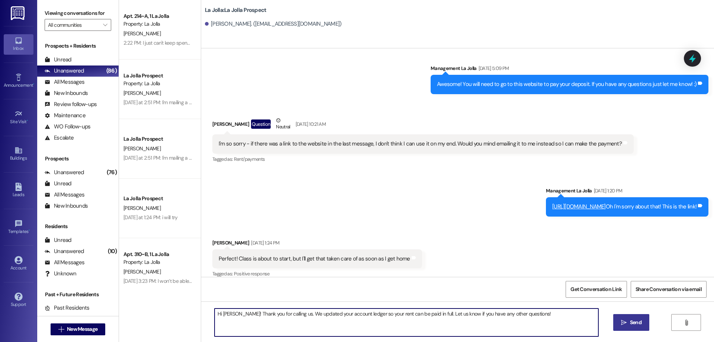
click at [232, 314] on textarea "Hi [PERSON_NAME]! Thank you for calling us. We updated your account ledger so y…" at bounding box center [407, 322] width 384 height 28
type textarea "Hi Holly! Thank you for calling us. We updated your account ledger so your rent…"
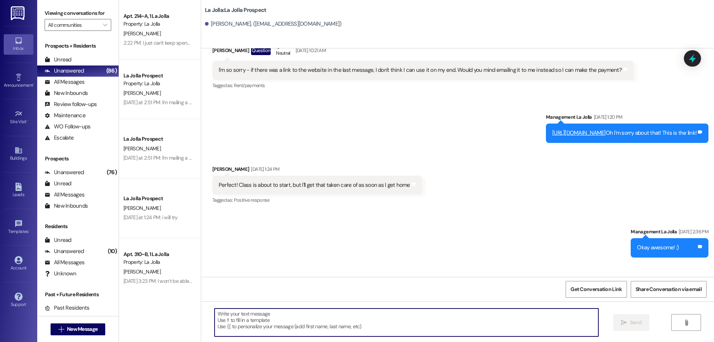
scroll to position [579, 0]
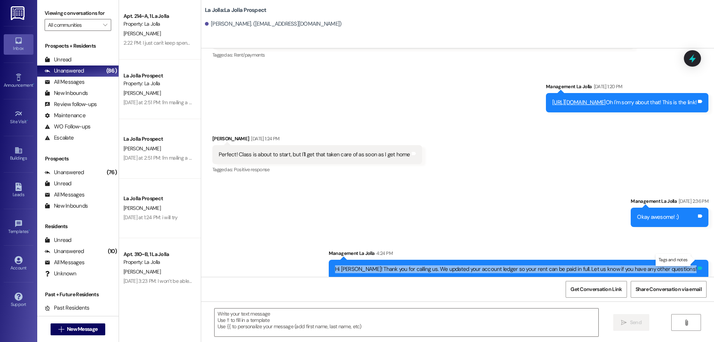
drag, startPoint x: 365, startPoint y: 260, endPoint x: 698, endPoint y: 259, distance: 333.2
click at [698, 260] on div "Hi Holly! Thank you for calling us. We updated your account ledger so your rent…" at bounding box center [519, 269] width 380 height 19
copy div "Hi Holly! Thank you for calling us. We updated your account ledger so your rent…"
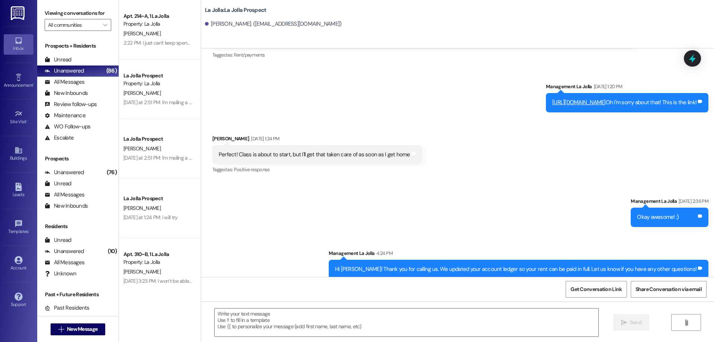
click at [98, 322] on div " New Message" at bounding box center [78, 329] width 55 height 19
click at [96, 328] on span "New Message" at bounding box center [81, 329] width 33 height 8
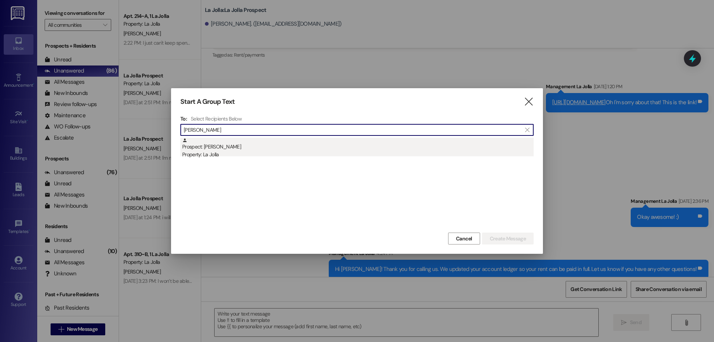
type input "[PERSON_NAME]"
click at [247, 147] on div "Prospect: [PERSON_NAME] Property: La Jolla" at bounding box center [357, 148] width 351 height 21
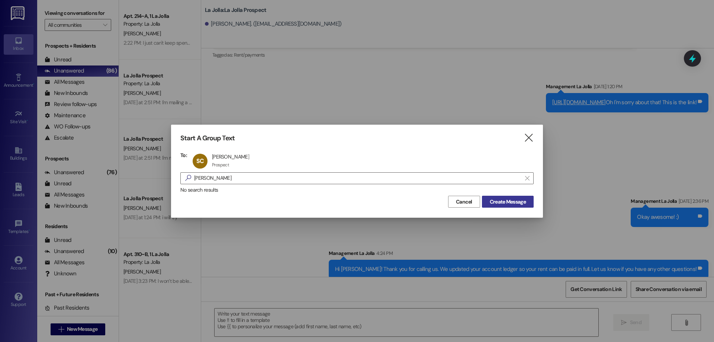
click at [511, 200] on span "Create Message" at bounding box center [508, 202] width 36 height 8
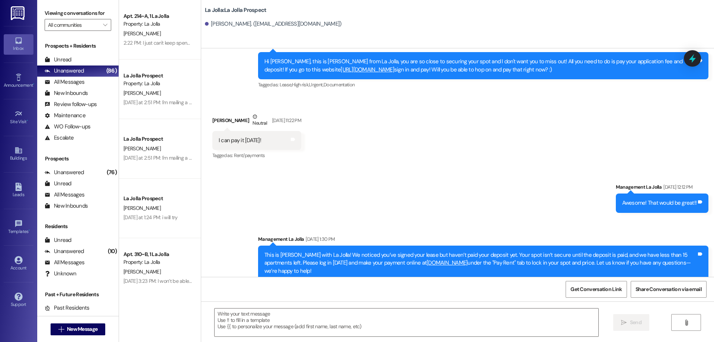
scroll to position [1991, 0]
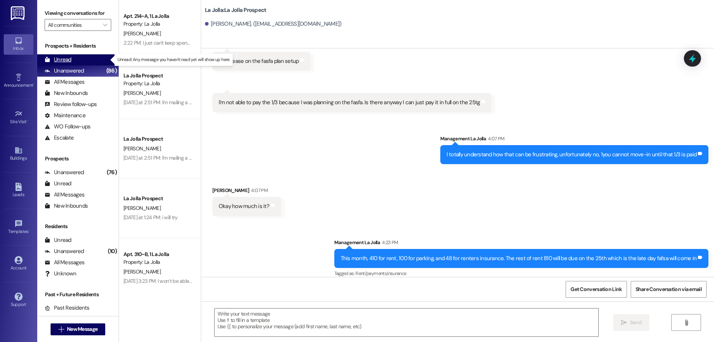
click at [82, 60] on div "Unread (0)" at bounding box center [77, 59] width 81 height 11
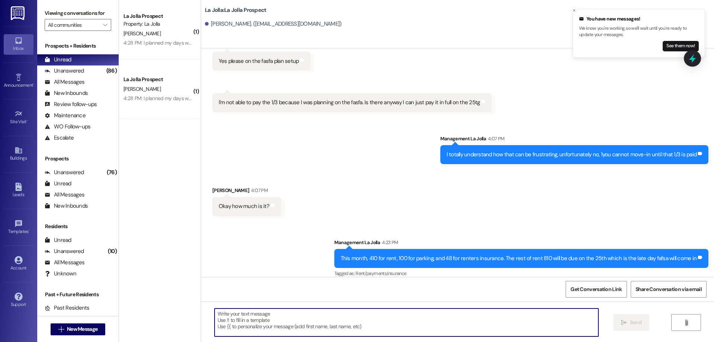
click at [271, 321] on textarea at bounding box center [407, 322] width 384 height 28
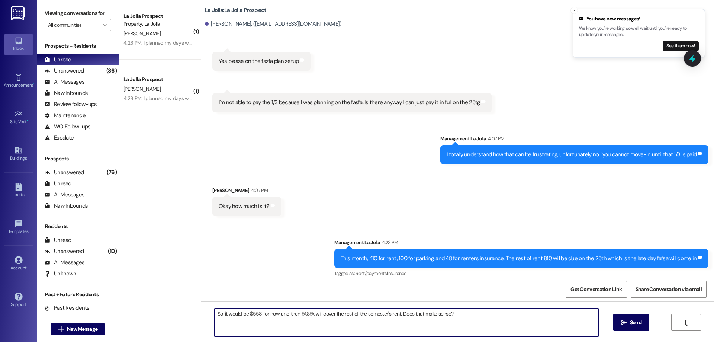
type textarea "So, it would be $558 for now and then FASFA will cover the rest of the semester…"
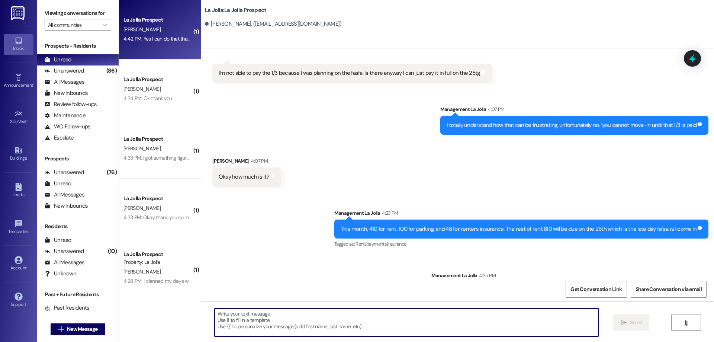
scroll to position [2095, 0]
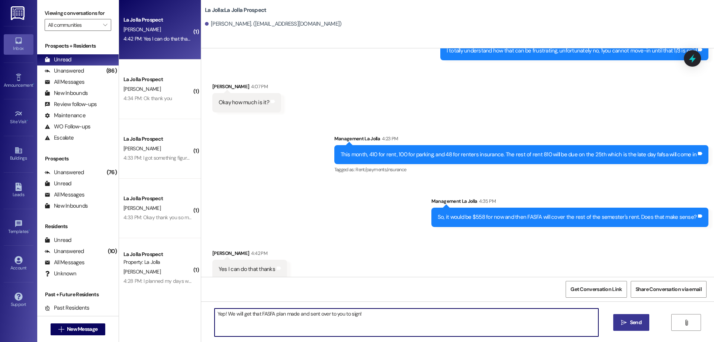
type textarea "Yep! We will get that FASFA plan made and sent over to you to sign!"
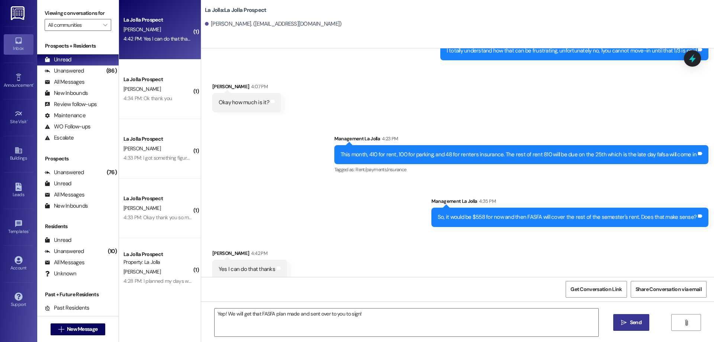
click at [613, 319] on button " Send" at bounding box center [631, 322] width 36 height 17
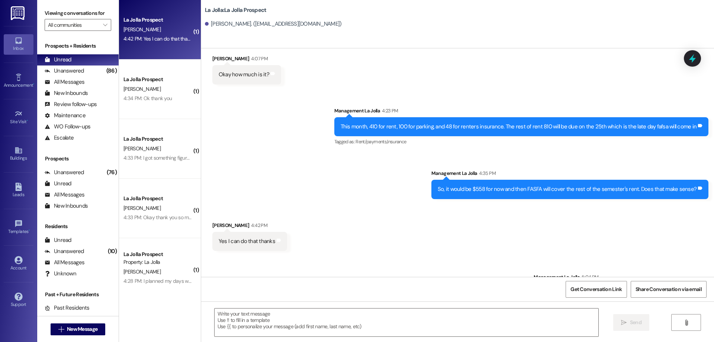
scroll to position [2147, 0]
